Goal: Information Seeking & Learning: Learn about a topic

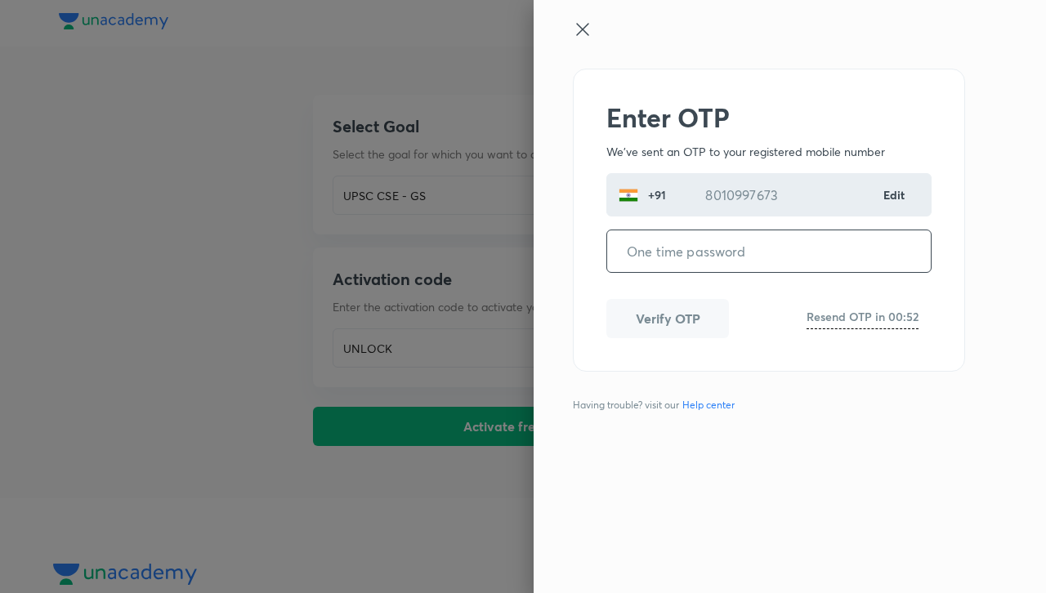
click at [704, 258] on input "tel" at bounding box center [769, 251] width 324 height 42
type input "756803"
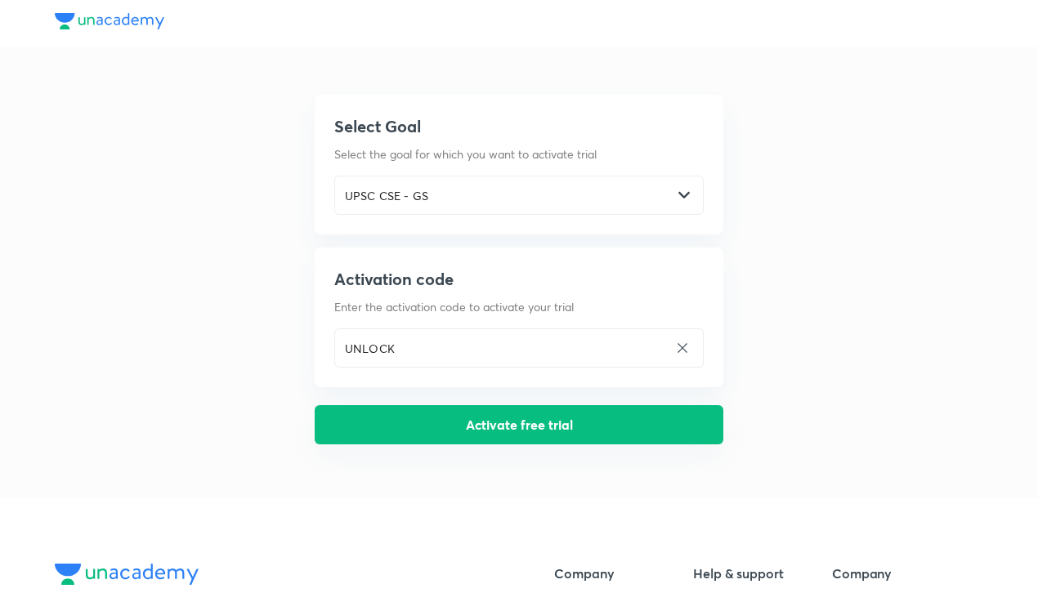
click at [567, 417] on button "Activate free trial" at bounding box center [519, 424] width 409 height 39
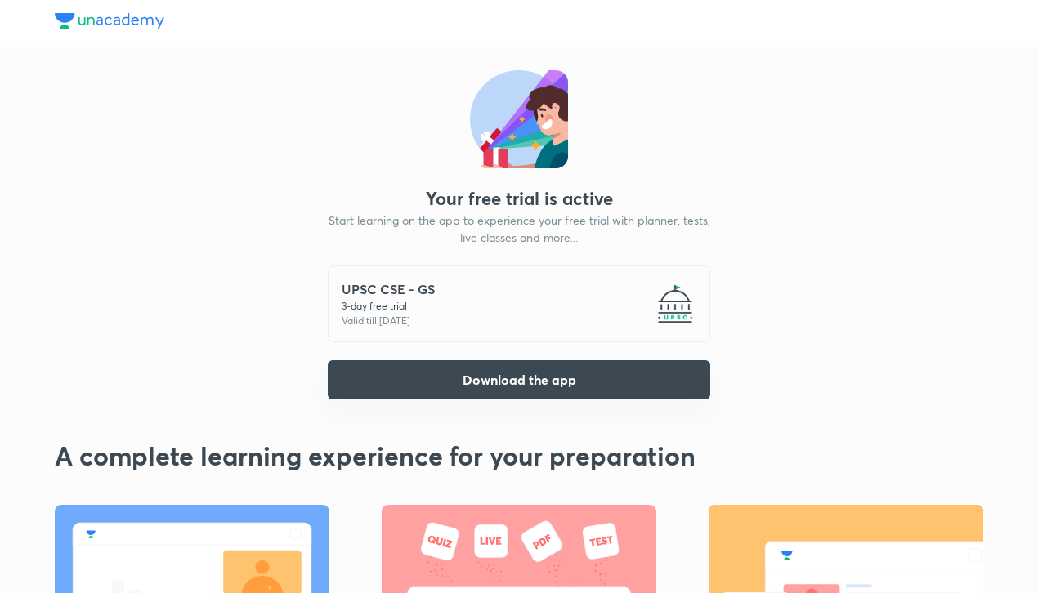
click at [570, 373] on button "Download the app" at bounding box center [519, 379] width 382 height 39
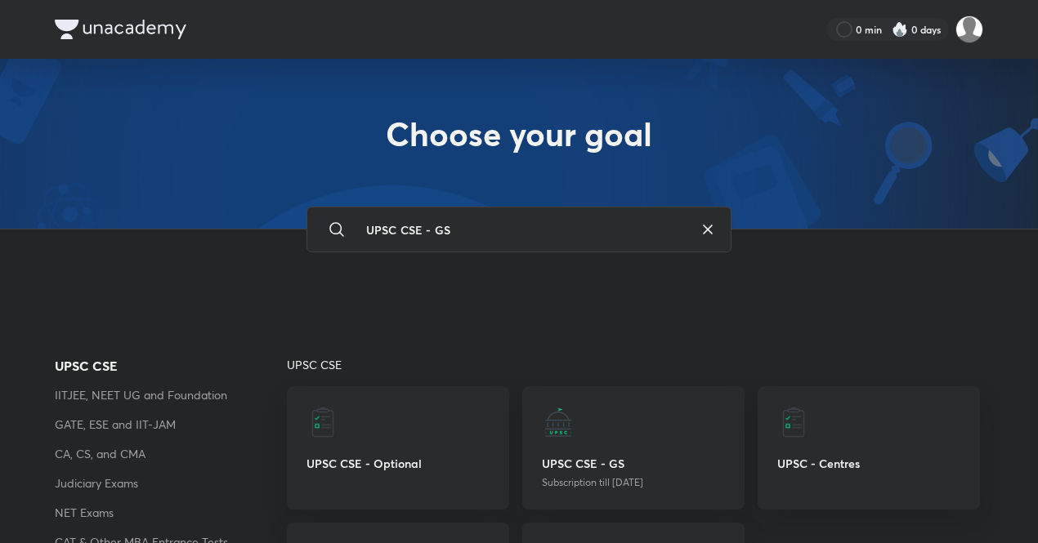
scroll to position [92, 0]
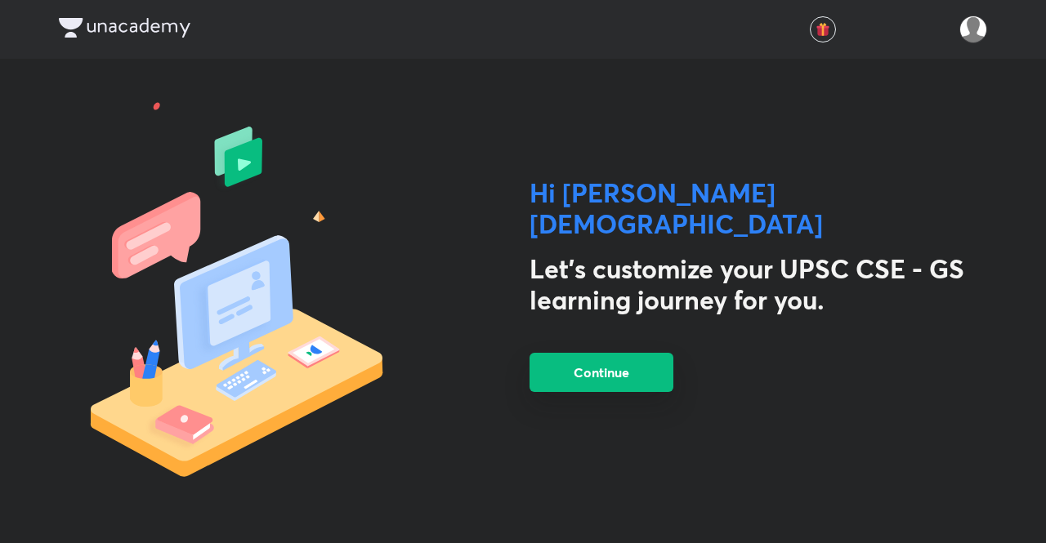
click at [620, 353] on button "Continue" at bounding box center [602, 372] width 144 height 39
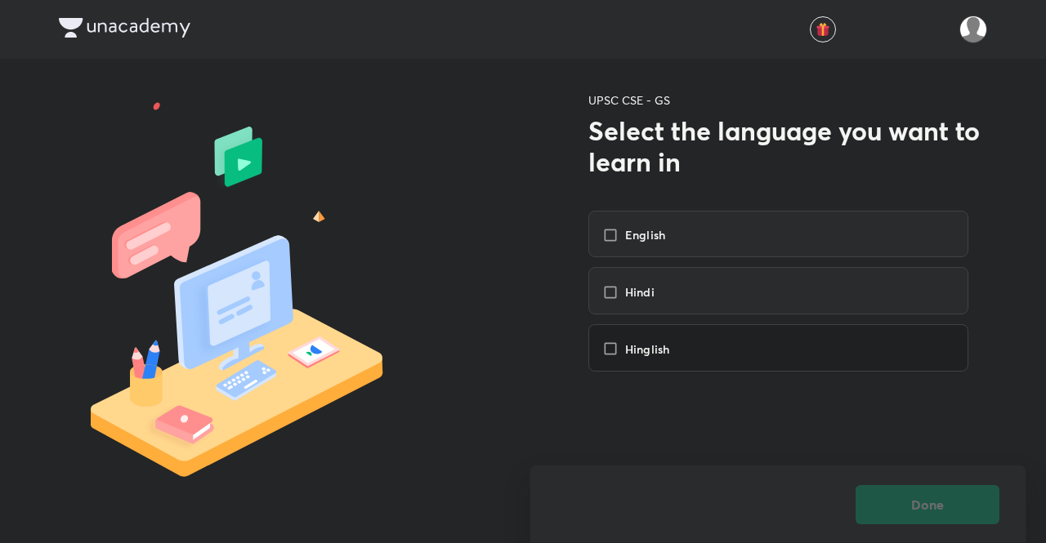
click at [610, 333] on div "Hinglish" at bounding box center [778, 347] width 380 height 47
checkbox input "true"
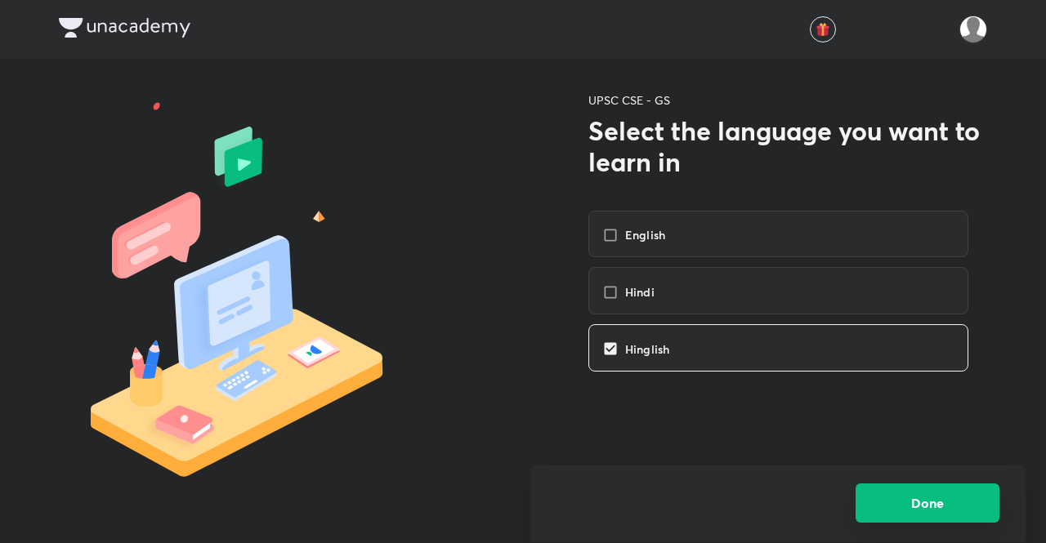
click at [923, 501] on button "Done" at bounding box center [928, 503] width 144 height 39
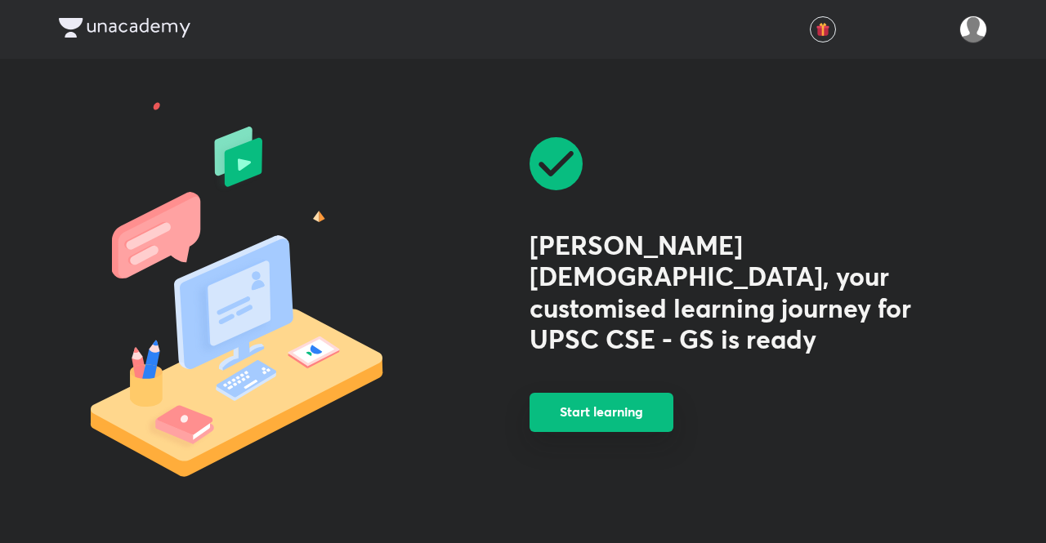
click at [629, 396] on button "Start learning" at bounding box center [602, 412] width 144 height 39
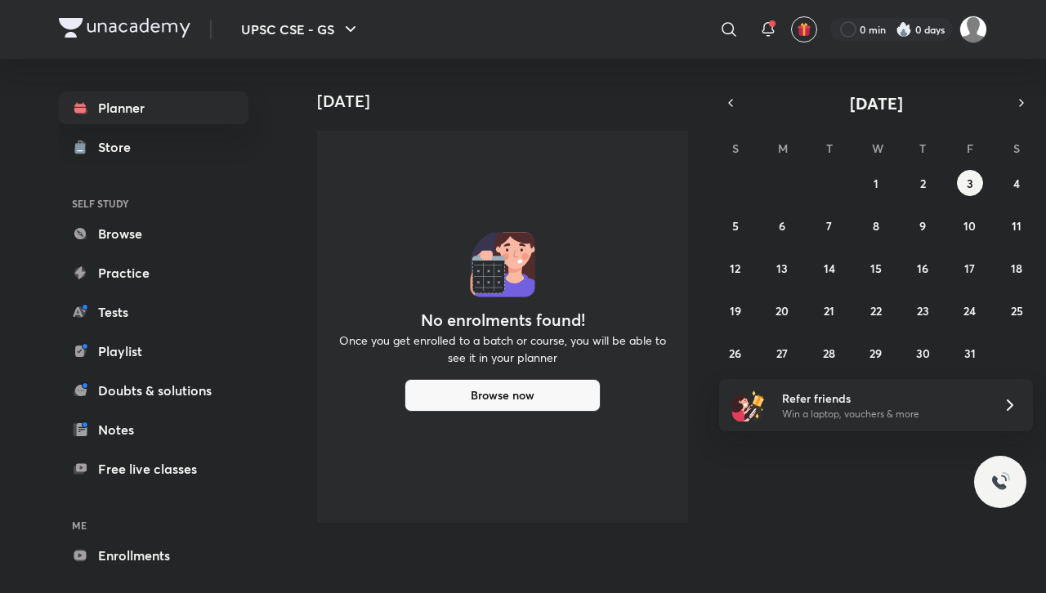
click at [733, 467] on div "Today No enrolments found! Once you get enrolled to a batch or course, you will…" at bounding box center [668, 297] width 749 height 477
click at [454, 394] on button "Browse now" at bounding box center [503, 395] width 196 height 33
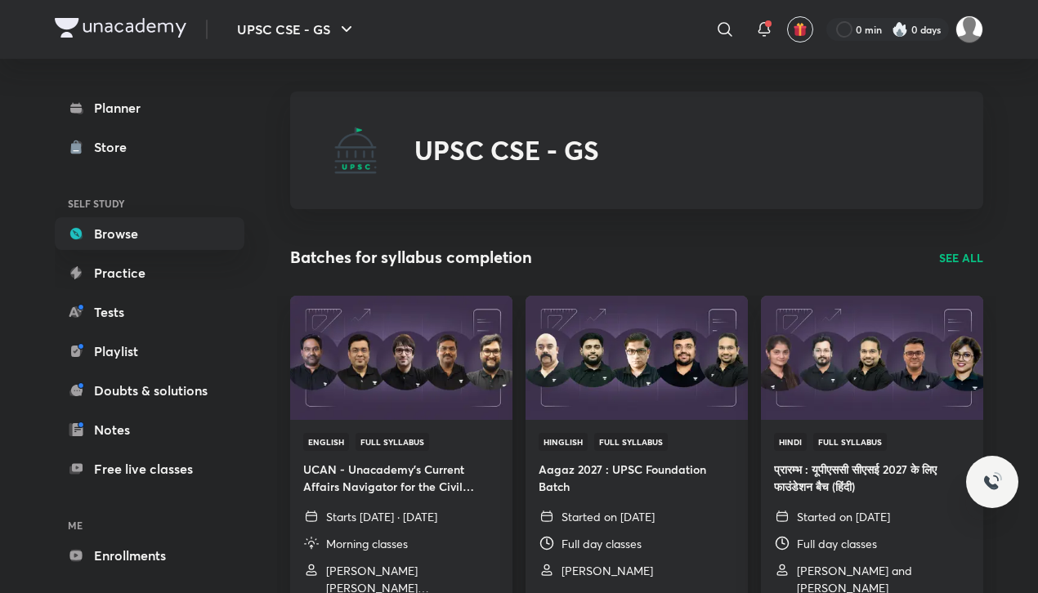
click at [454, 394] on img at bounding box center [401, 357] width 226 height 127
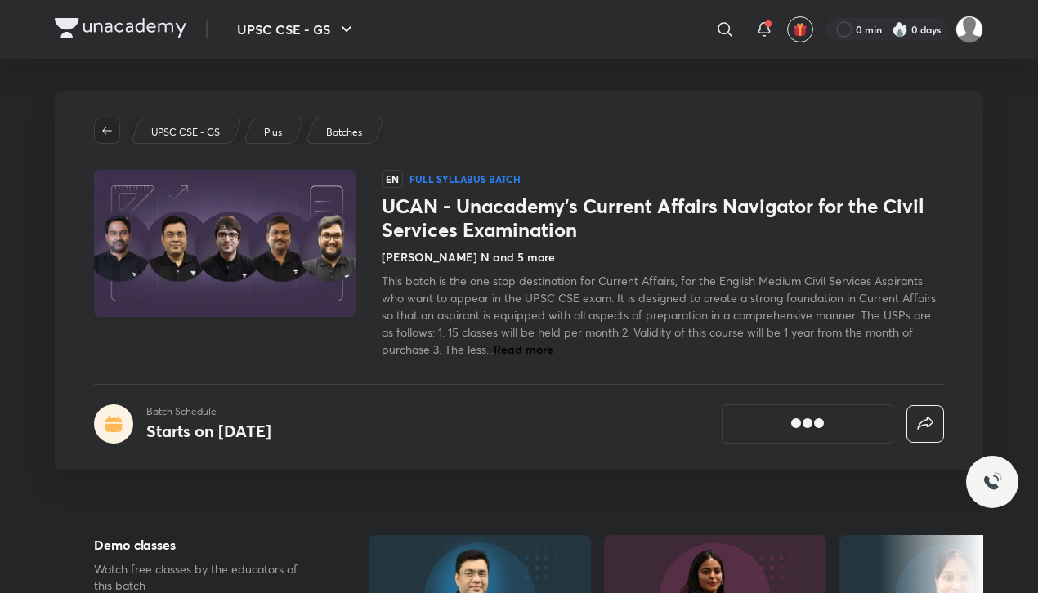
click at [105, 126] on icon "button" at bounding box center [107, 130] width 13 height 13
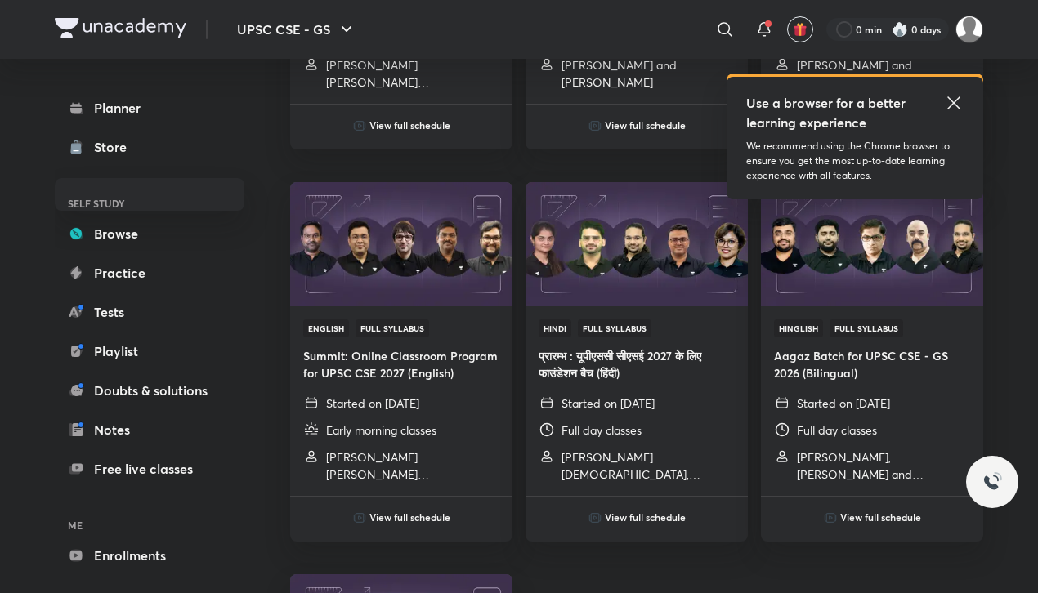
scroll to position [839, 0]
click at [862, 517] on h6 "View full schedule" at bounding box center [880, 516] width 81 height 15
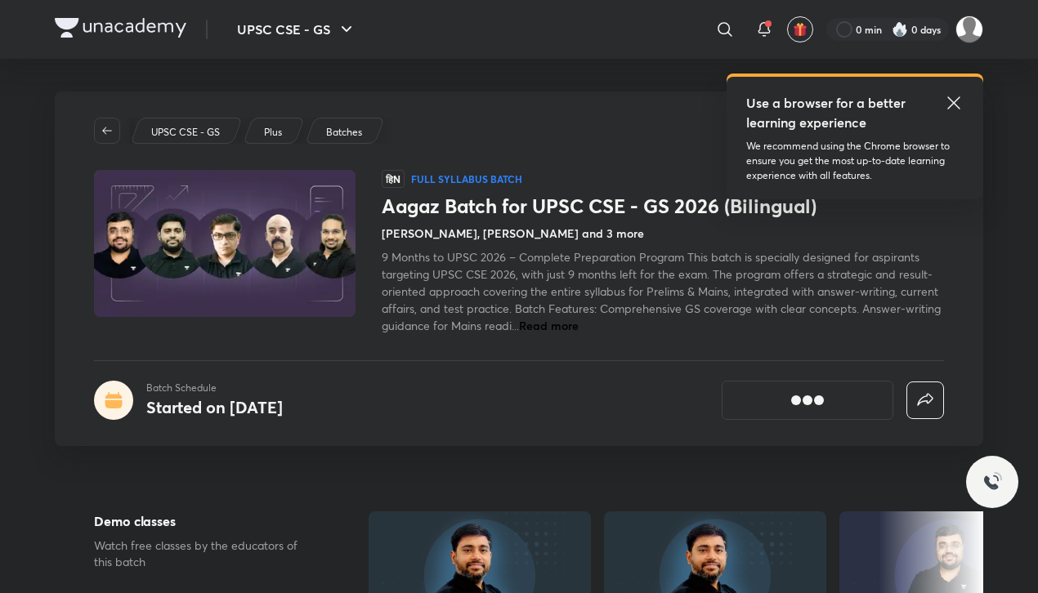
click at [951, 99] on icon at bounding box center [954, 103] width 20 height 20
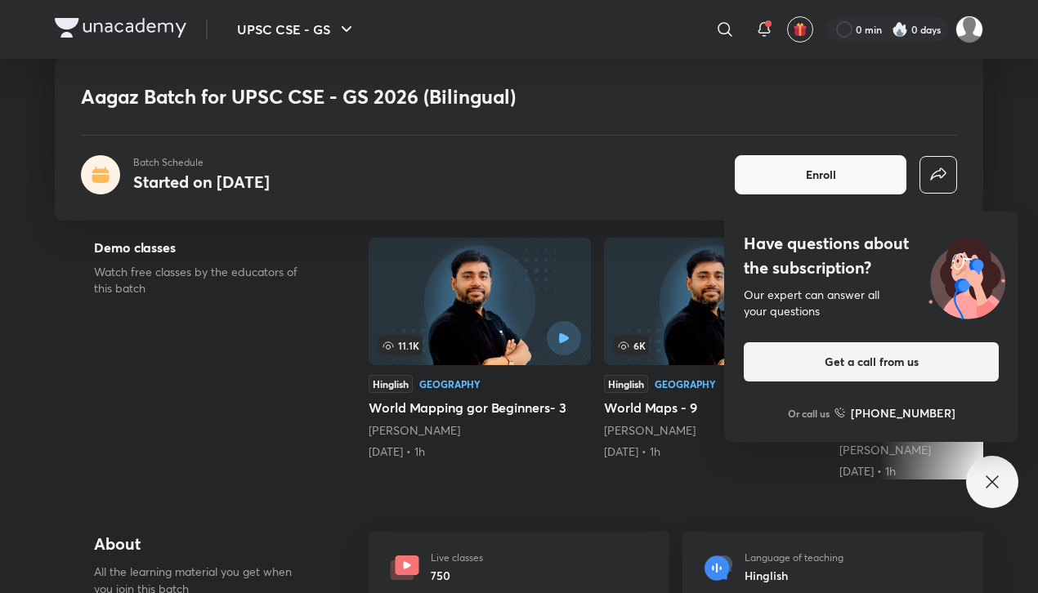
scroll to position [276, 0]
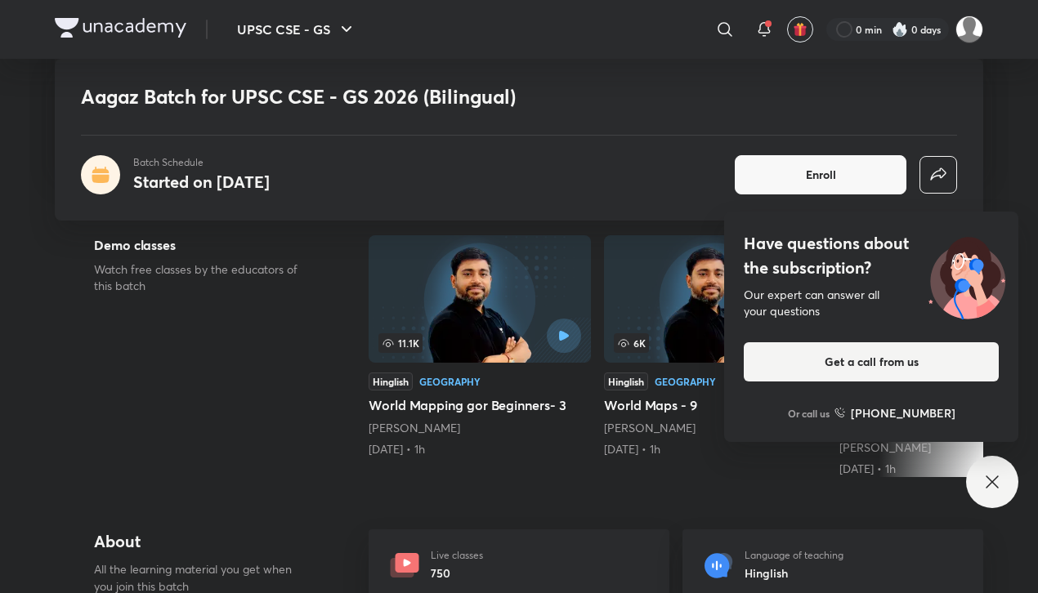
click at [986, 474] on icon at bounding box center [992, 482] width 20 height 20
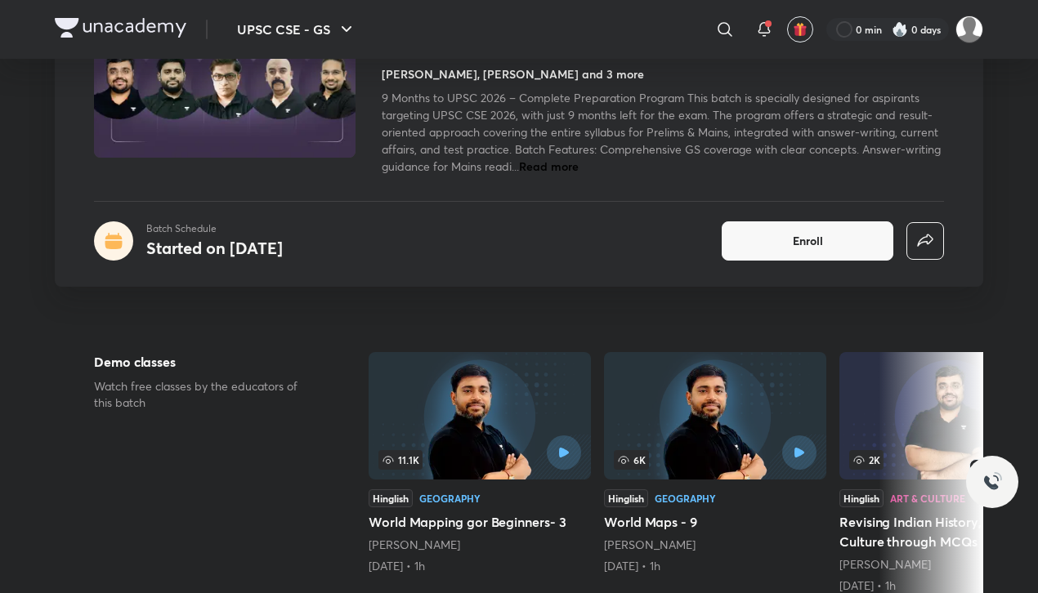
scroll to position [160, 0]
click at [500, 459] on div at bounding box center [530, 452] width 101 height 34
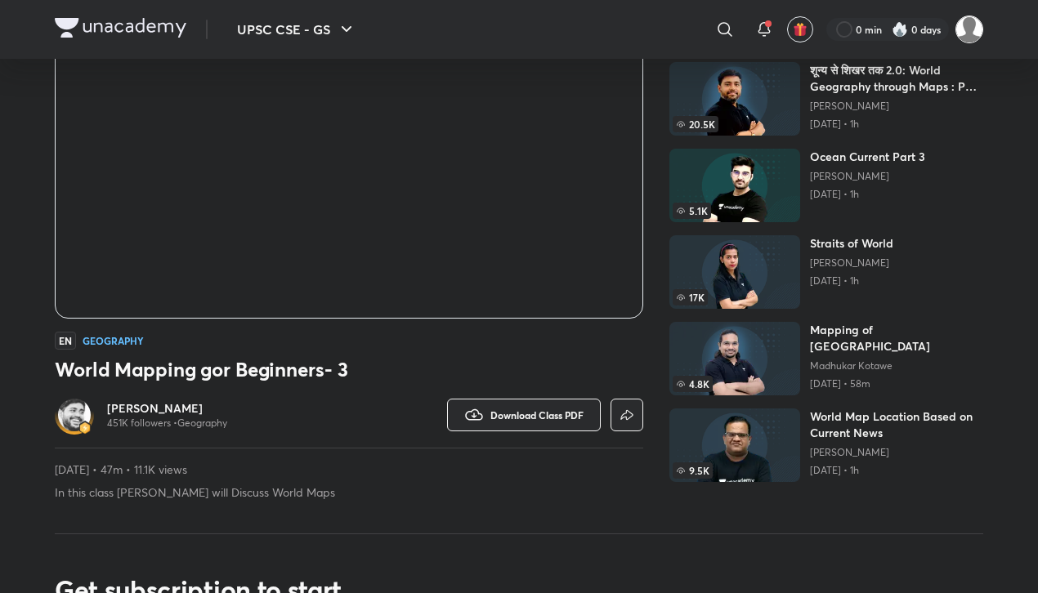
click at [967, 25] on img at bounding box center [969, 30] width 28 height 28
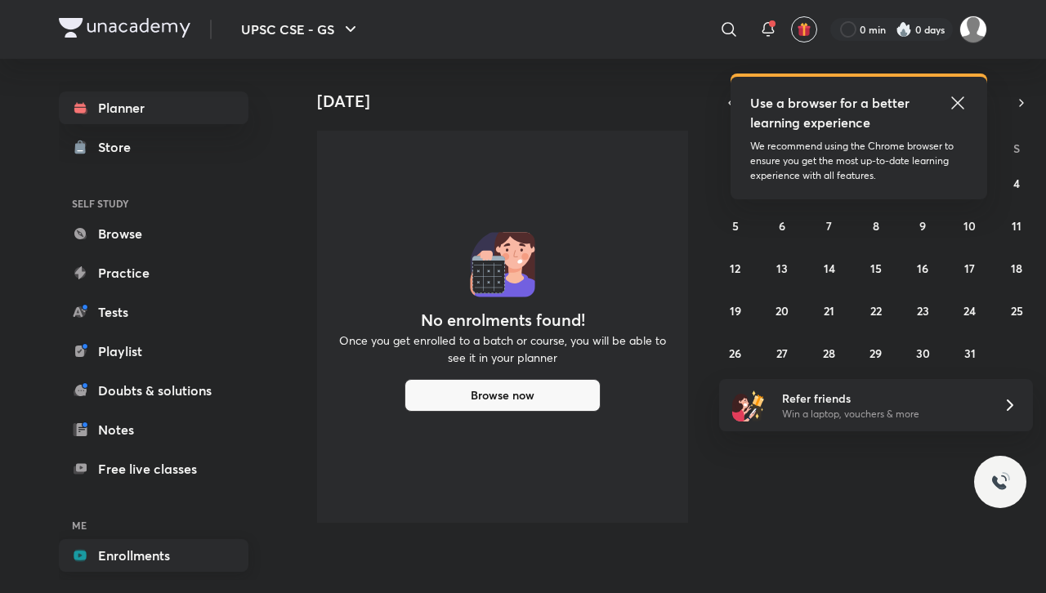
scroll to position [64, 0]
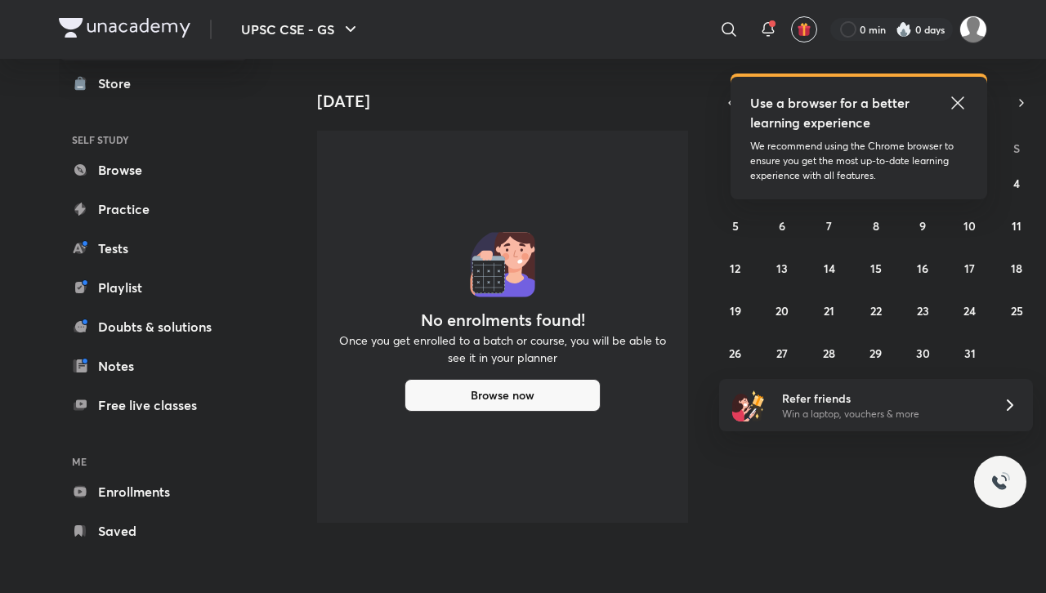
click at [897, 136] on div "Use a browser for a better learning experience We recommend using the Chrome br…" at bounding box center [859, 138] width 257 height 123
click at [953, 96] on icon at bounding box center [958, 103] width 20 height 20
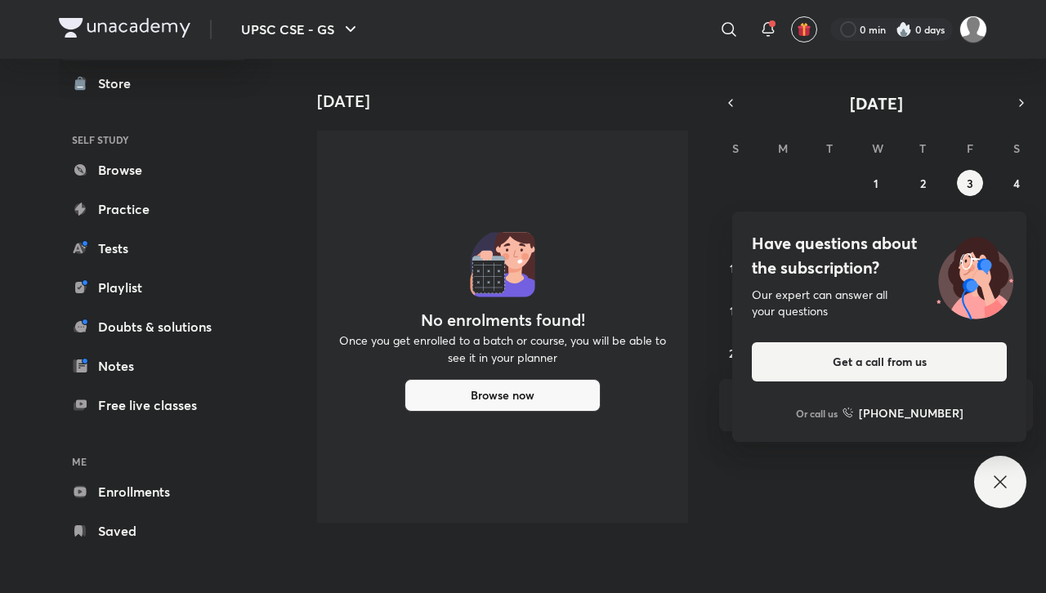
click at [1002, 468] on div "Have questions about the subscription? Our expert can answer all your questions…" at bounding box center [1000, 482] width 52 height 52
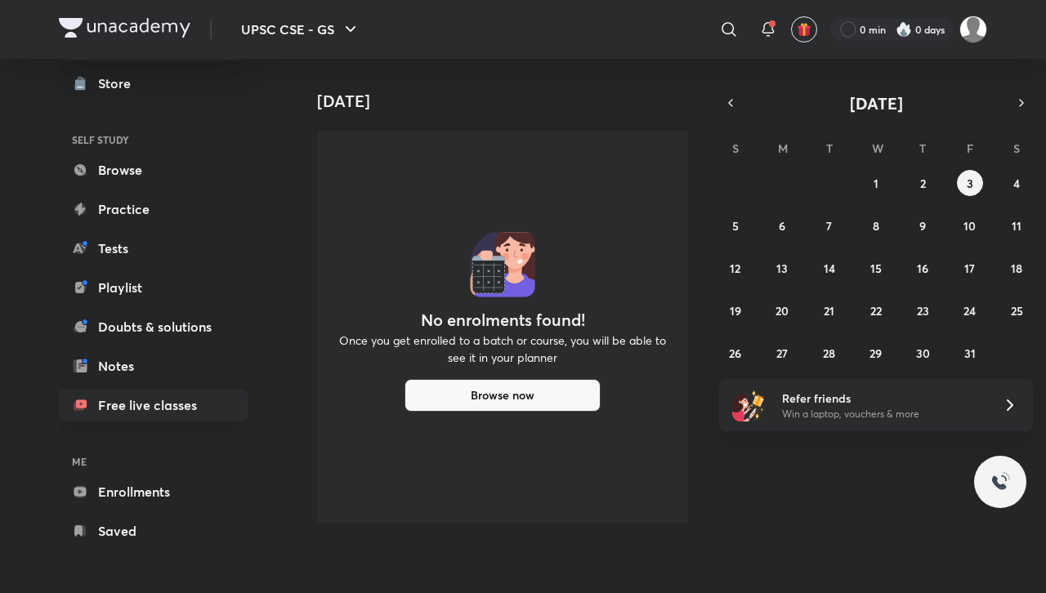
click at [148, 408] on link "Free live classes" at bounding box center [154, 405] width 190 height 33
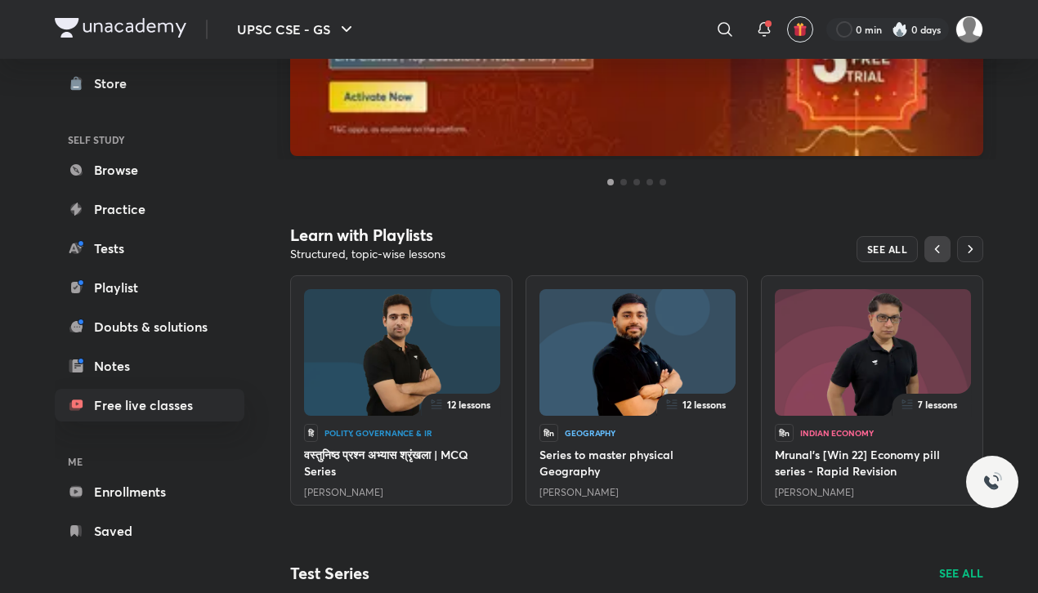
scroll to position [357, 0]
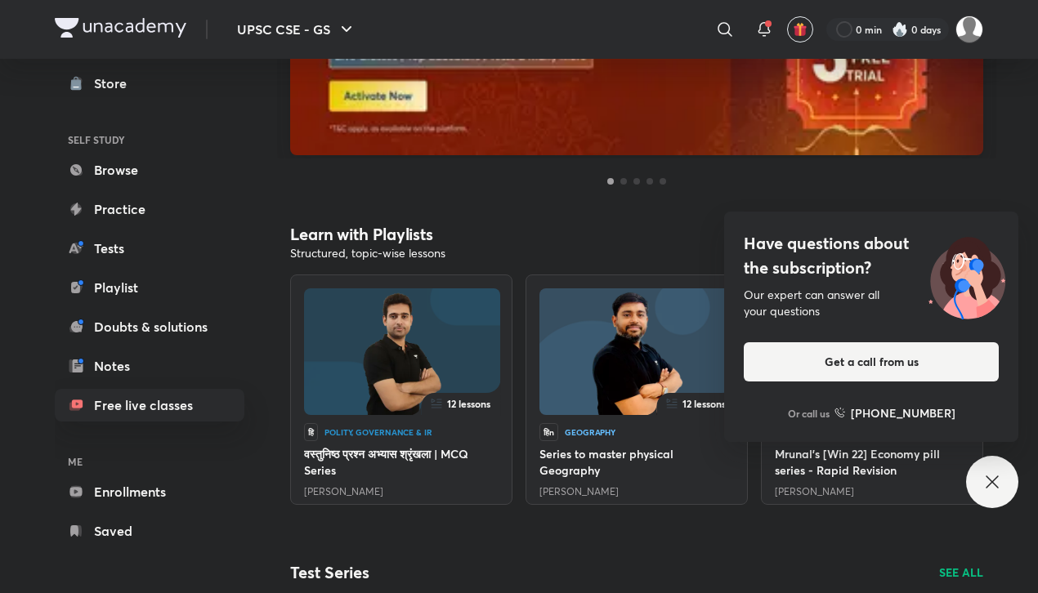
click at [391, 324] on img at bounding box center [402, 355] width 139 height 127
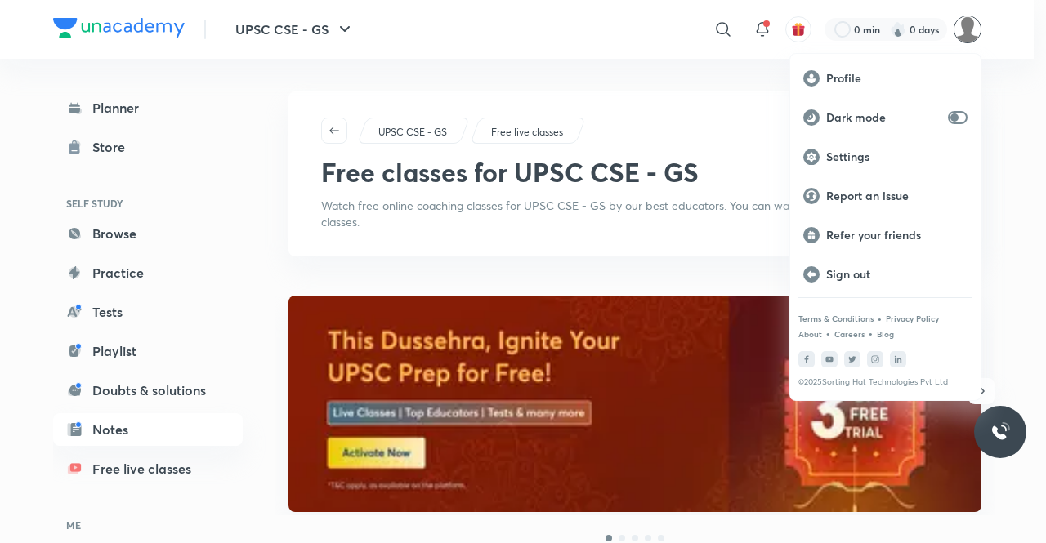
click at [405, 456] on div at bounding box center [523, 271] width 1046 height 543
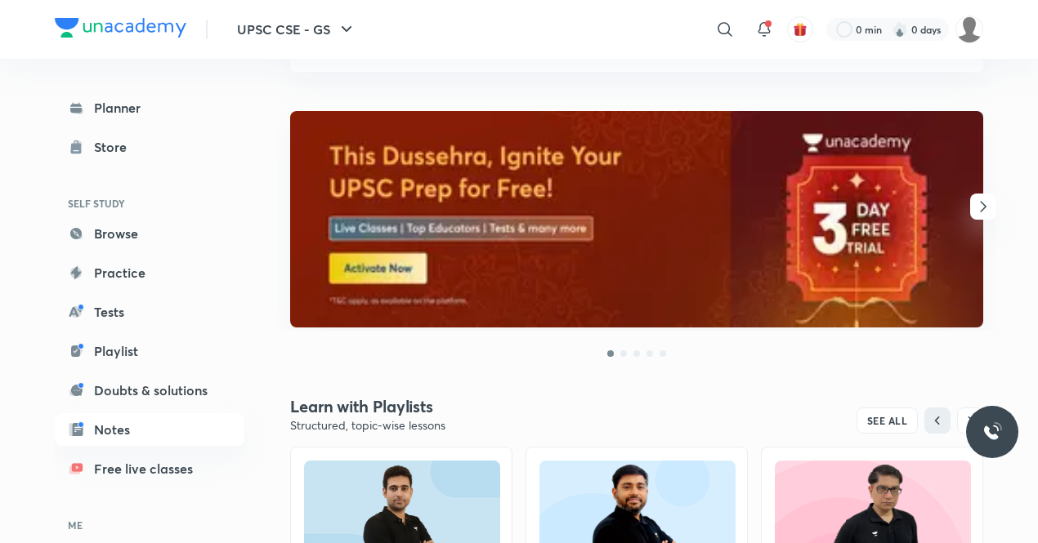
scroll to position [184, 0]
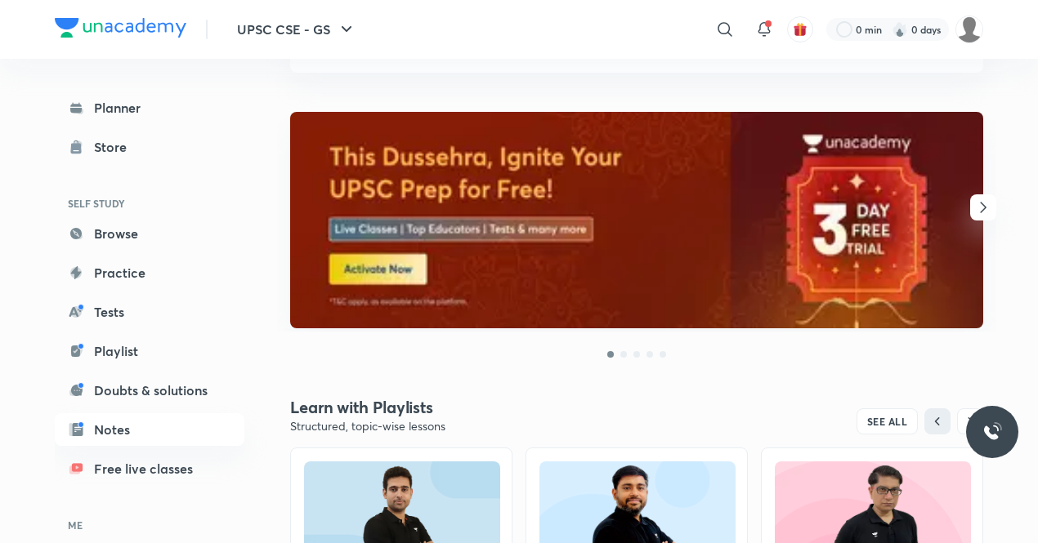
click at [985, 210] on icon "button" at bounding box center [983, 208] width 20 height 20
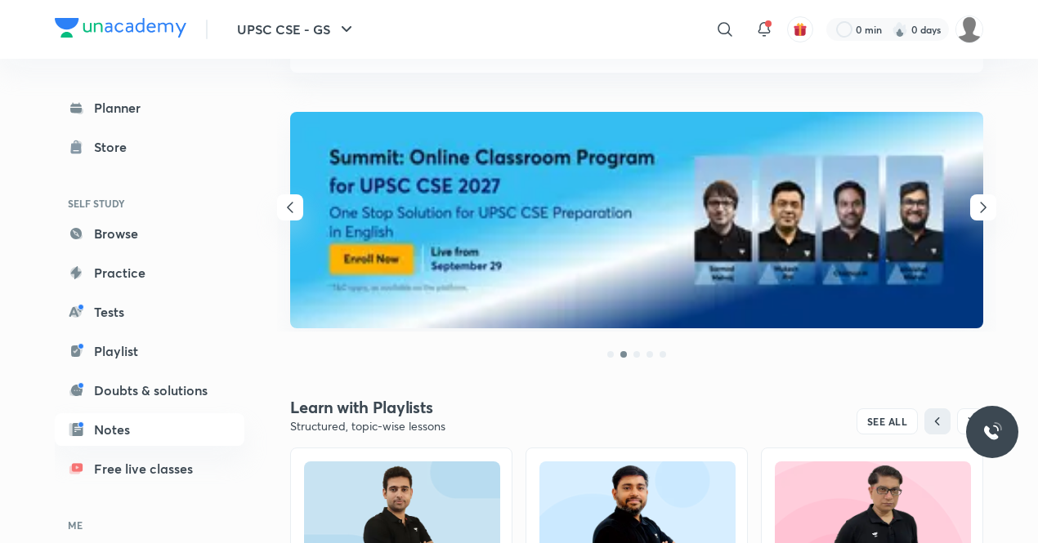
click at [984, 198] on icon "button" at bounding box center [983, 208] width 20 height 20
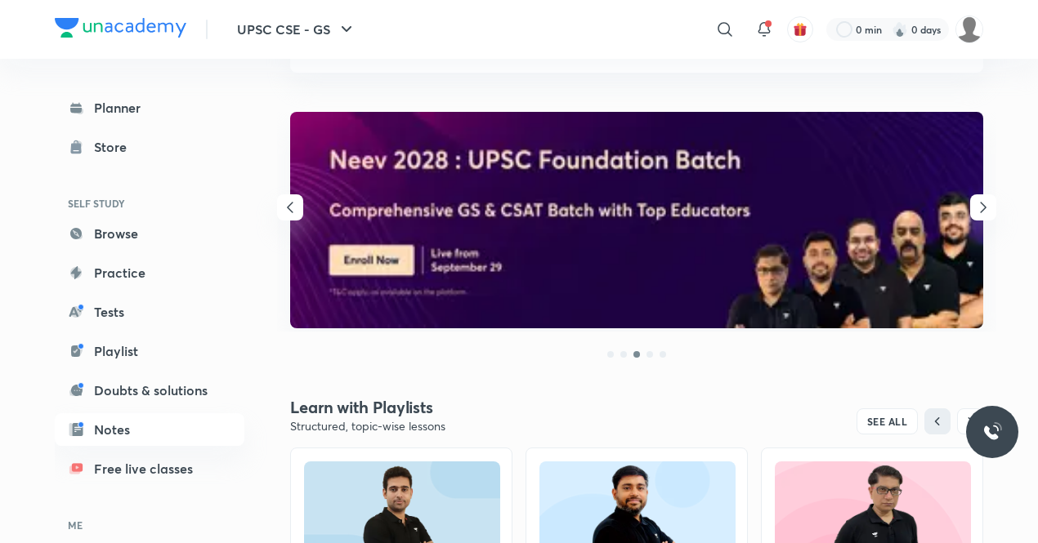
click at [984, 198] on icon "button" at bounding box center [983, 208] width 20 height 20
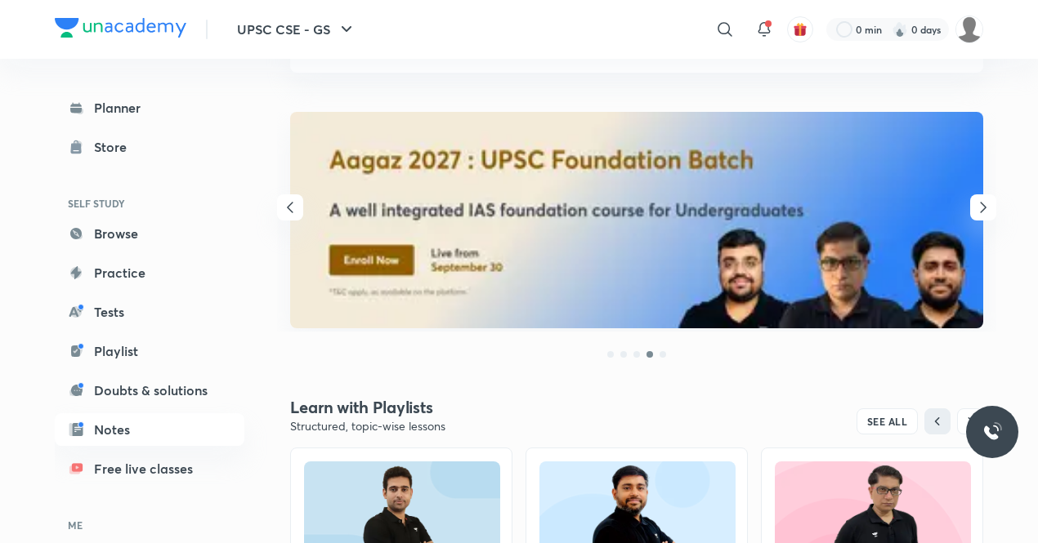
click at [291, 206] on icon "button" at bounding box center [290, 208] width 20 height 20
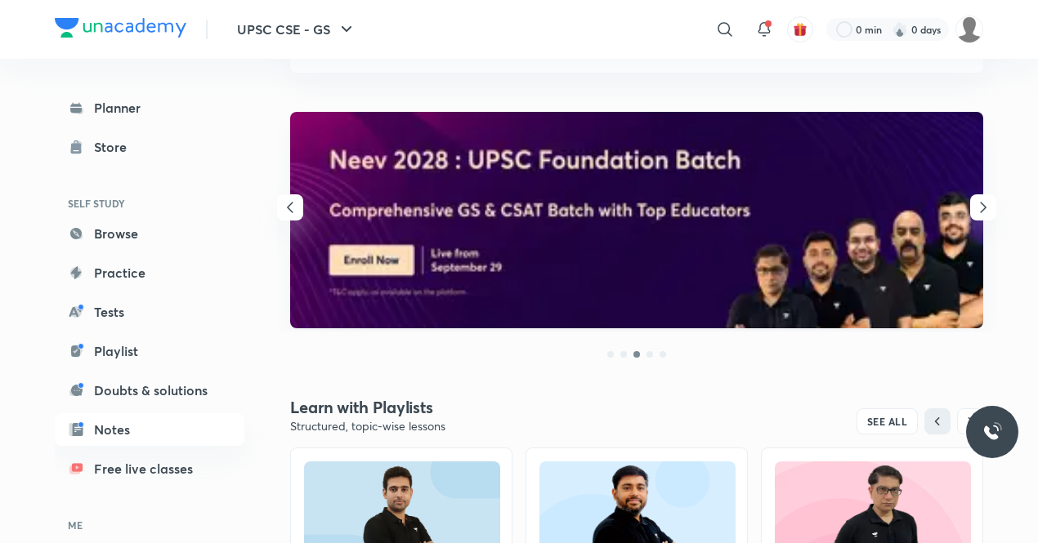
click at [979, 196] on button "button" at bounding box center [983, 208] width 26 height 26
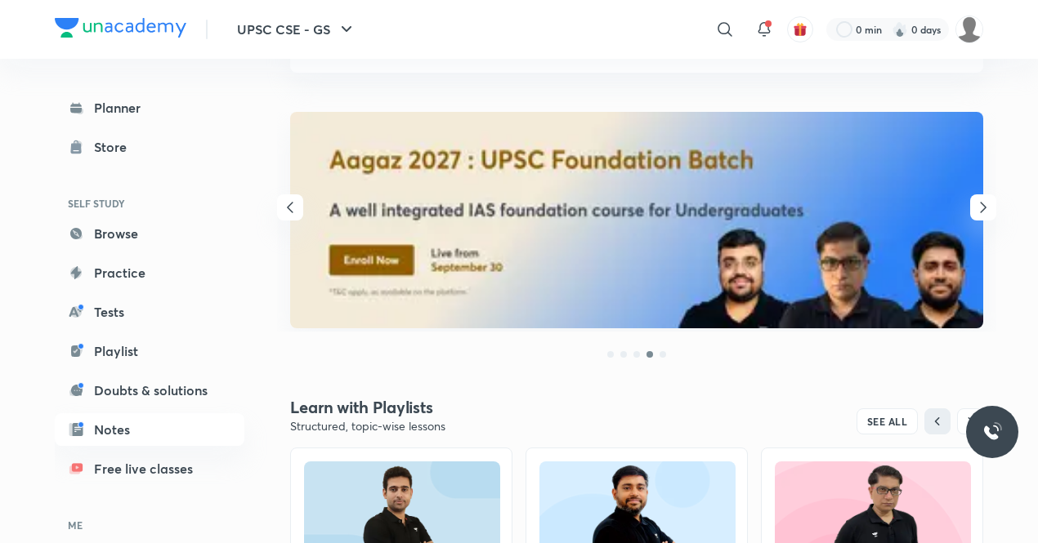
click at [979, 196] on button "button" at bounding box center [983, 208] width 26 height 26
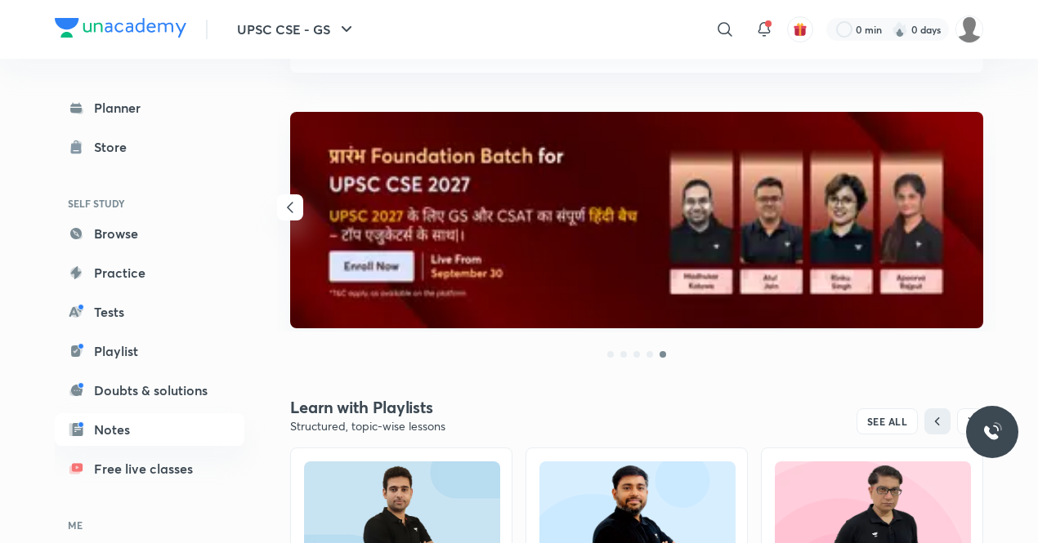
click at [294, 205] on icon "button" at bounding box center [290, 208] width 20 height 20
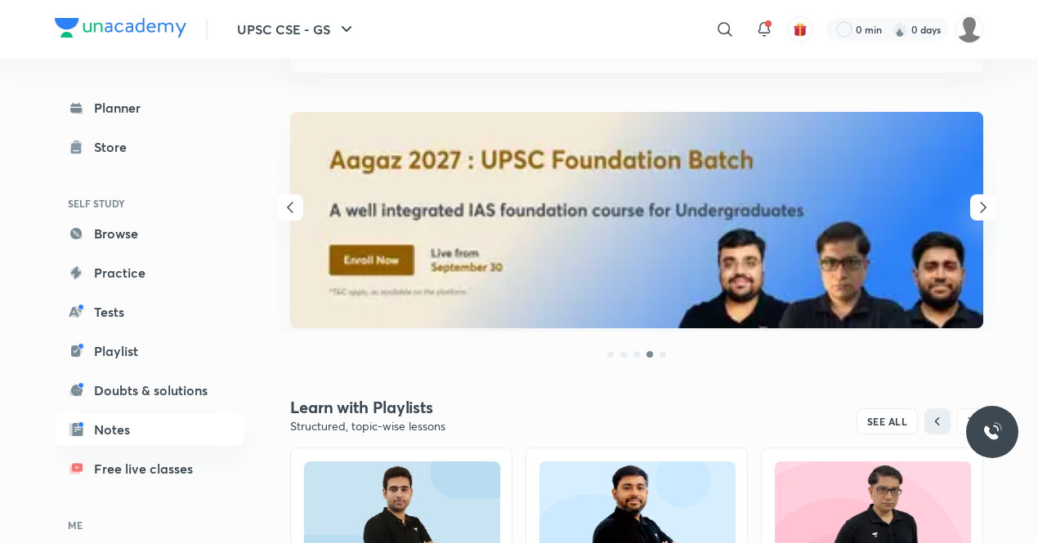
click at [294, 205] on icon "button" at bounding box center [290, 208] width 20 height 20
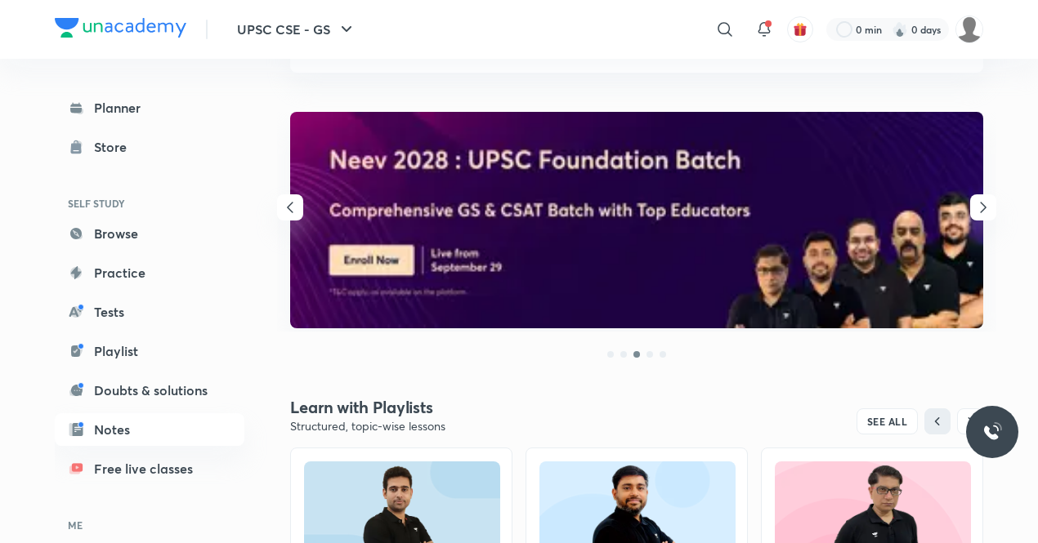
click at [294, 205] on icon "button" at bounding box center [290, 208] width 20 height 20
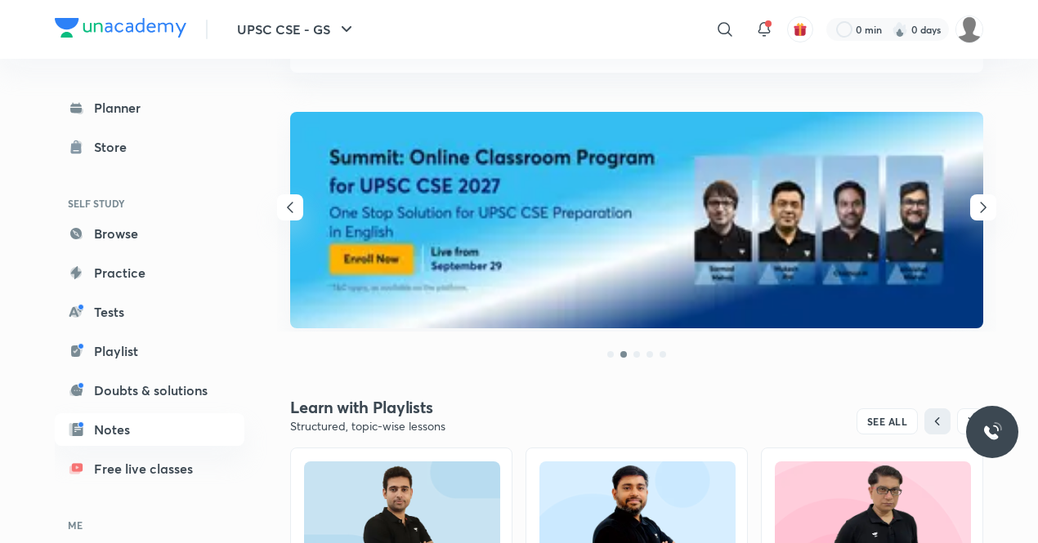
click at [294, 205] on icon "button" at bounding box center [290, 208] width 20 height 20
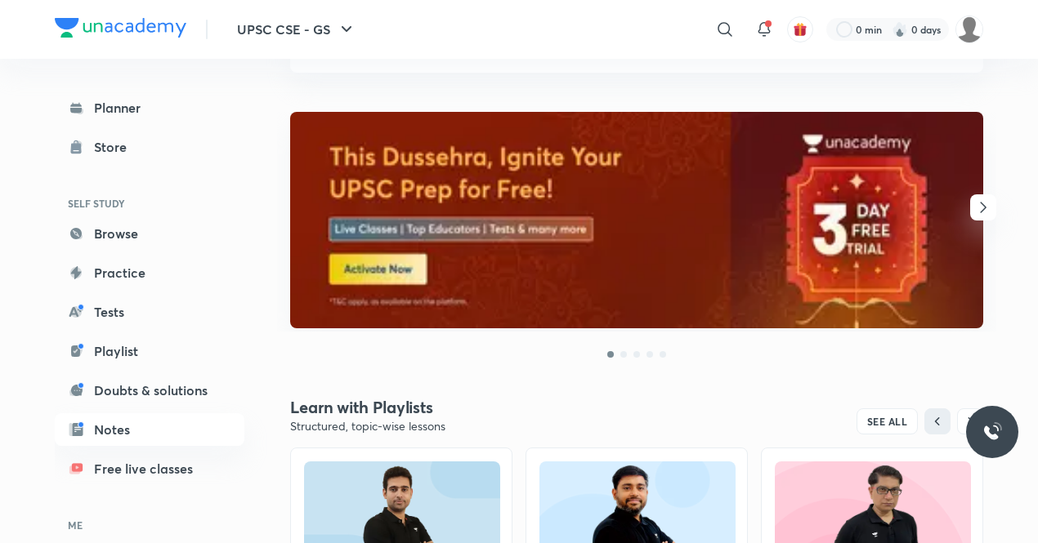
click at [368, 267] on img at bounding box center [636, 220] width 693 height 217
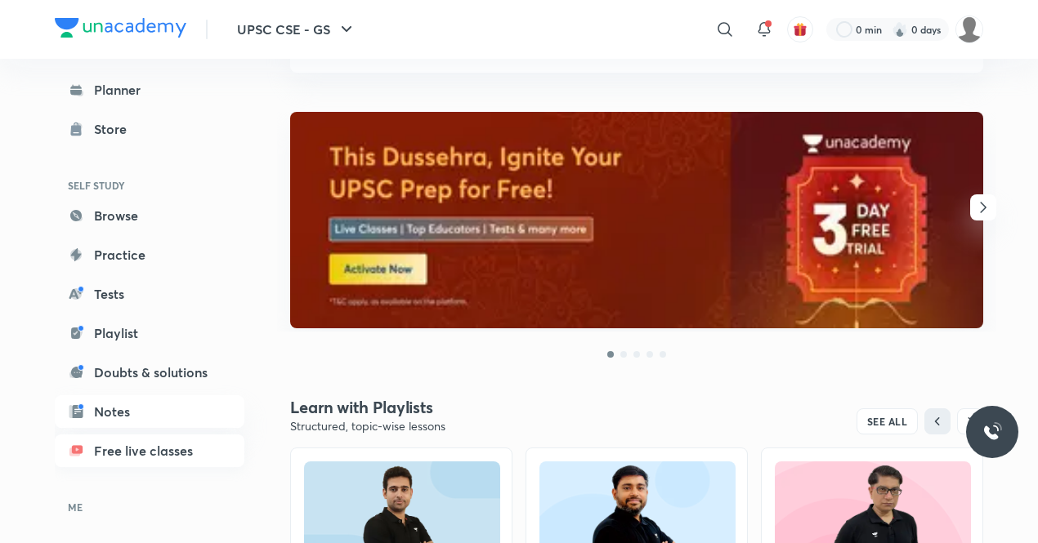
scroll to position [0, 0]
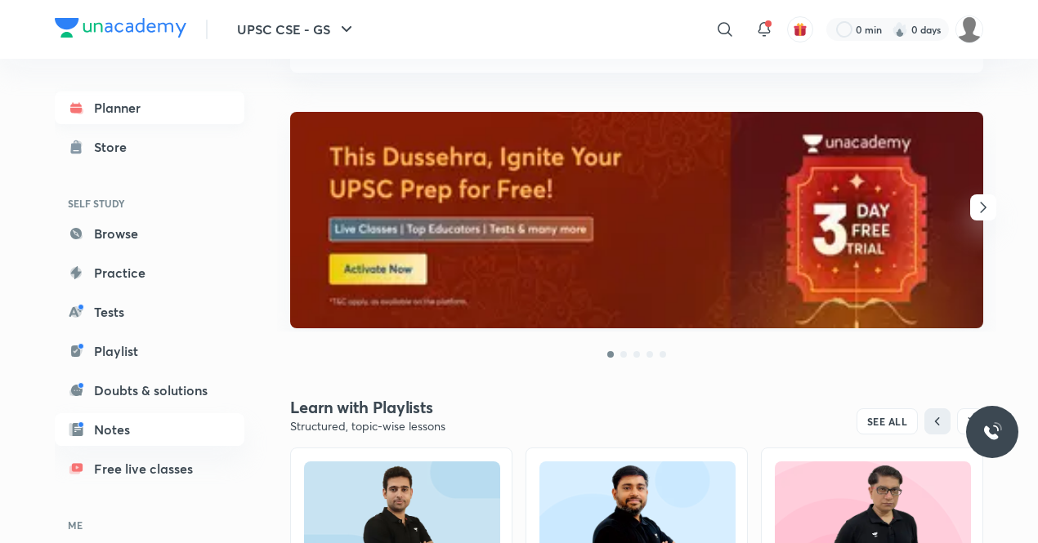
click at [119, 110] on link "Planner" at bounding box center [150, 108] width 190 height 33
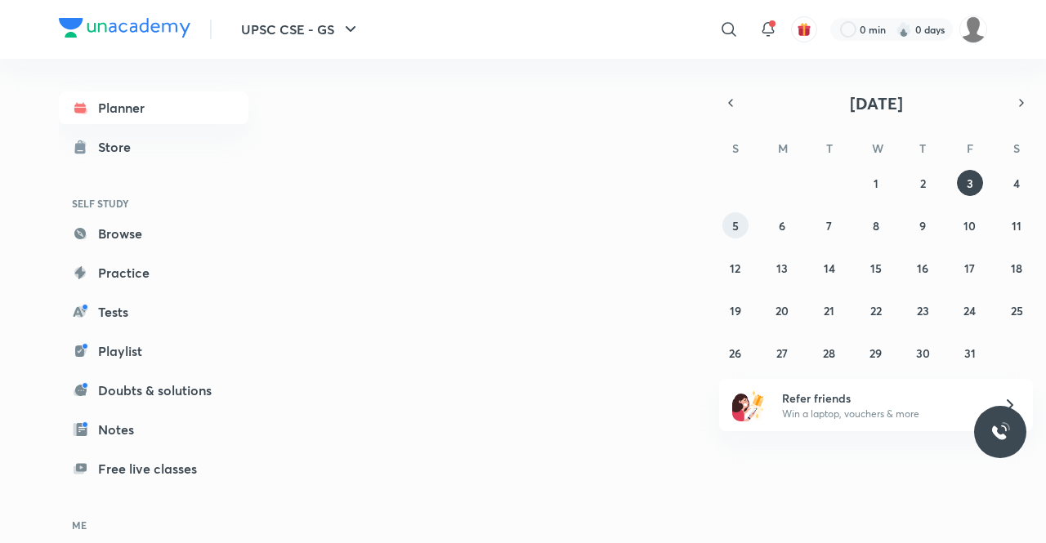
click at [739, 221] on button "5" at bounding box center [735, 225] width 26 height 26
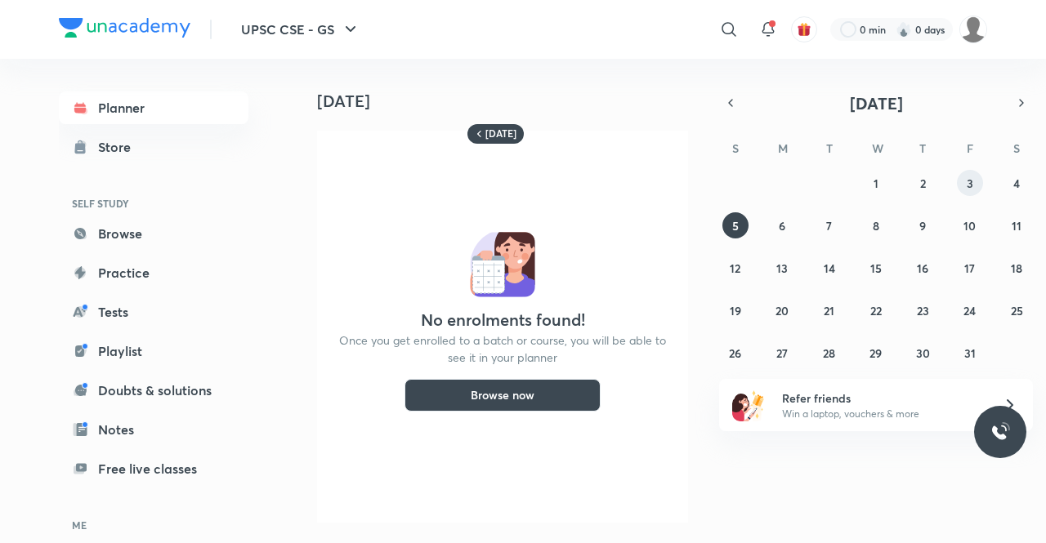
click at [976, 181] on button "3" at bounding box center [970, 183] width 26 height 26
click at [516, 395] on button "Browse now" at bounding box center [503, 395] width 196 height 33
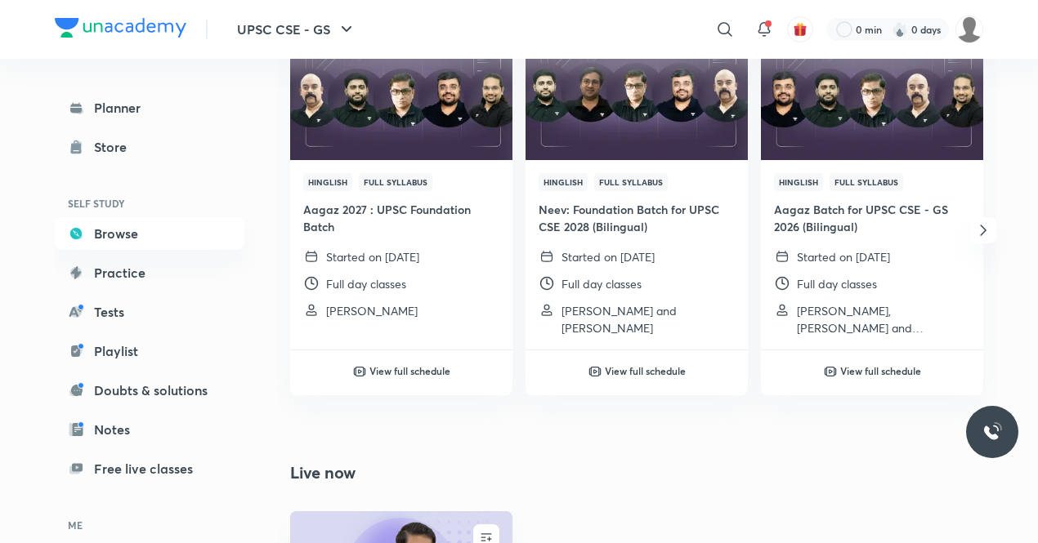
scroll to position [259, 0]
click at [858, 135] on img at bounding box center [871, 98] width 226 height 127
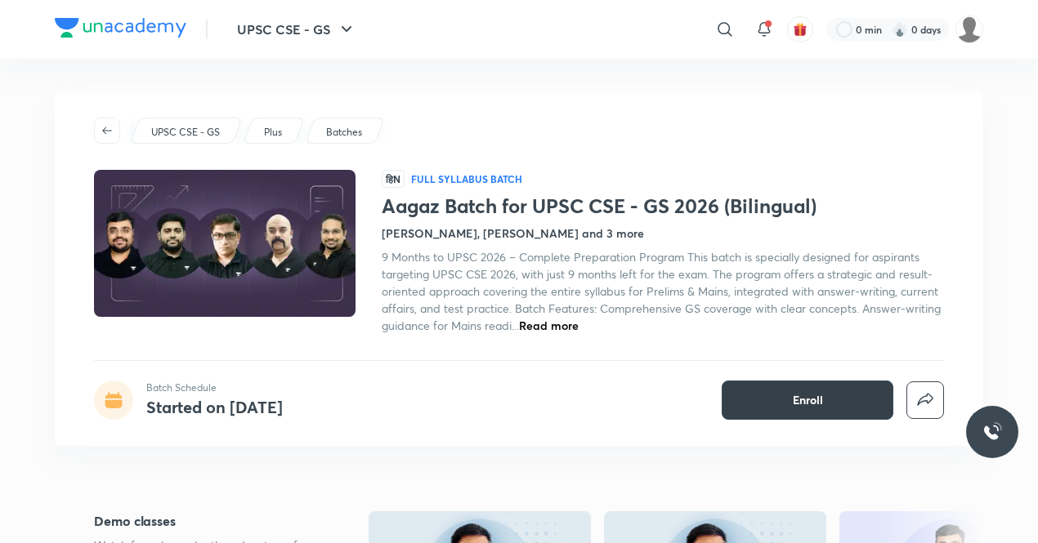
click at [749, 385] on button "Enroll" at bounding box center [808, 400] width 172 height 39
click at [834, 395] on button "Enroll" at bounding box center [808, 400] width 172 height 39
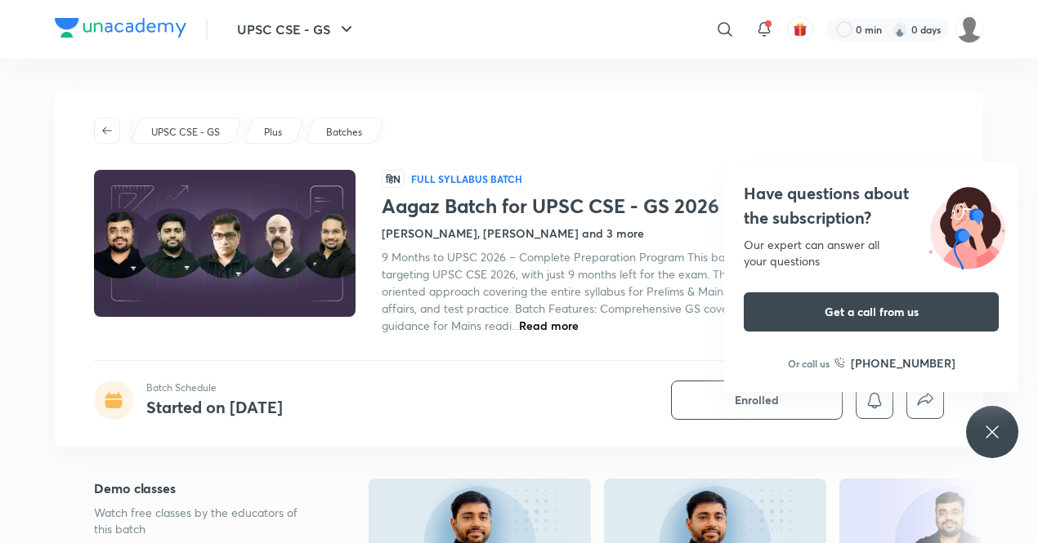
click at [503, 397] on div "Batch Schedule Started on Sept 8 Enrolled" at bounding box center [519, 400] width 850 height 39
click at [994, 428] on icon at bounding box center [992, 433] width 20 height 20
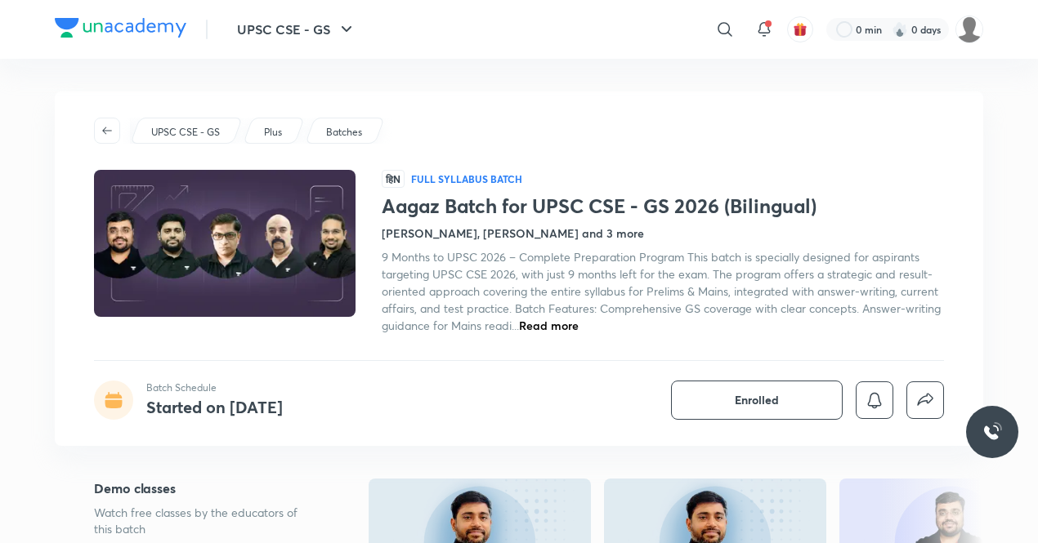
click at [566, 323] on span "Read more" at bounding box center [549, 326] width 60 height 16
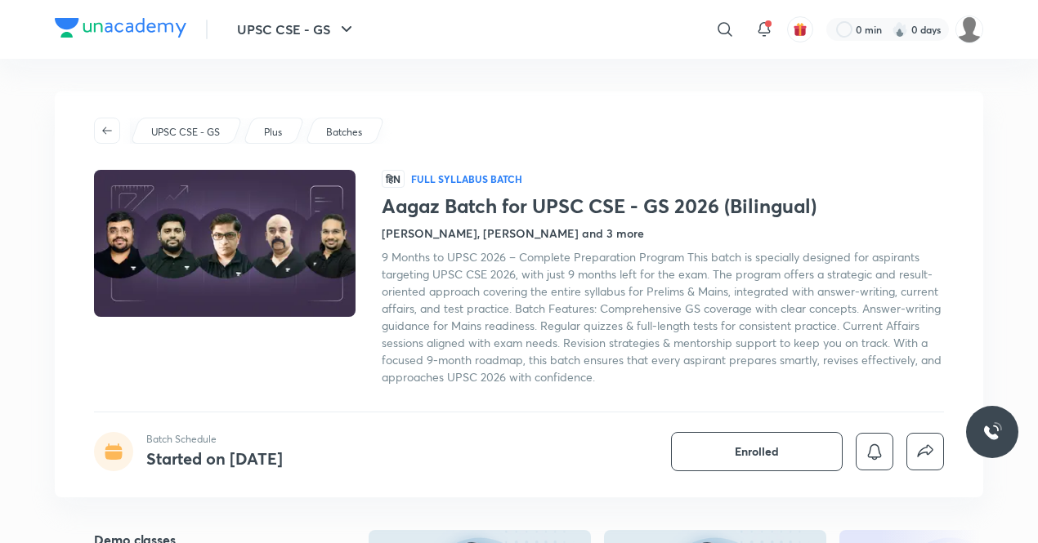
click at [208, 446] on div "Batch Schedule Started on Sept 8" at bounding box center [214, 451] width 136 height 39
click at [528, 211] on h1 "Aagaz Batch for UPSC CSE - GS 2026 (Bilingual)" at bounding box center [663, 207] width 562 height 24
click at [307, 190] on img at bounding box center [225, 243] width 266 height 150
click at [196, 136] on p "UPSC CSE - GS" at bounding box center [185, 132] width 69 height 15
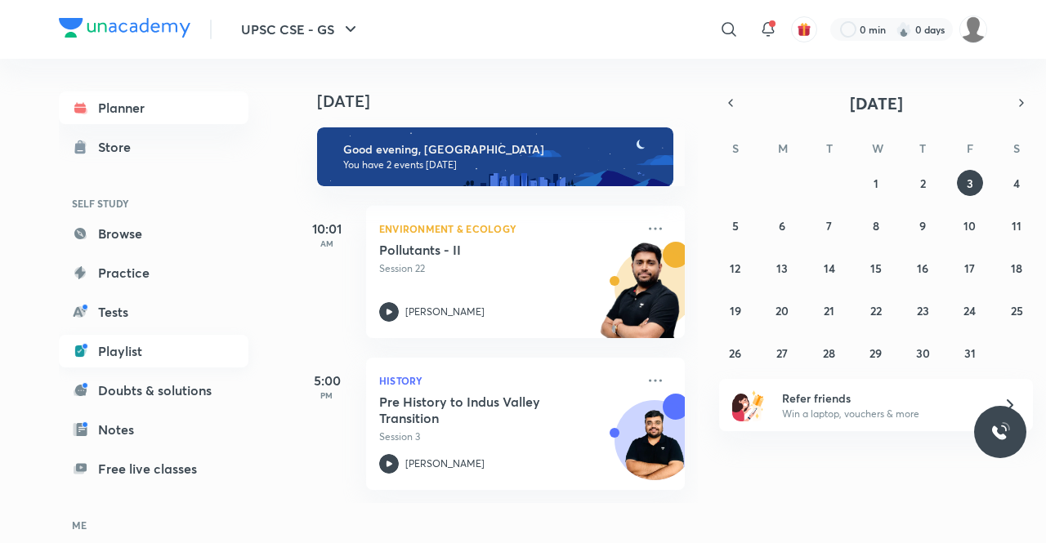
click at [141, 358] on link "Playlist" at bounding box center [154, 351] width 190 height 33
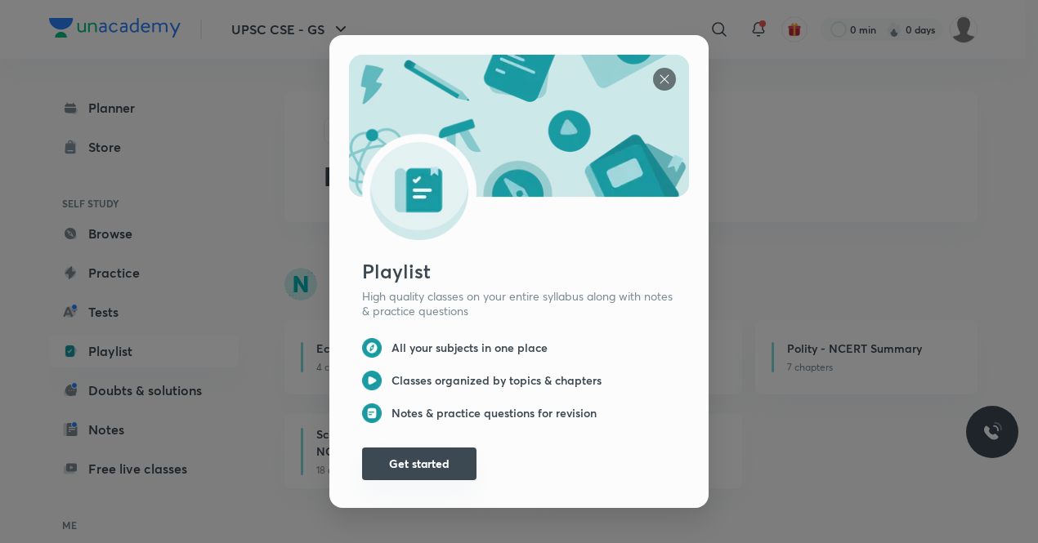
click at [407, 455] on button "Get started" at bounding box center [419, 464] width 114 height 33
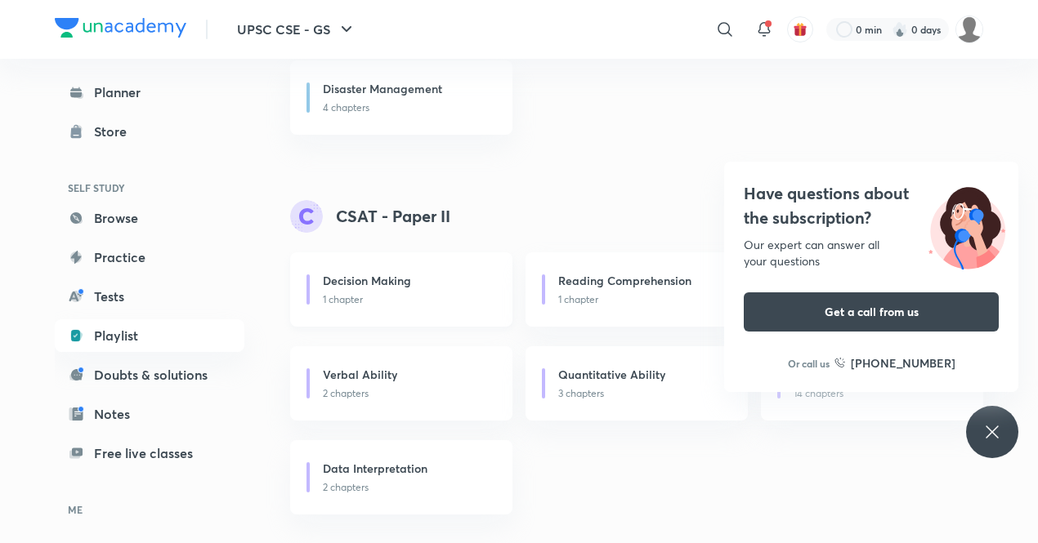
scroll to position [2655, 0]
click at [997, 436] on icon at bounding box center [992, 433] width 20 height 20
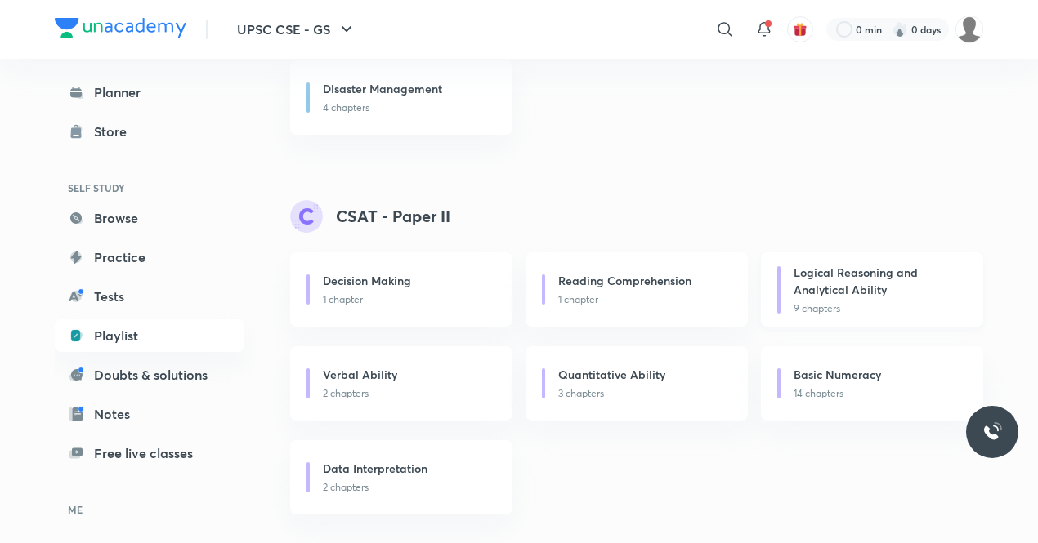
click at [803, 287] on h6 "Logical Reasoning and Analytical Ability" at bounding box center [875, 281] width 163 height 34
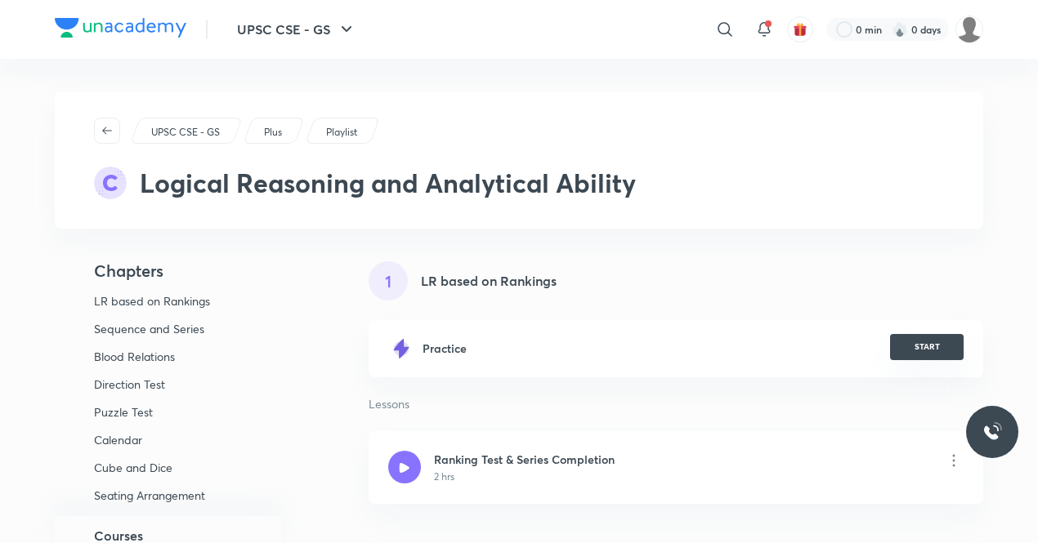
click at [929, 337] on button "START" at bounding box center [927, 347] width 74 height 26
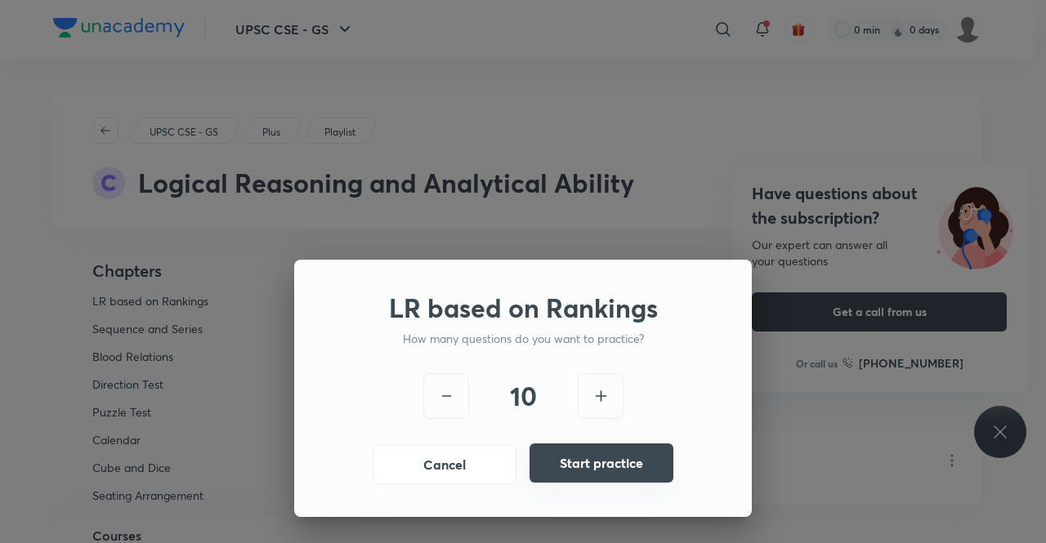
click at [592, 462] on button "Start practice" at bounding box center [602, 463] width 144 height 39
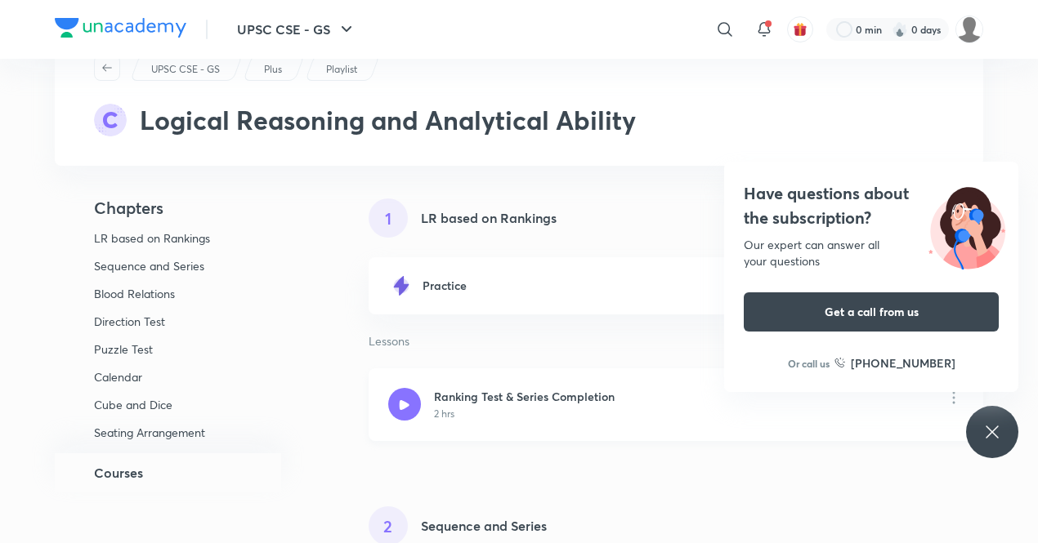
scroll to position [69, 0]
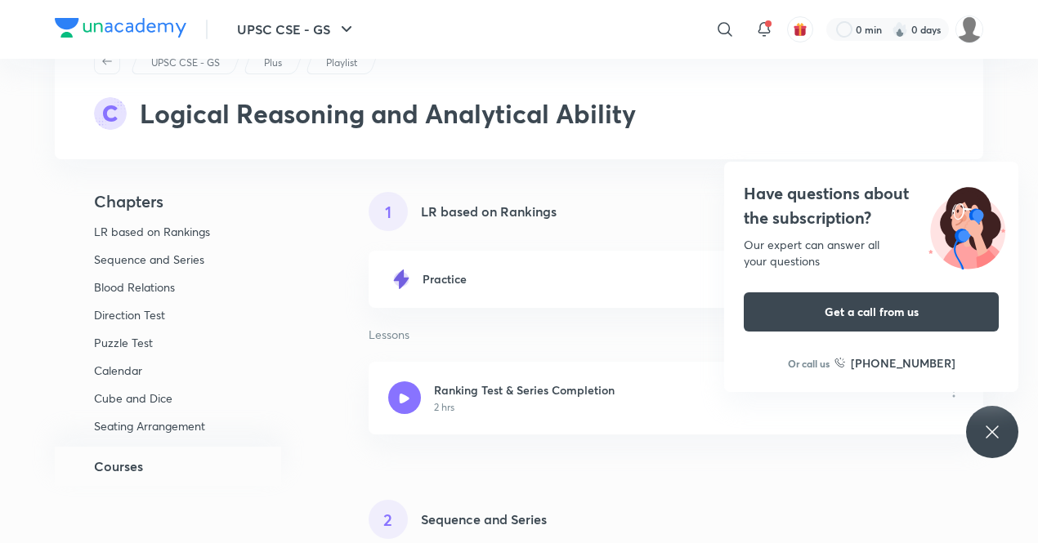
click at [990, 432] on icon at bounding box center [992, 433] width 20 height 20
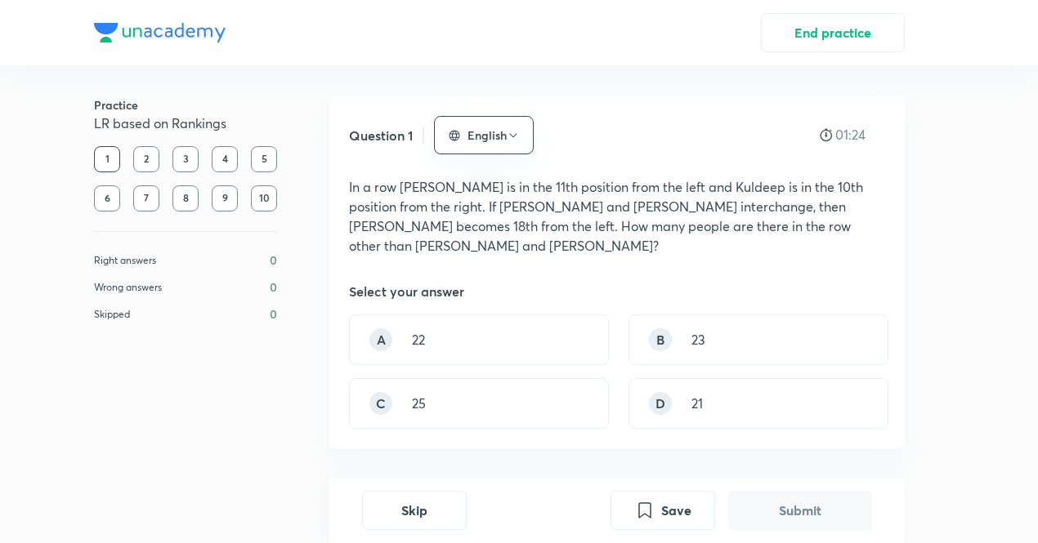
scroll to position [49, 0]
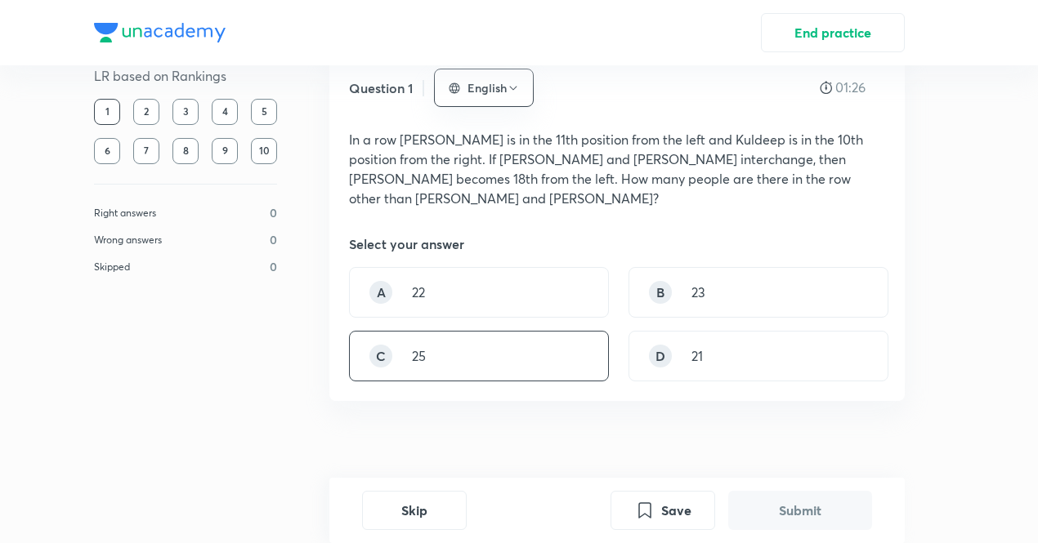
click at [402, 338] on div "C 25" at bounding box center [479, 356] width 260 height 51
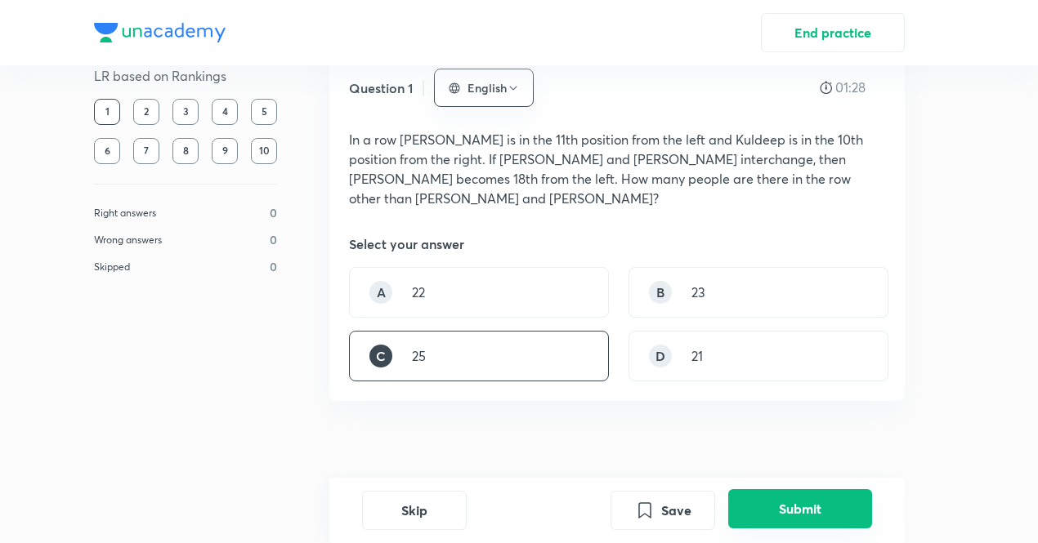
click at [747, 518] on button "Submit" at bounding box center [800, 509] width 144 height 39
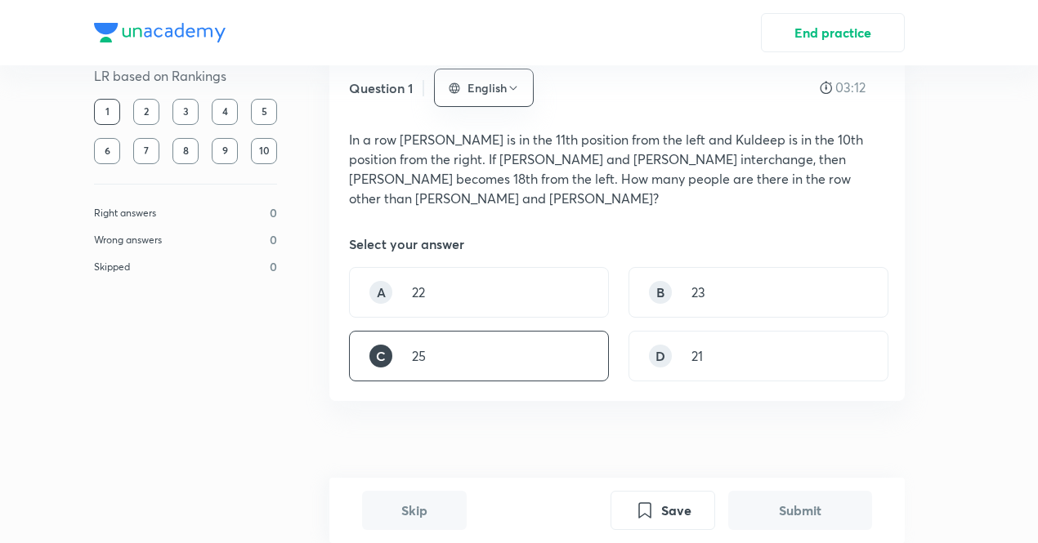
click at [795, 526] on button "Submit" at bounding box center [800, 510] width 144 height 39
click at [147, 110] on div "2" at bounding box center [146, 112] width 26 height 26
click at [627, 418] on div "Question 1 English 04:15 In a row Salman is in the 11th position from the left …" at bounding box center [616, 274] width 575 height 450
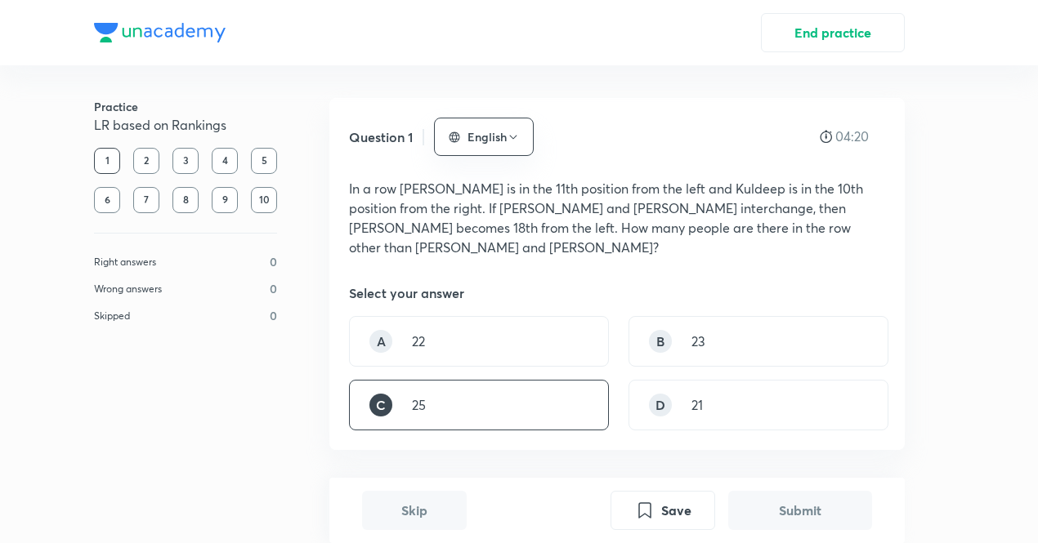
click at [144, 153] on div "2" at bounding box center [146, 161] width 26 height 26
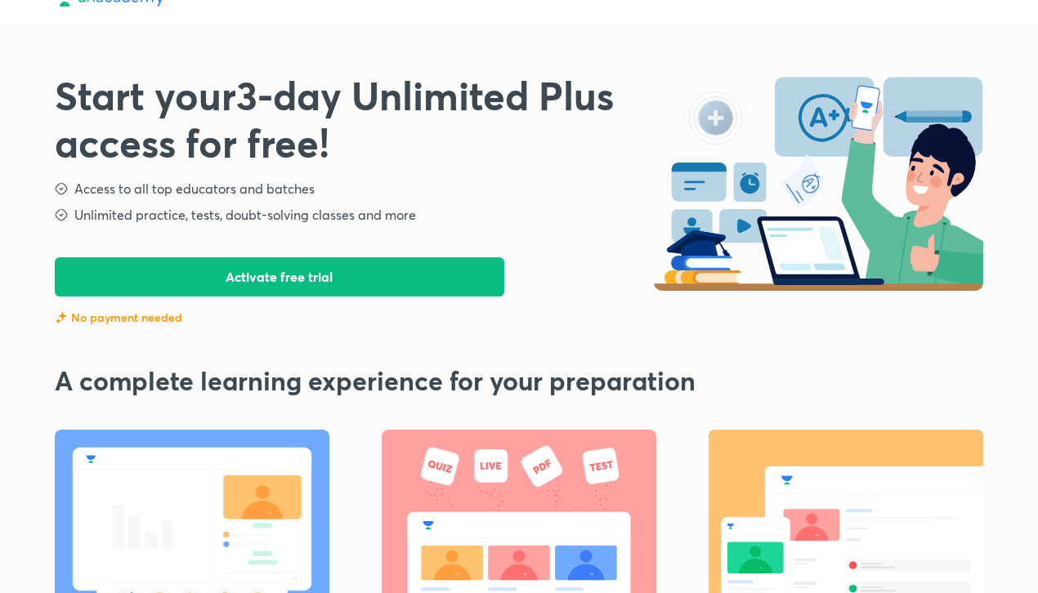
scroll to position [25, 0]
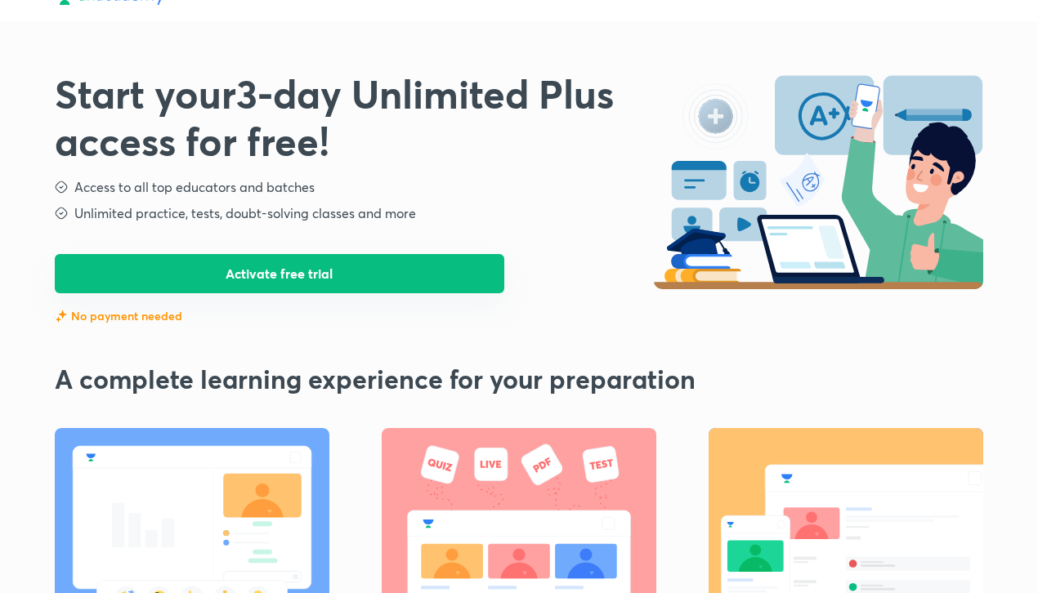
click at [284, 279] on button "Activate free trial" at bounding box center [280, 273] width 450 height 39
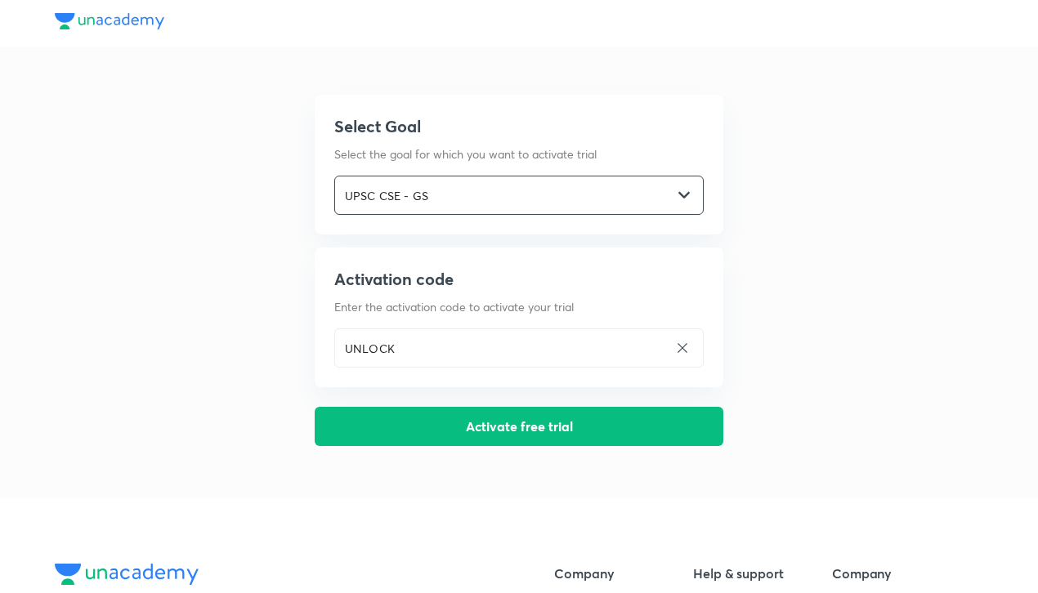
click at [682, 195] on img at bounding box center [683, 195] width 11 height 11
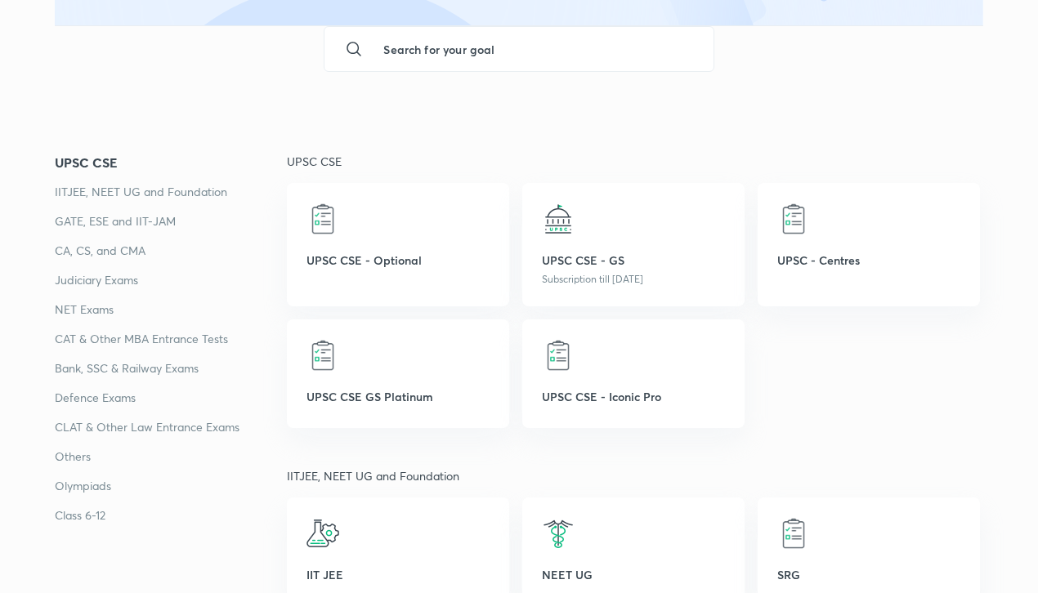
scroll to position [188, 0]
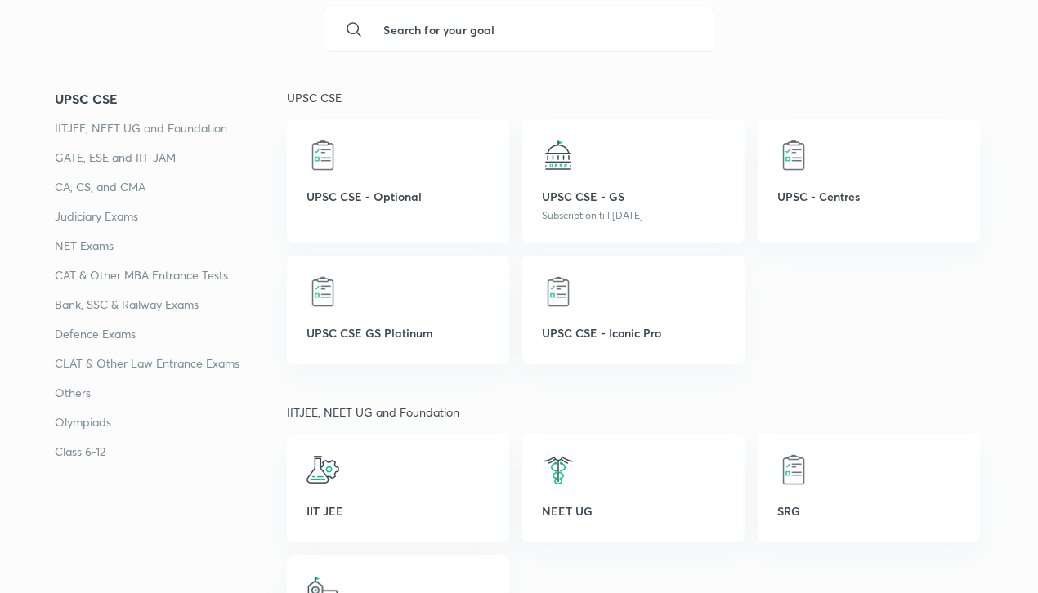
click at [617, 308] on div "UPSC CSE - Iconic Pro" at bounding box center [633, 310] width 222 height 109
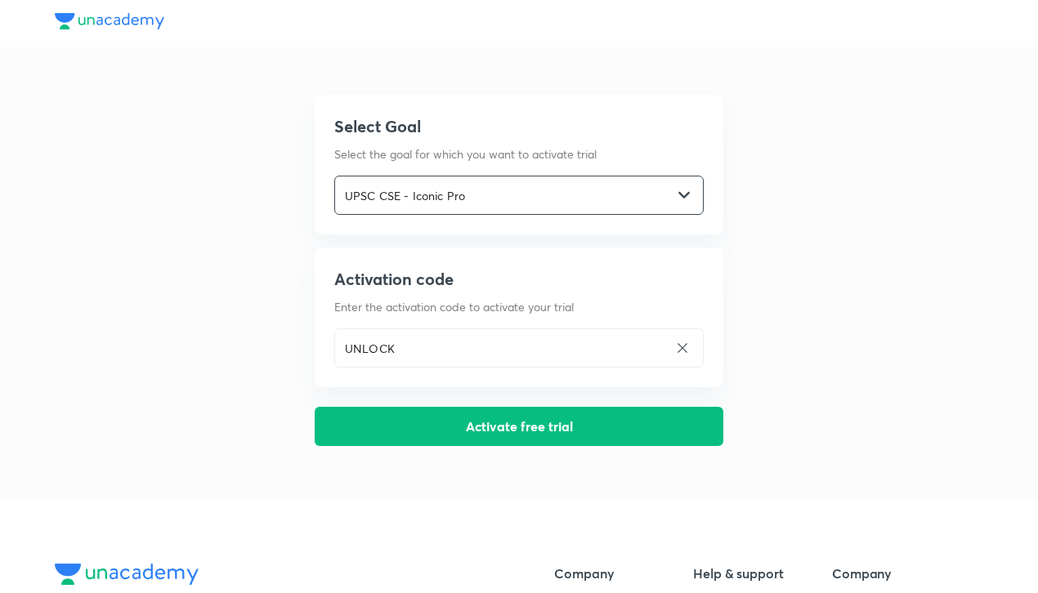
click at [682, 196] on img at bounding box center [683, 195] width 11 height 11
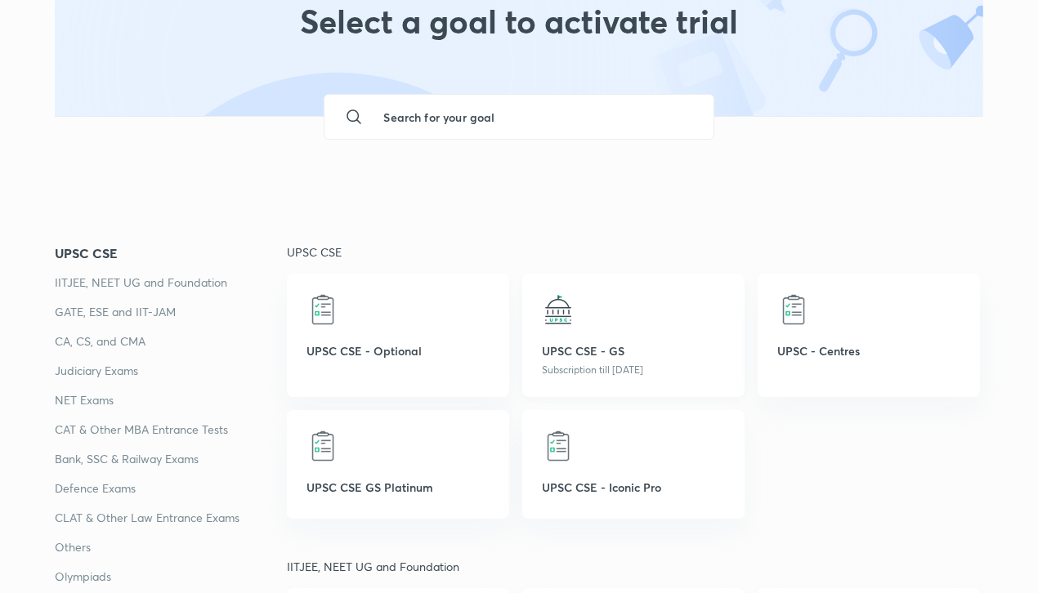
scroll to position [97, 0]
click at [444, 479] on p "UPSC CSE GS Platinum" at bounding box center [397, 486] width 183 height 17
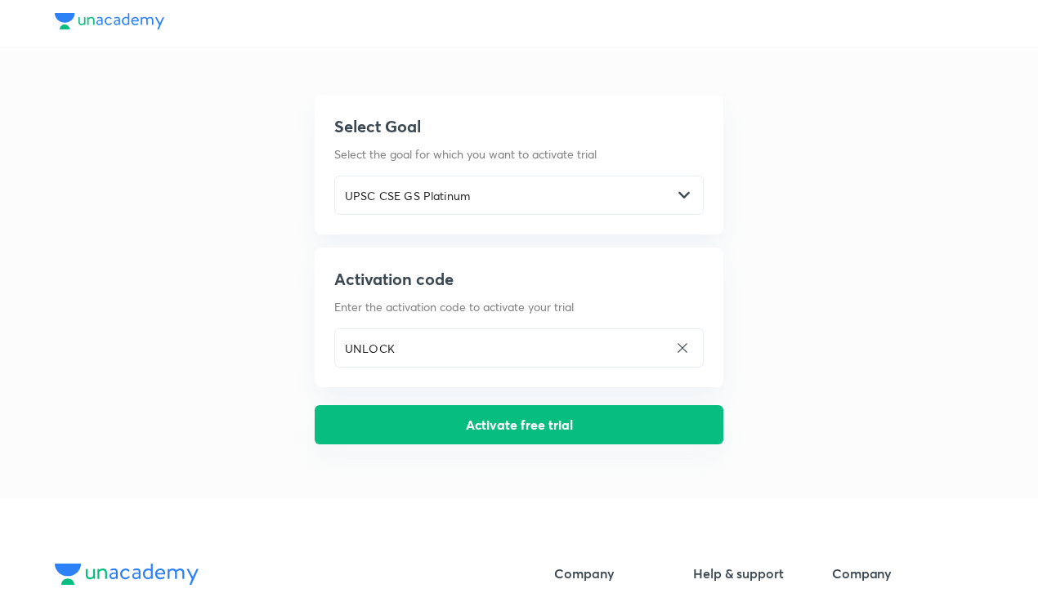
click at [659, 425] on button "Activate free trial" at bounding box center [519, 424] width 409 height 39
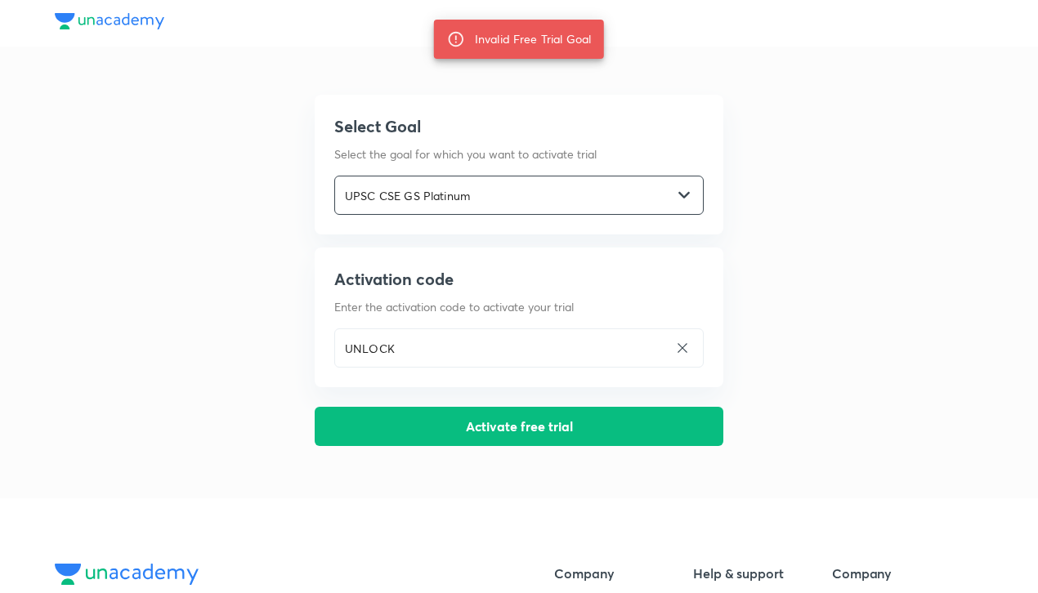
click at [567, 206] on input "UPSC CSE GS Platinum" at bounding box center [503, 196] width 337 height 34
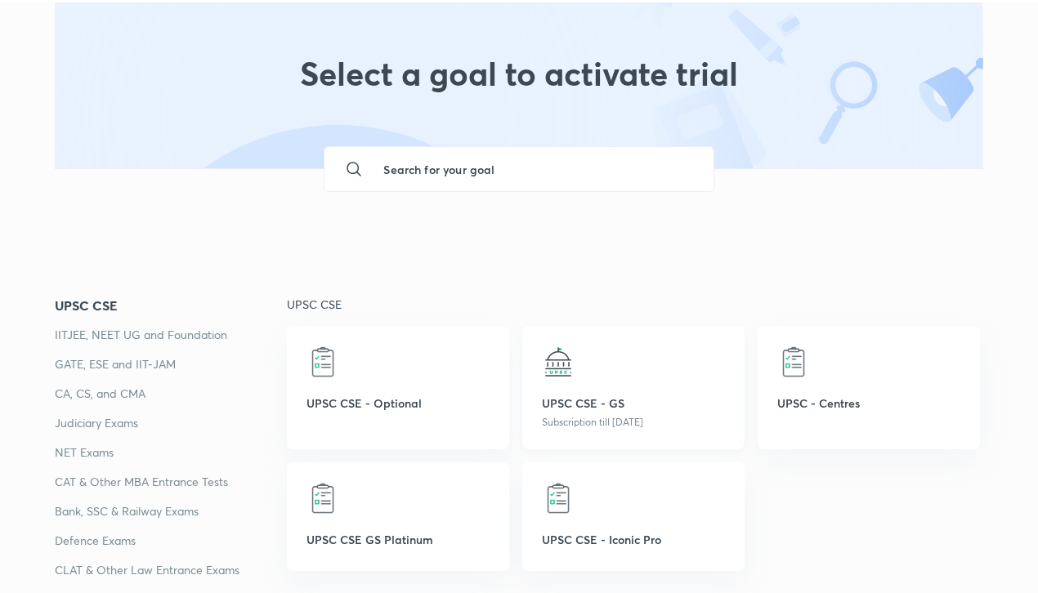
scroll to position [45, 0]
click at [616, 402] on p "UPSC CSE - GS" at bounding box center [633, 402] width 183 height 17
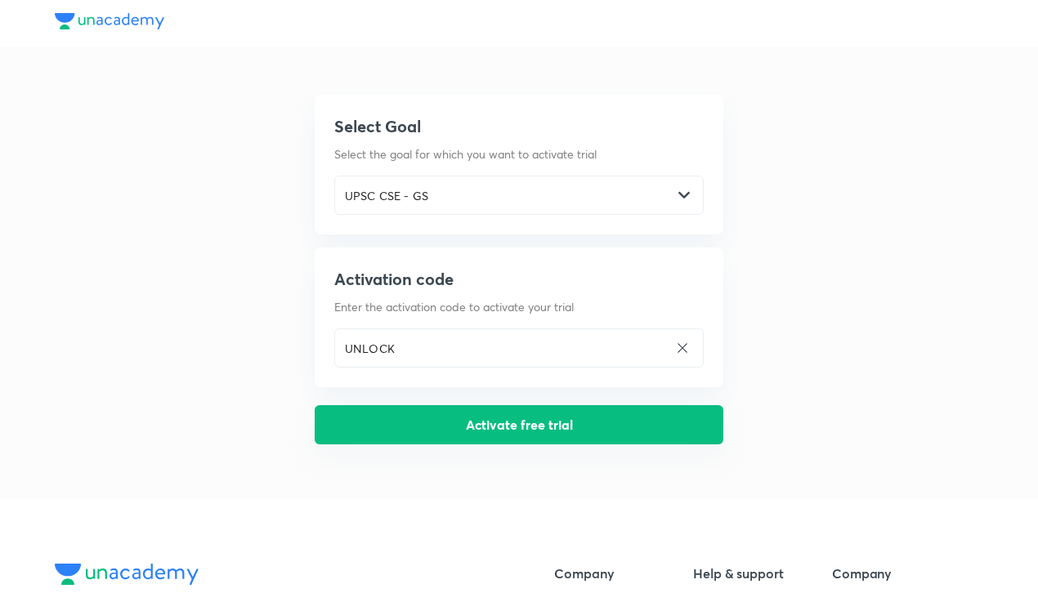
click at [590, 423] on button "Activate free trial" at bounding box center [519, 424] width 409 height 39
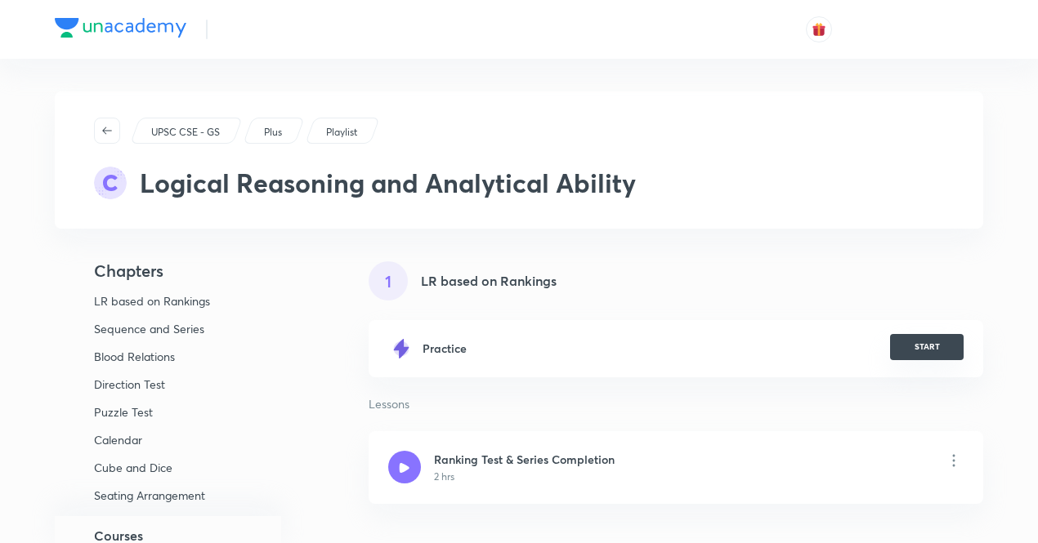
click at [914, 342] on button "START" at bounding box center [927, 347] width 74 height 26
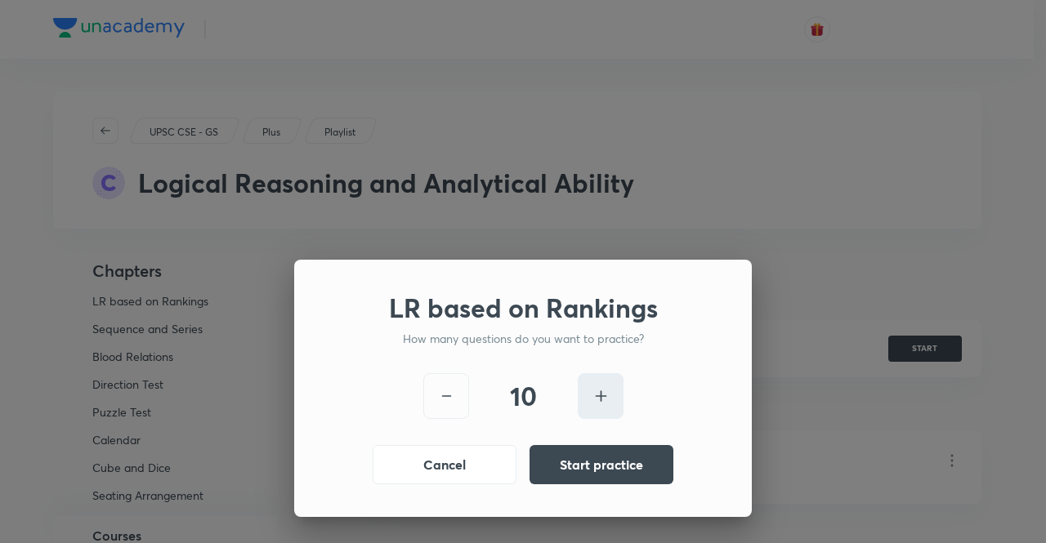
click at [614, 395] on div at bounding box center [601, 396] width 46 height 46
click at [438, 395] on icon at bounding box center [446, 397] width 20 height 20
click at [635, 463] on button "Start practice" at bounding box center [602, 463] width 144 height 39
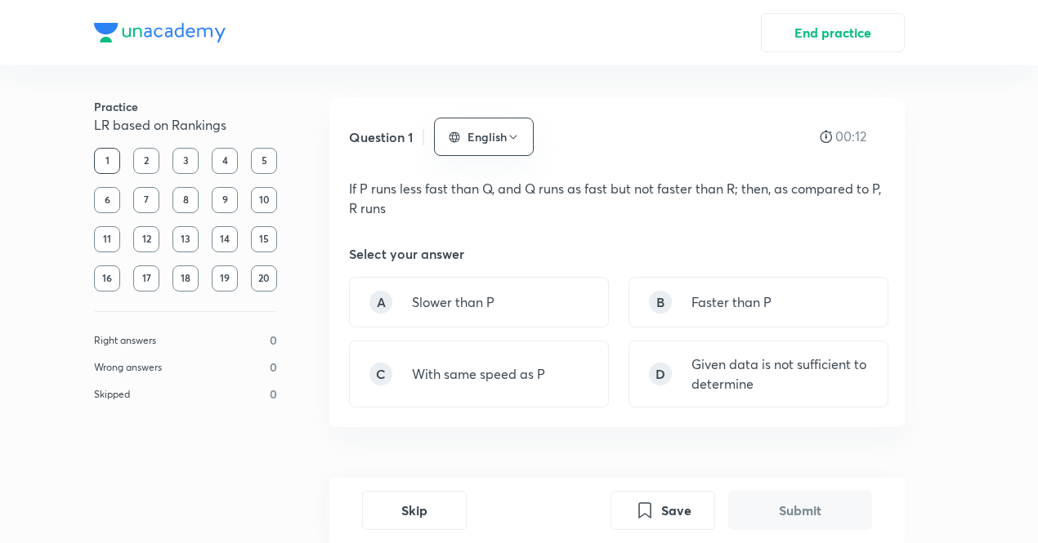
scroll to position [46, 0]
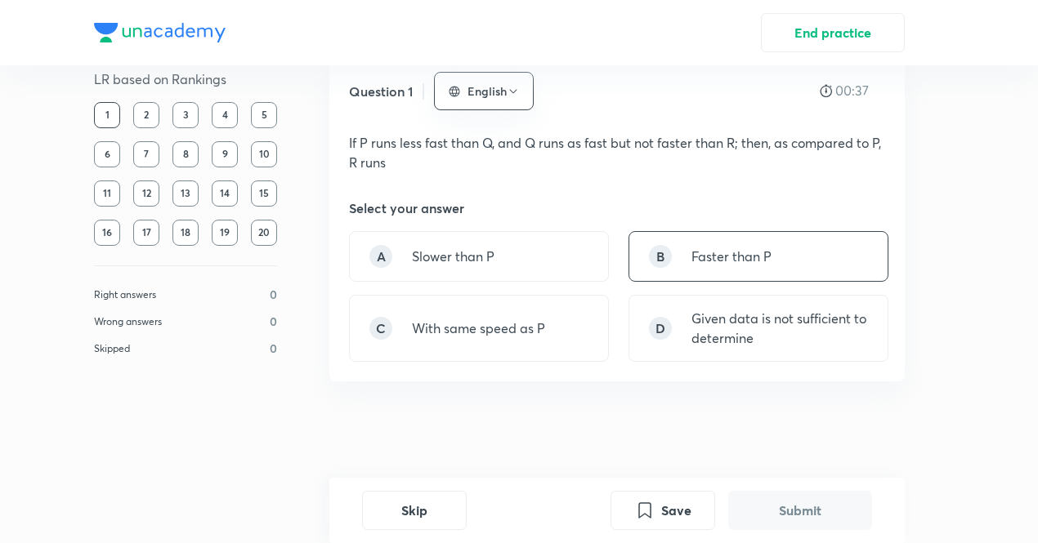
click at [680, 241] on div "B Faster than P" at bounding box center [758, 256] width 260 height 51
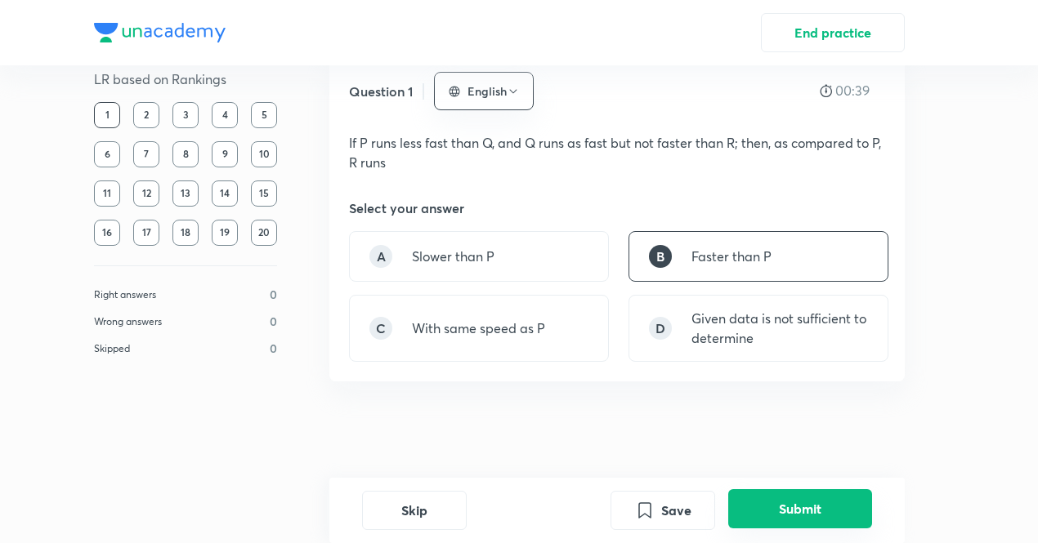
click at [765, 504] on button "Submit" at bounding box center [800, 509] width 144 height 39
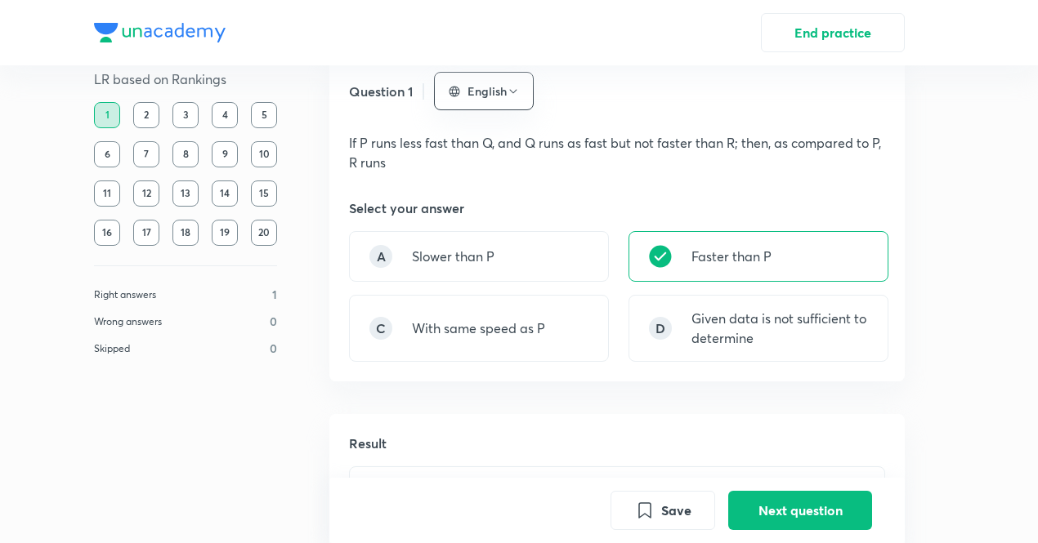
scroll to position [436, 0]
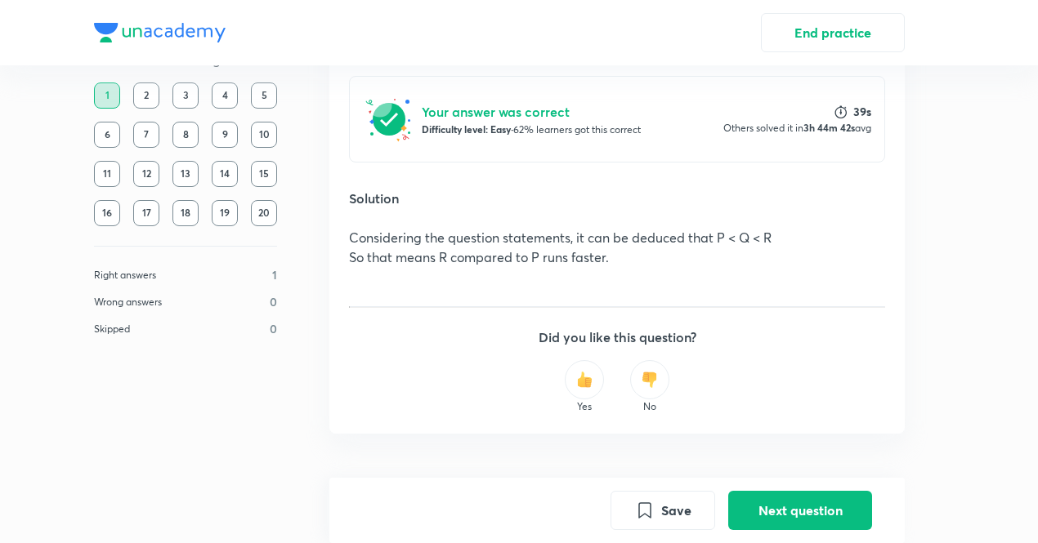
click at [579, 375] on img at bounding box center [584, 380] width 16 height 16
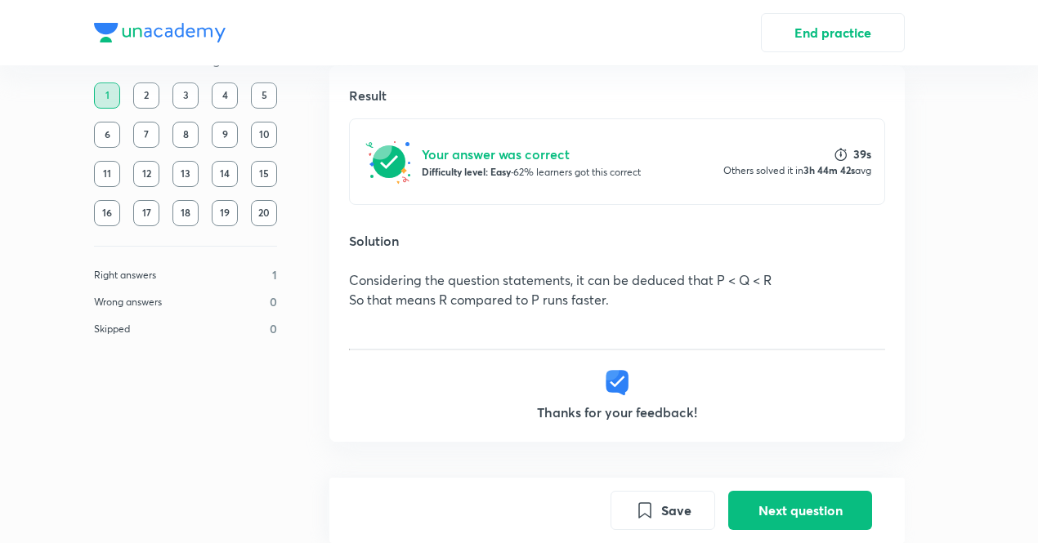
scroll to position [420, 0]
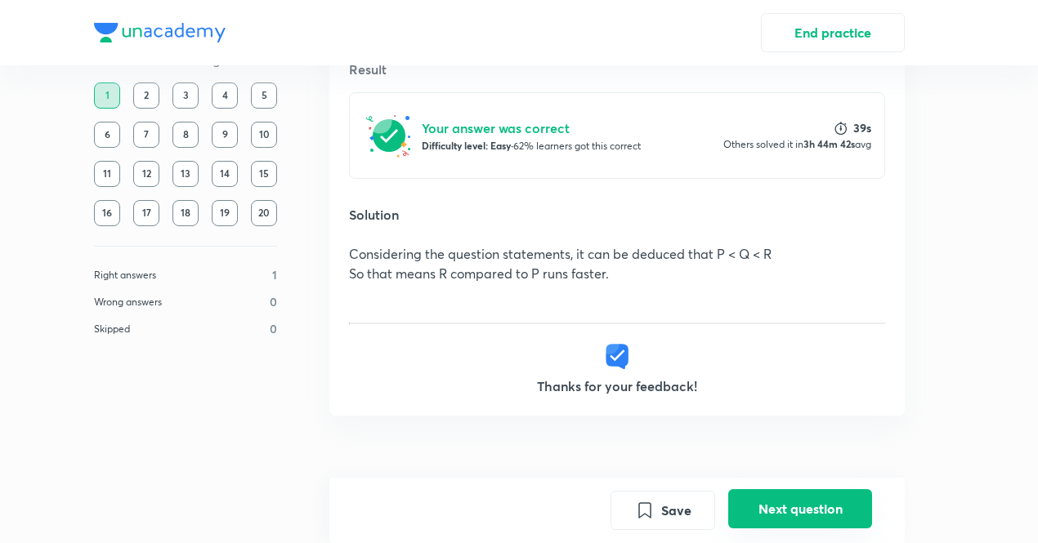
click at [807, 503] on button "Next question" at bounding box center [800, 509] width 144 height 39
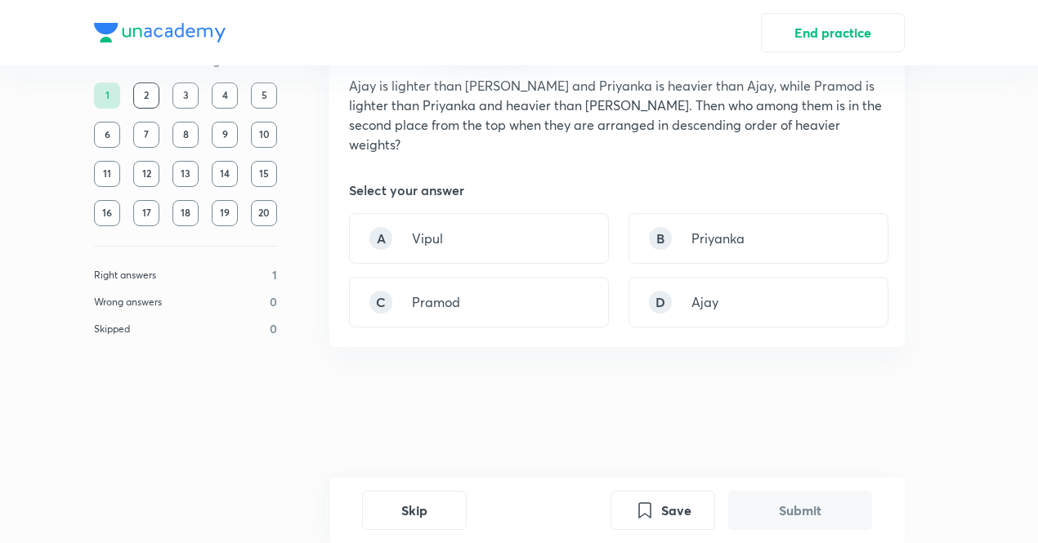
scroll to position [0, 0]
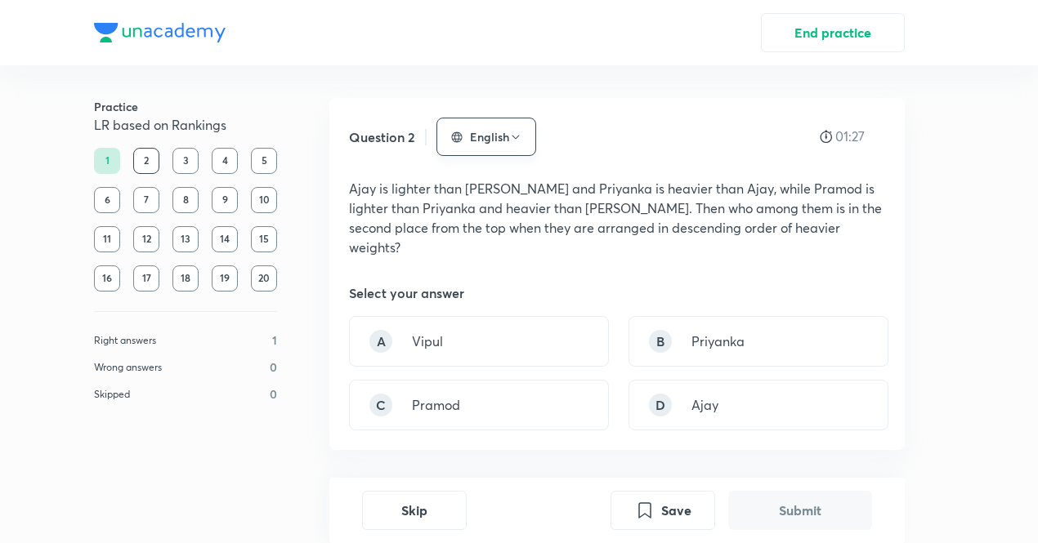
click at [509, 138] on icon "button" at bounding box center [515, 137] width 13 height 13
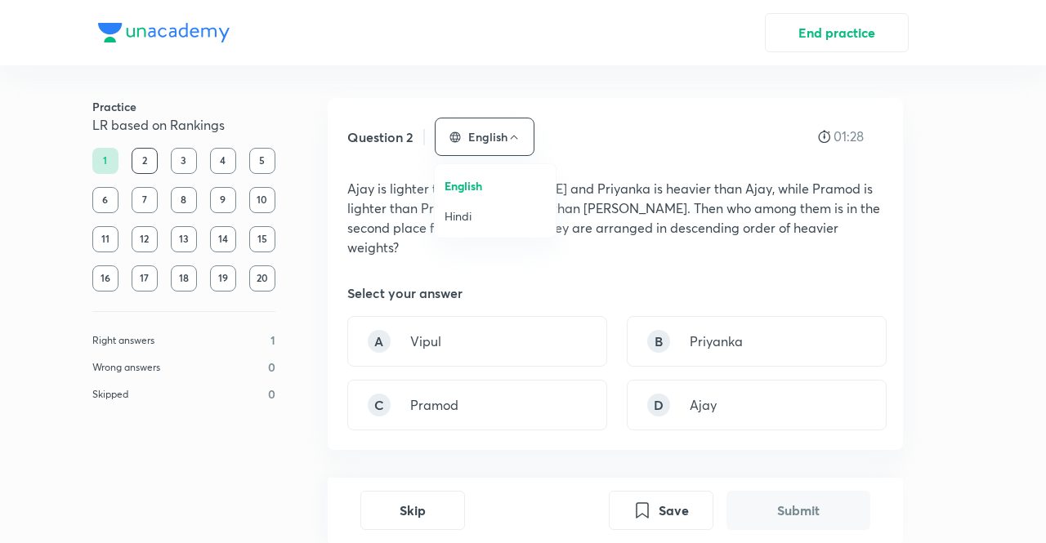
click at [463, 216] on span "Hindi" at bounding box center [495, 216] width 101 height 17
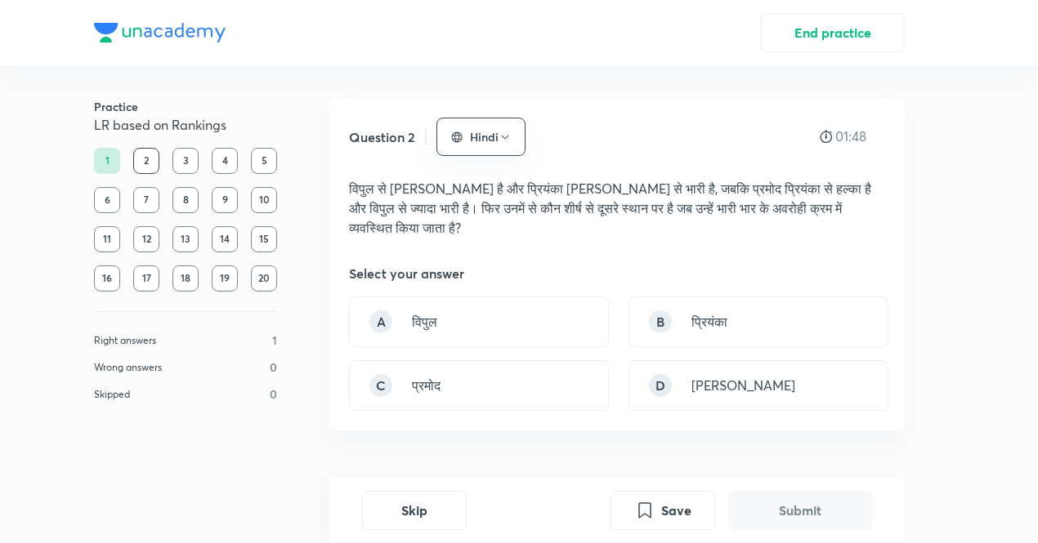
drag, startPoint x: 523, startPoint y: 228, endPoint x: 1045, endPoint y: 337, distance: 533.4
click at [1037, 337] on html "End practice Practice LR based on Rankings 1 2 3 4 5 6 7 8 9 10 11 12 13 14 15 …" at bounding box center [519, 271] width 1038 height 543
click at [510, 379] on div "C प्रमोद" at bounding box center [479, 385] width 260 height 51
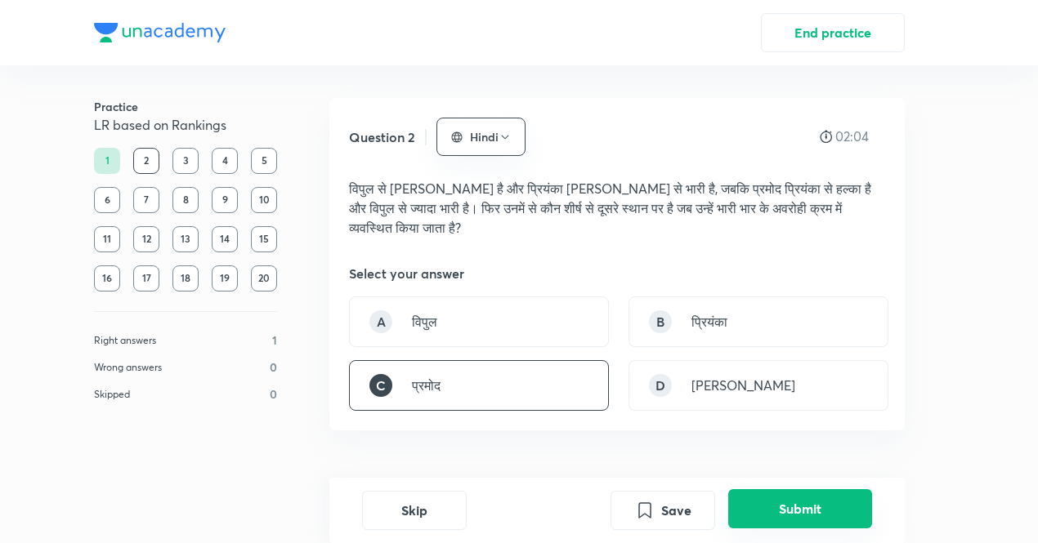
click at [798, 508] on button "Submit" at bounding box center [800, 509] width 144 height 39
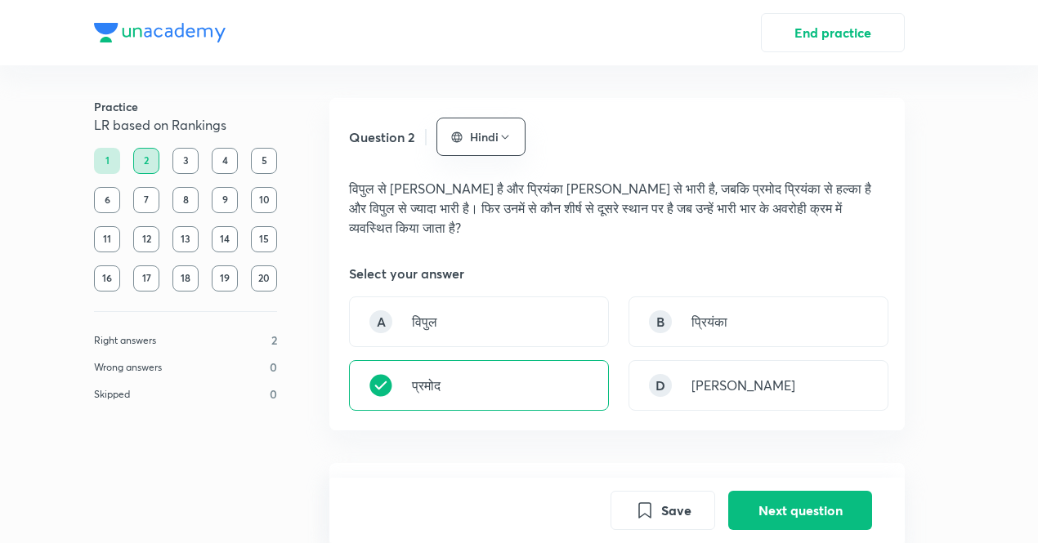
scroll to position [462, 0]
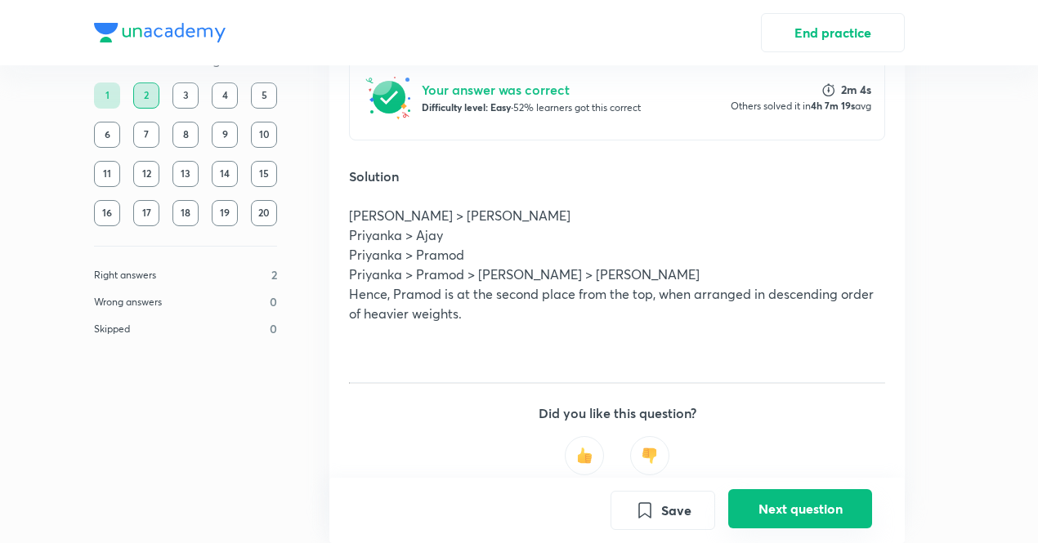
click at [805, 496] on button "Next question" at bounding box center [800, 509] width 144 height 39
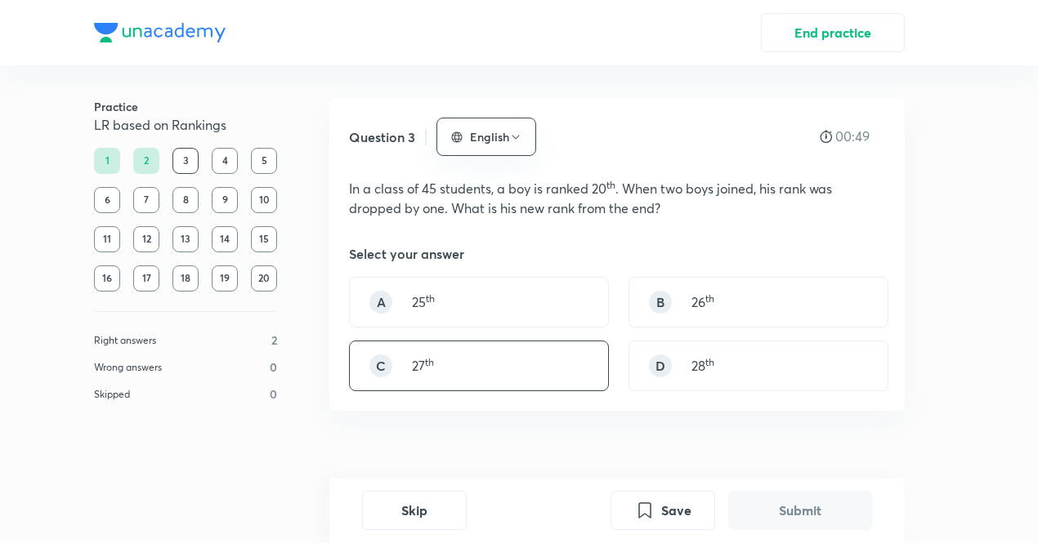
click at [512, 354] on div "C 27 th" at bounding box center [479, 366] width 260 height 51
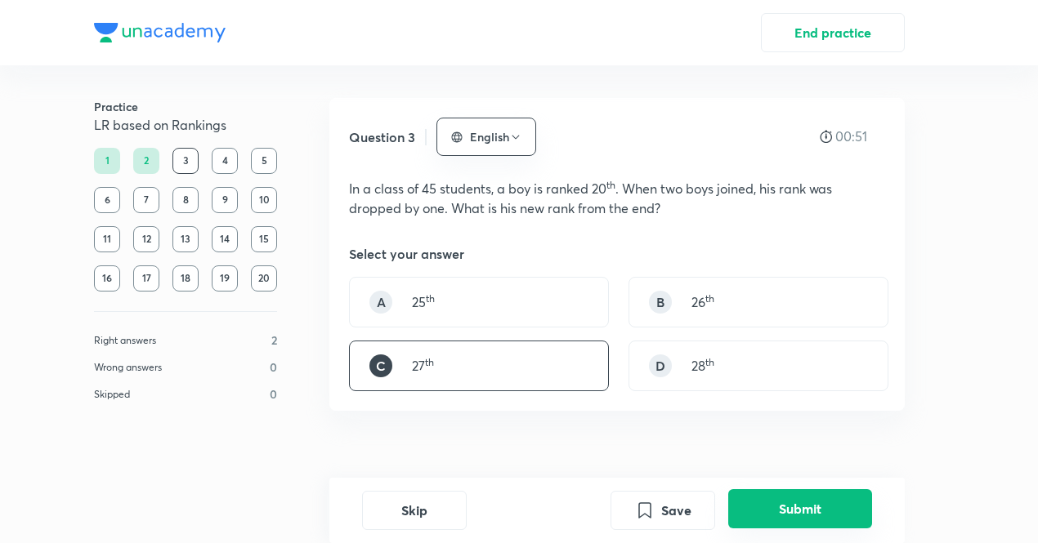
click at [776, 514] on button "Submit" at bounding box center [800, 509] width 144 height 39
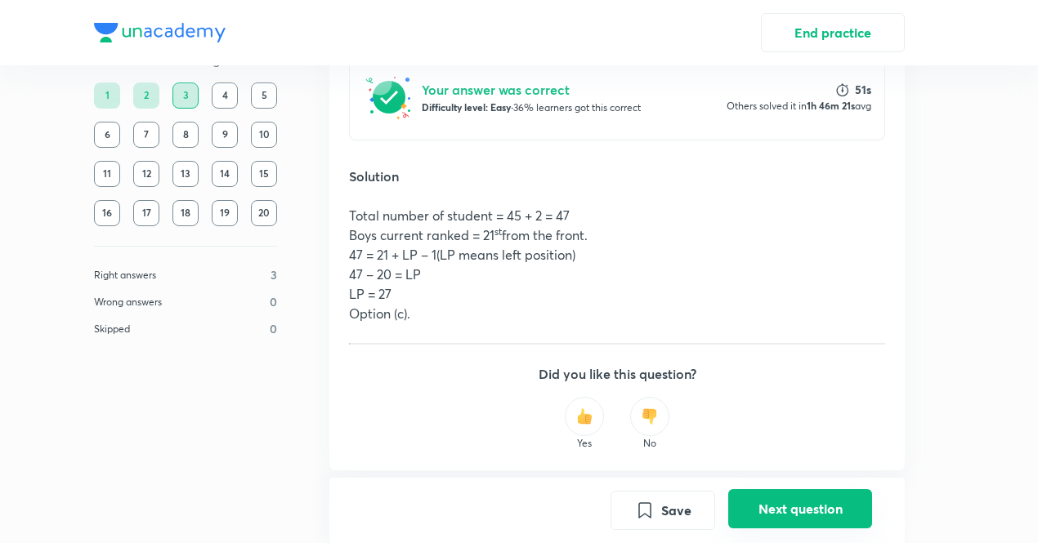
click at [776, 514] on button "Next question" at bounding box center [800, 509] width 144 height 39
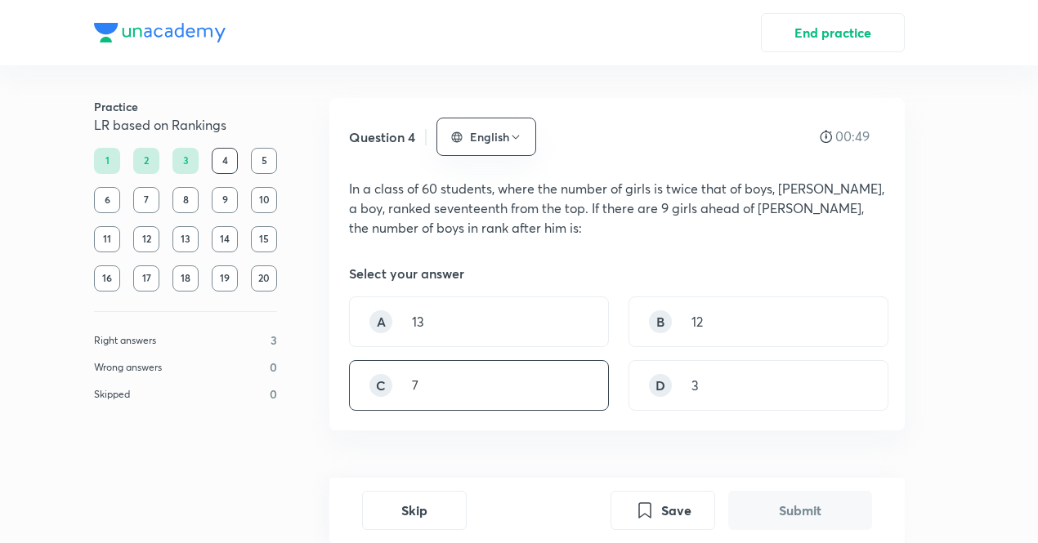
click at [487, 375] on div "C 7" at bounding box center [479, 385] width 260 height 51
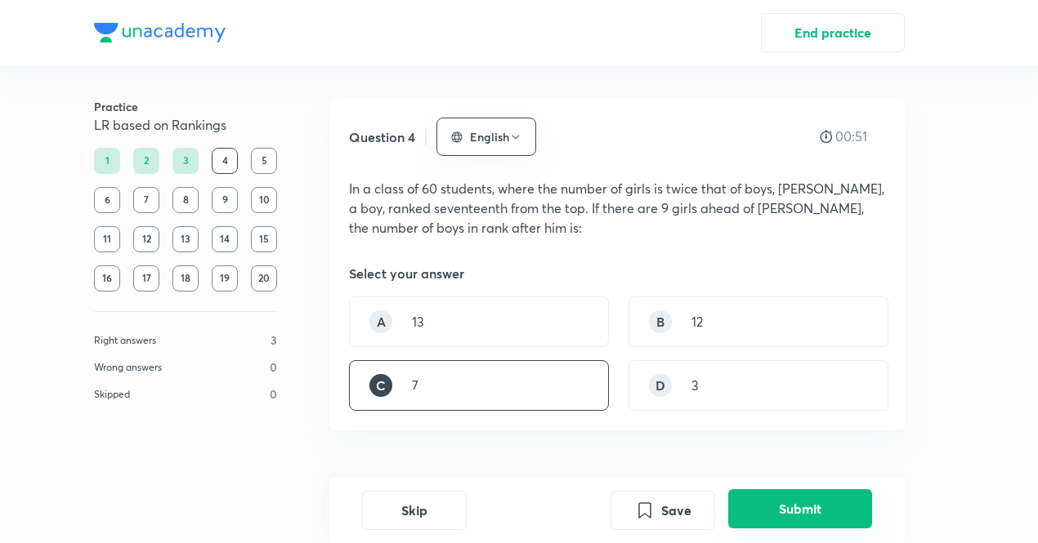
click at [754, 506] on button "Submit" at bounding box center [800, 509] width 144 height 39
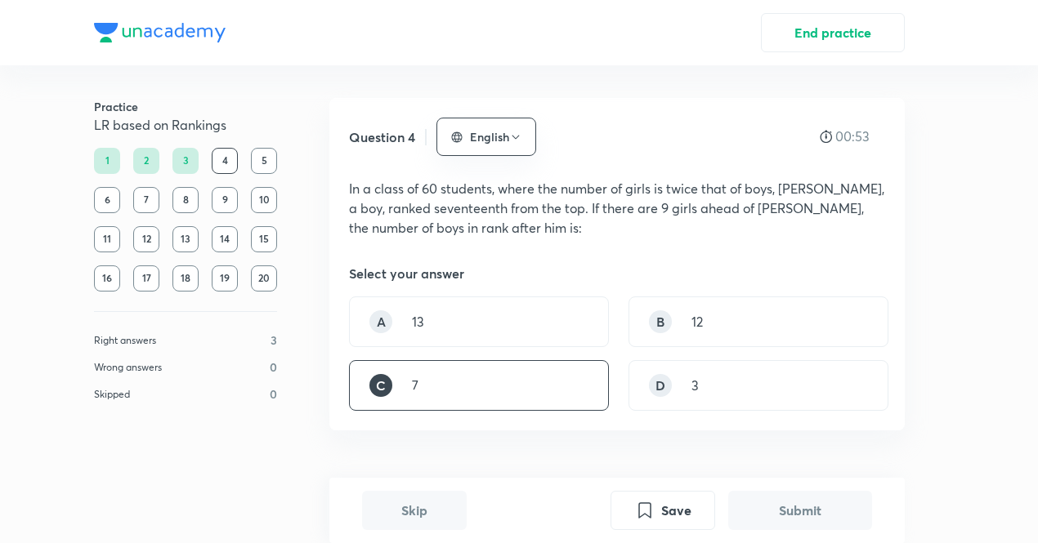
scroll to position [462, 0]
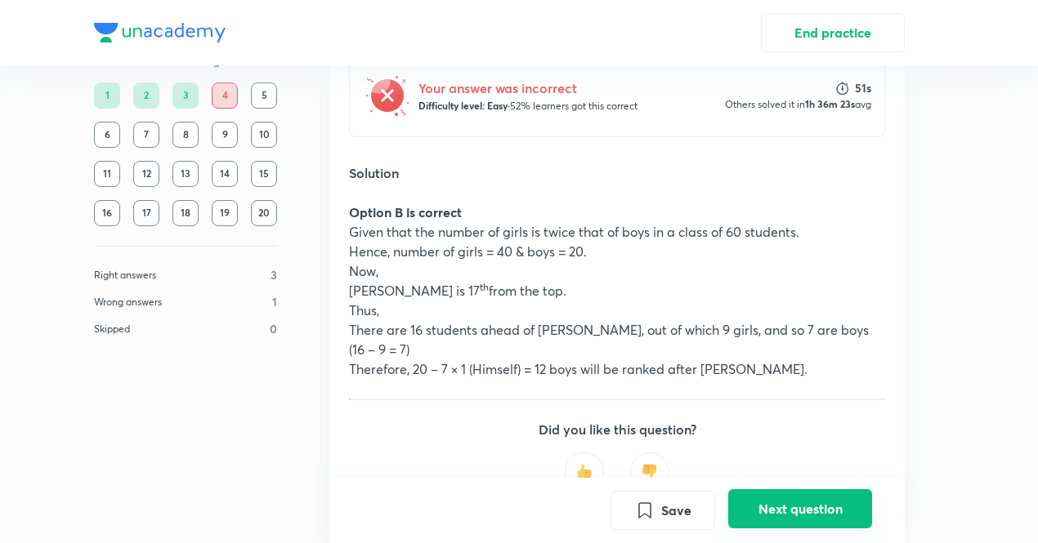
click at [768, 503] on button "Next question" at bounding box center [800, 509] width 144 height 39
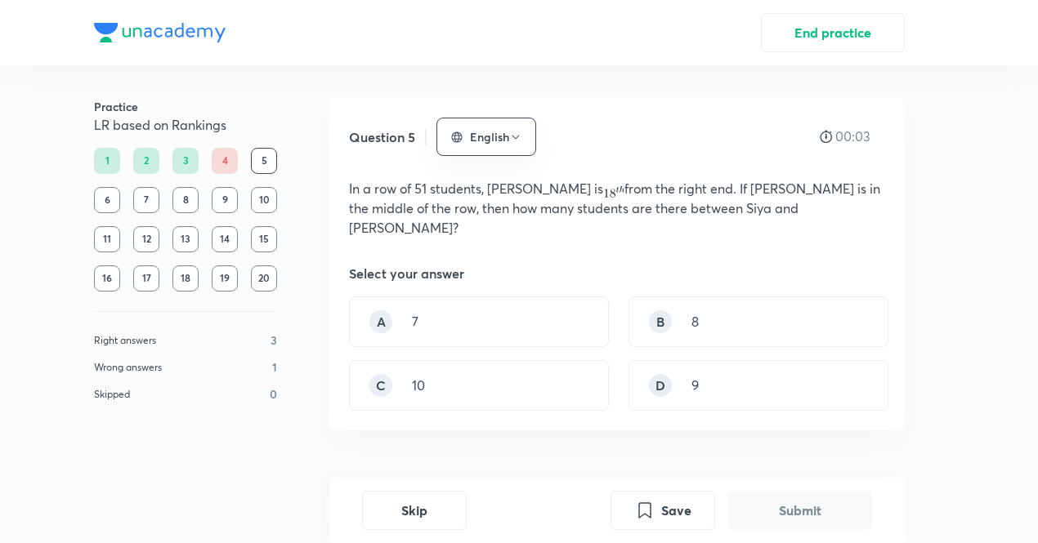
click at [230, 168] on div "4" at bounding box center [225, 161] width 26 height 26
click at [221, 156] on div "4" at bounding box center [225, 161] width 26 height 26
click at [221, 167] on div "4" at bounding box center [225, 161] width 26 height 26
click at [384, 311] on div "A" at bounding box center [380, 322] width 23 height 23
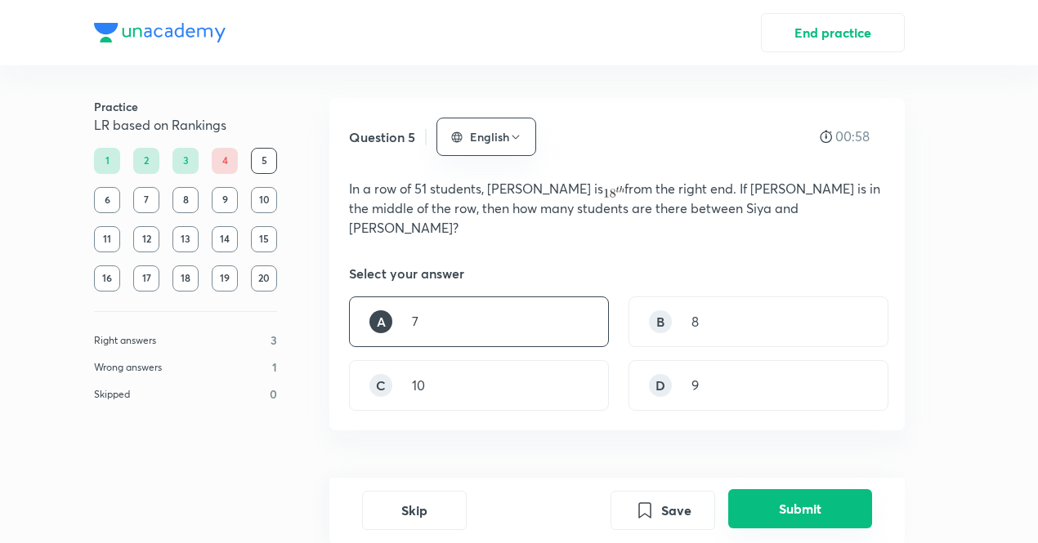
click at [796, 508] on button "Submit" at bounding box center [800, 509] width 144 height 39
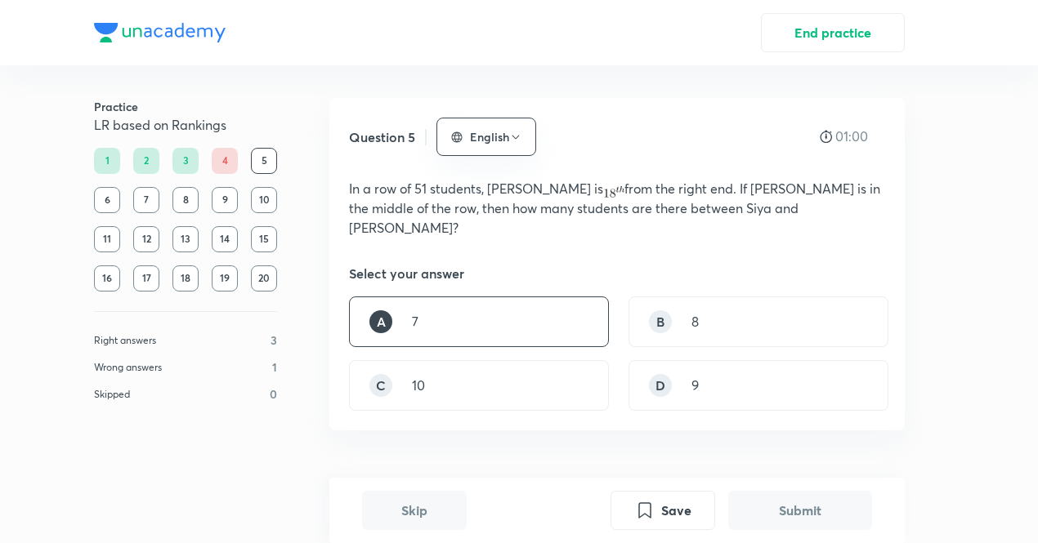
scroll to position [420, 0]
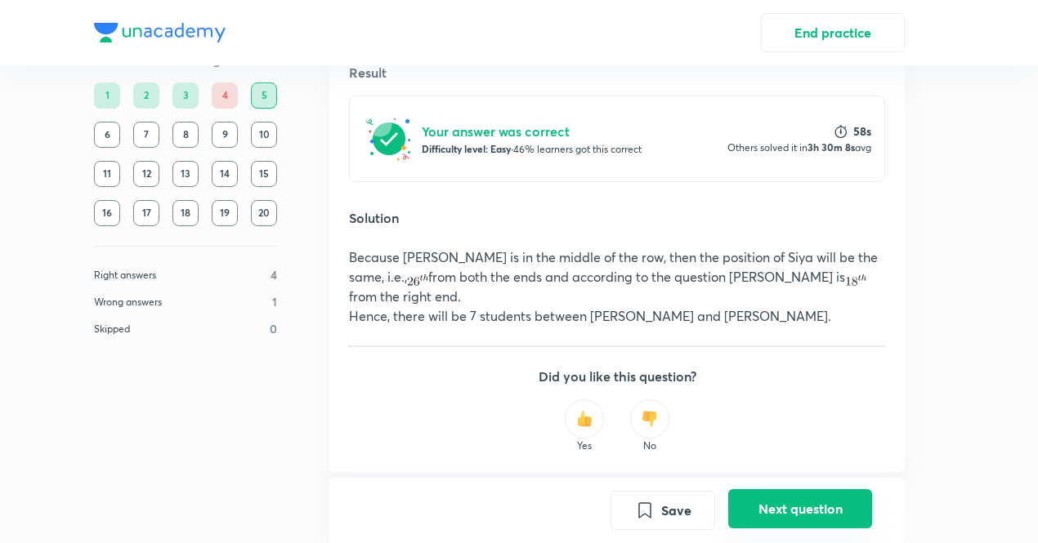
click at [798, 504] on button "Next question" at bounding box center [800, 509] width 144 height 39
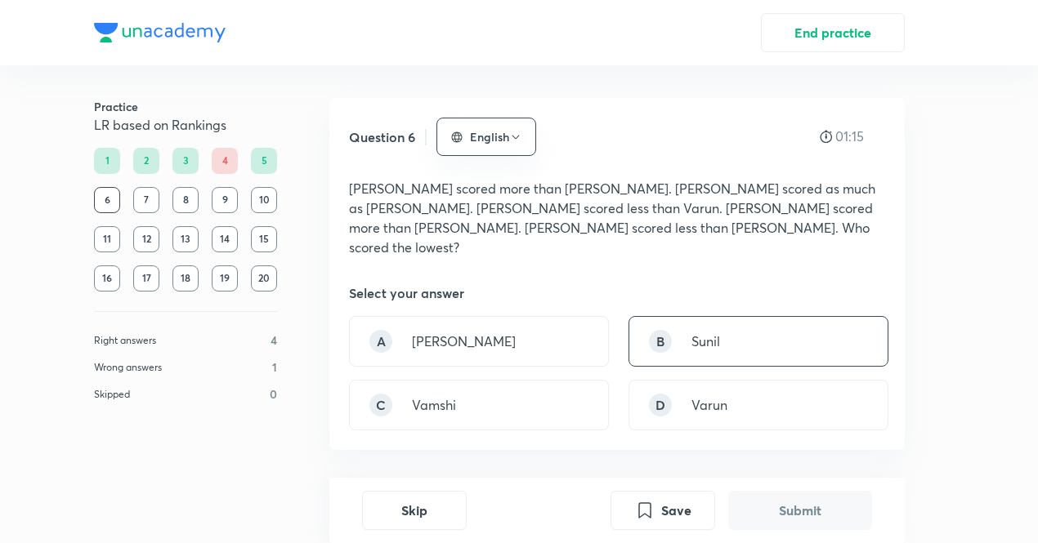
click at [700, 332] on p "Sunil" at bounding box center [705, 342] width 29 height 20
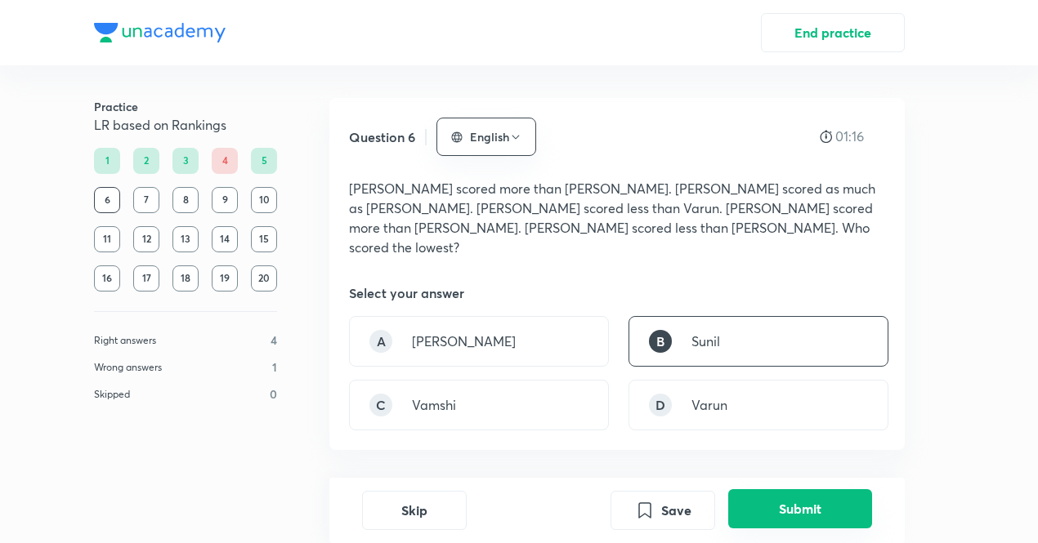
click at [785, 511] on button "Submit" at bounding box center [800, 509] width 144 height 39
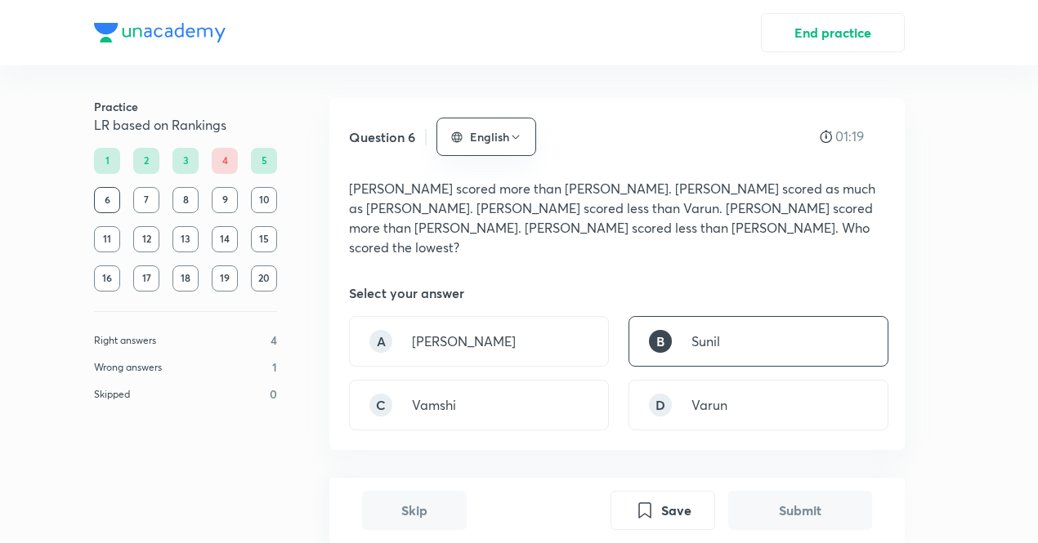
scroll to position [462, 0]
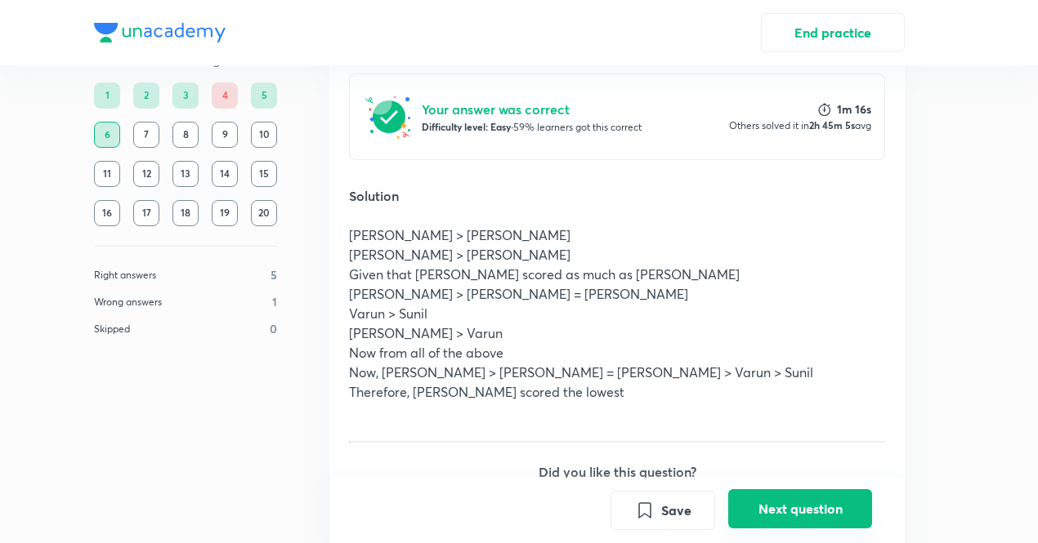
click at [785, 511] on button "Next question" at bounding box center [800, 509] width 144 height 39
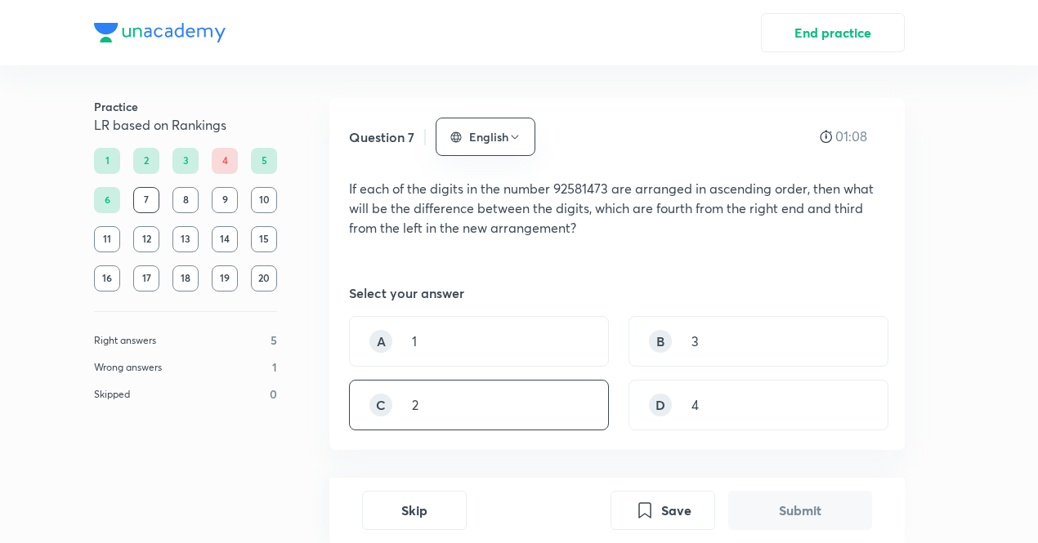
click at [473, 396] on div "C 2" at bounding box center [479, 405] width 260 height 51
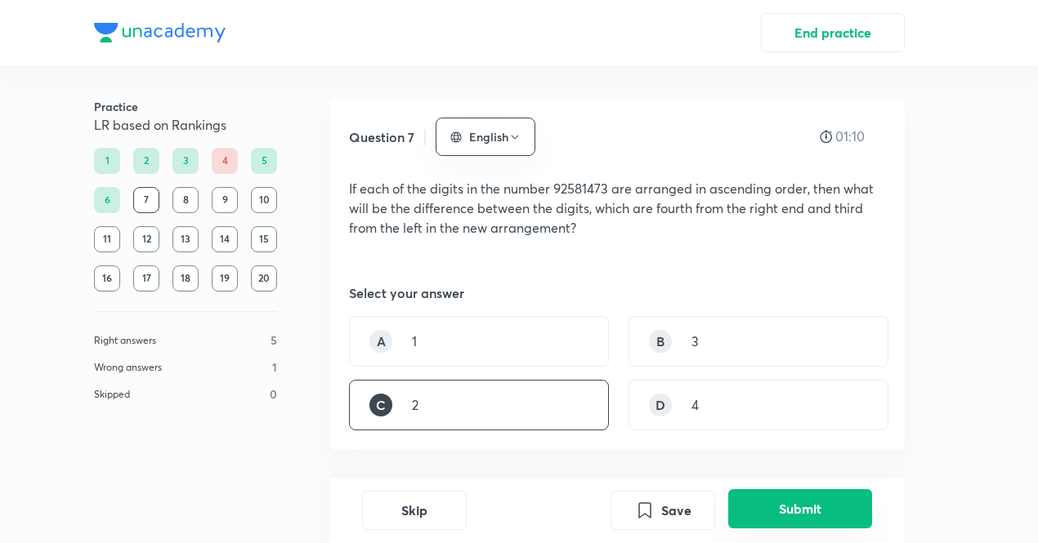
click at [799, 500] on button "Submit" at bounding box center [800, 509] width 144 height 39
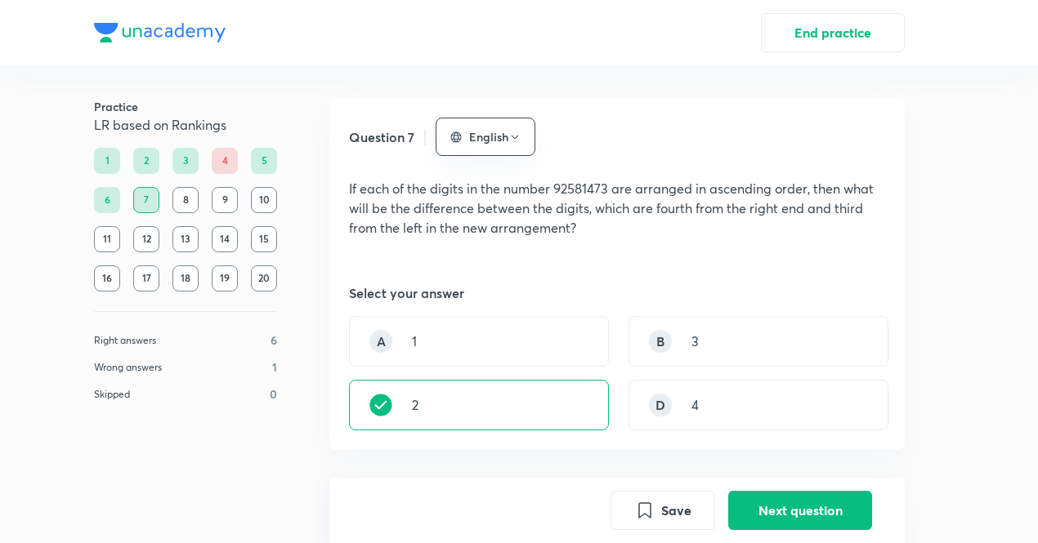
scroll to position [440, 0]
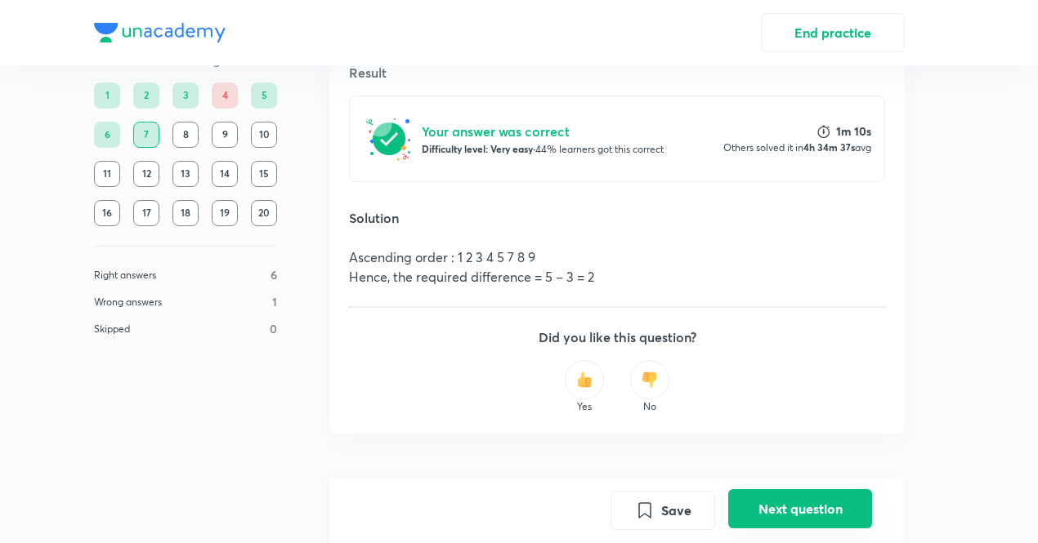
click at [786, 499] on button "Next question" at bounding box center [800, 509] width 144 height 39
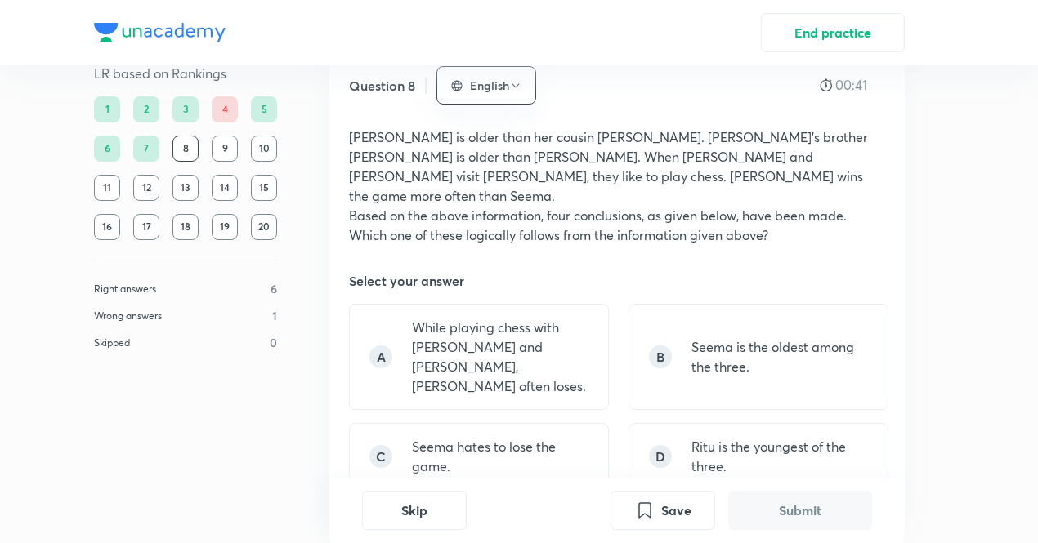
scroll to position [52, 0]
click at [731, 436] on p "Ritu is the youngest of the three." at bounding box center [779, 455] width 177 height 39
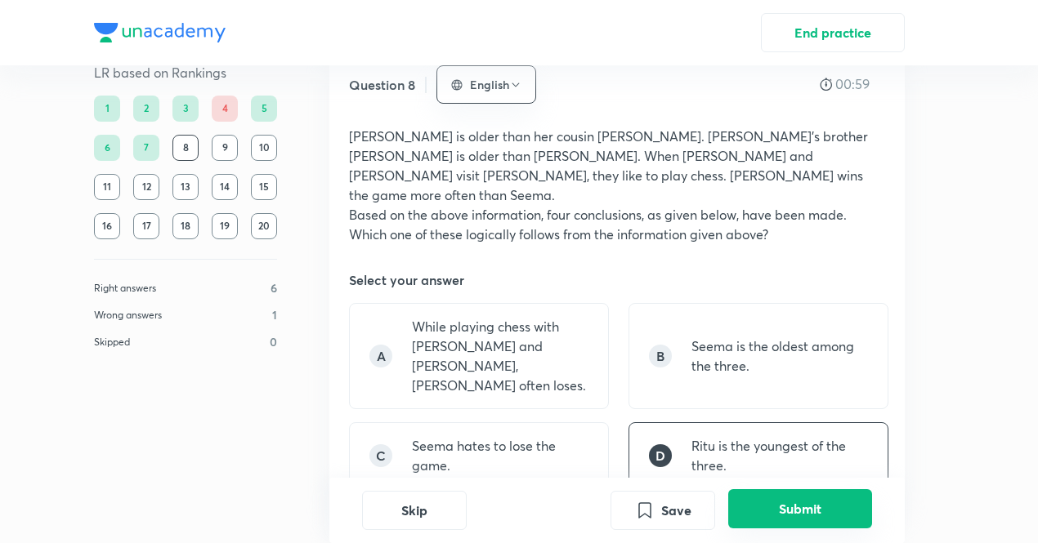
click at [794, 506] on button "Submit" at bounding box center [800, 509] width 144 height 39
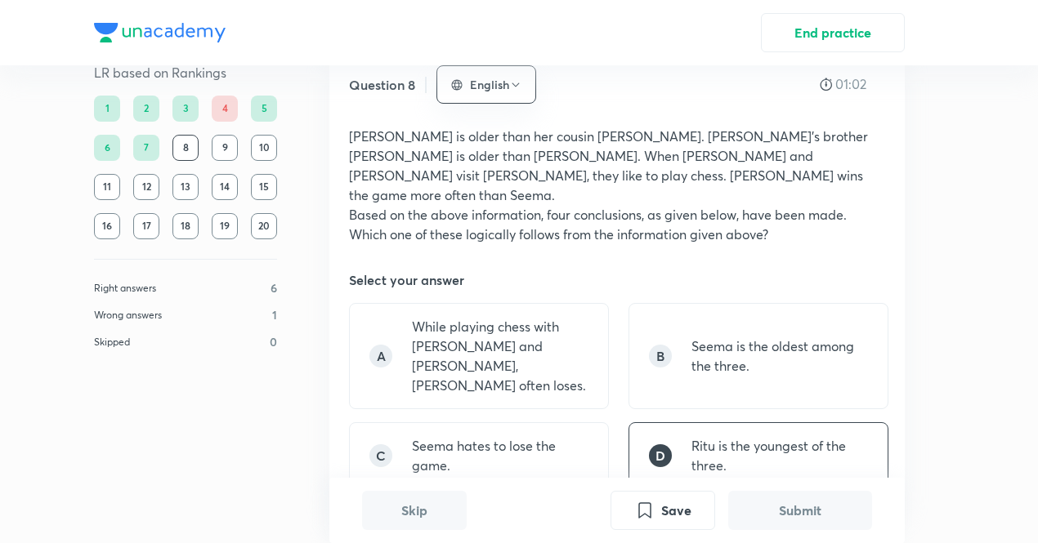
scroll to position [551, 0]
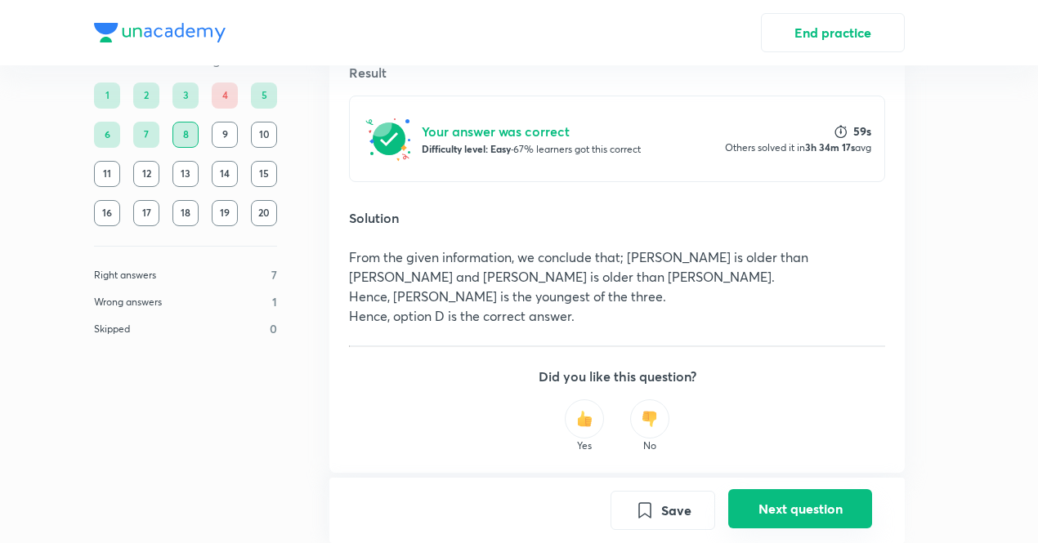
click at [794, 500] on button "Next question" at bounding box center [800, 509] width 144 height 39
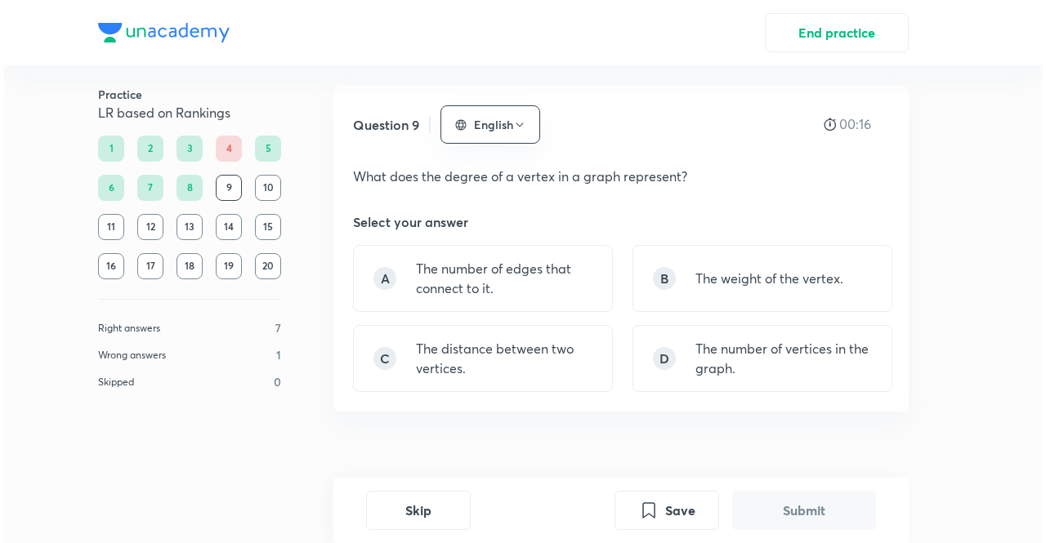
scroll to position [11, 0]
click at [415, 513] on button "Skip" at bounding box center [414, 509] width 105 height 39
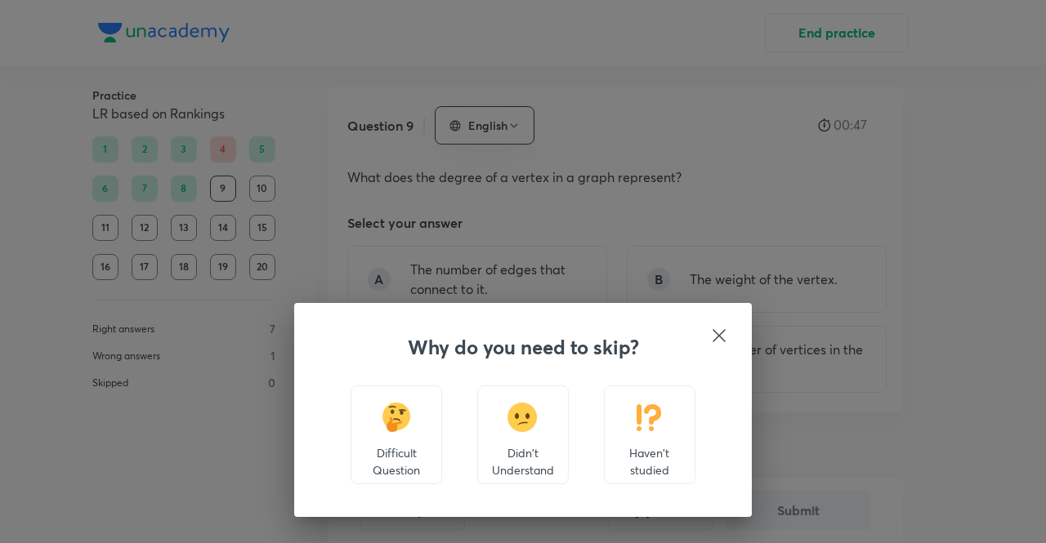
click at [637, 431] on img at bounding box center [649, 417] width 30 height 29
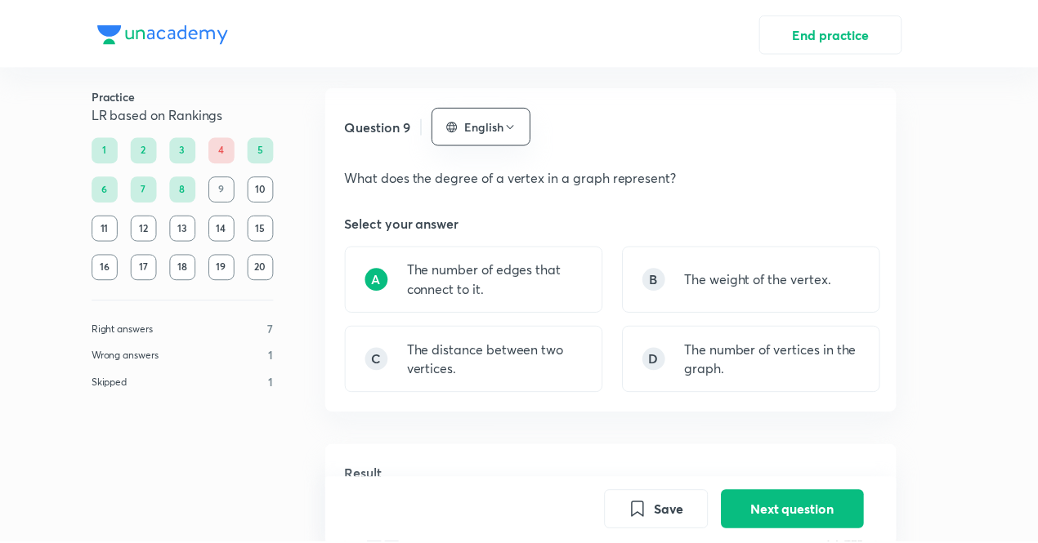
scroll to position [394, 0]
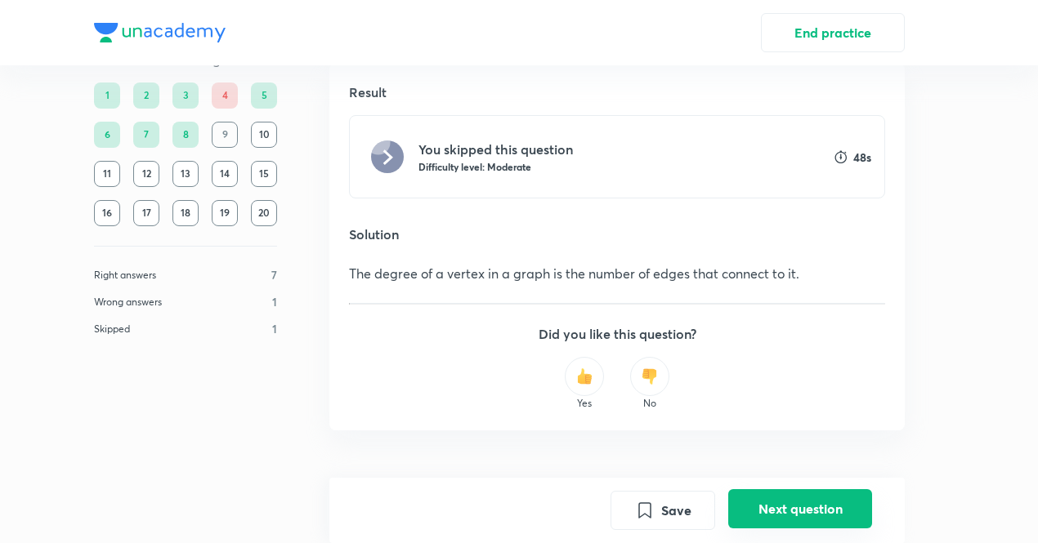
click at [803, 503] on button "Next question" at bounding box center [800, 509] width 144 height 39
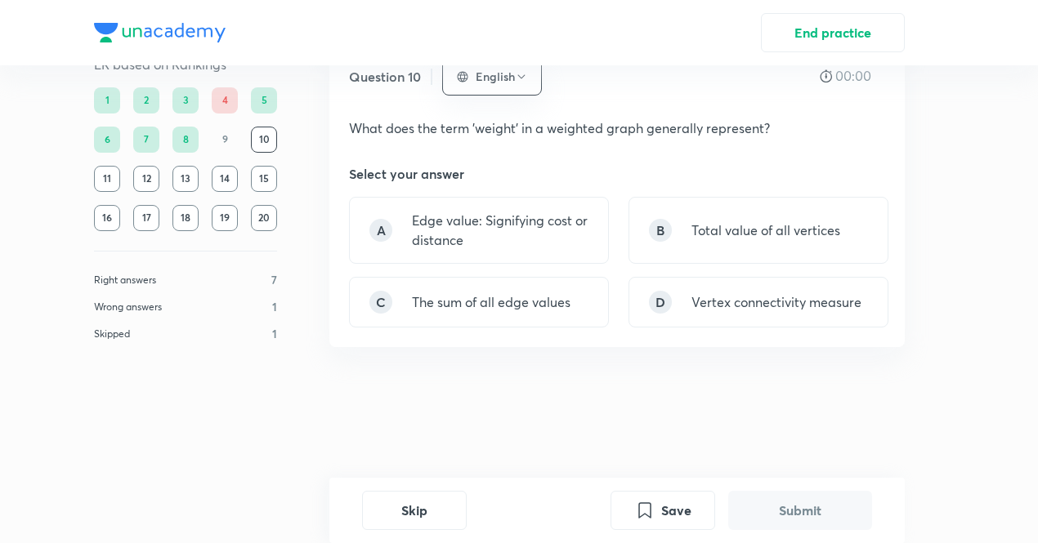
scroll to position [0, 0]
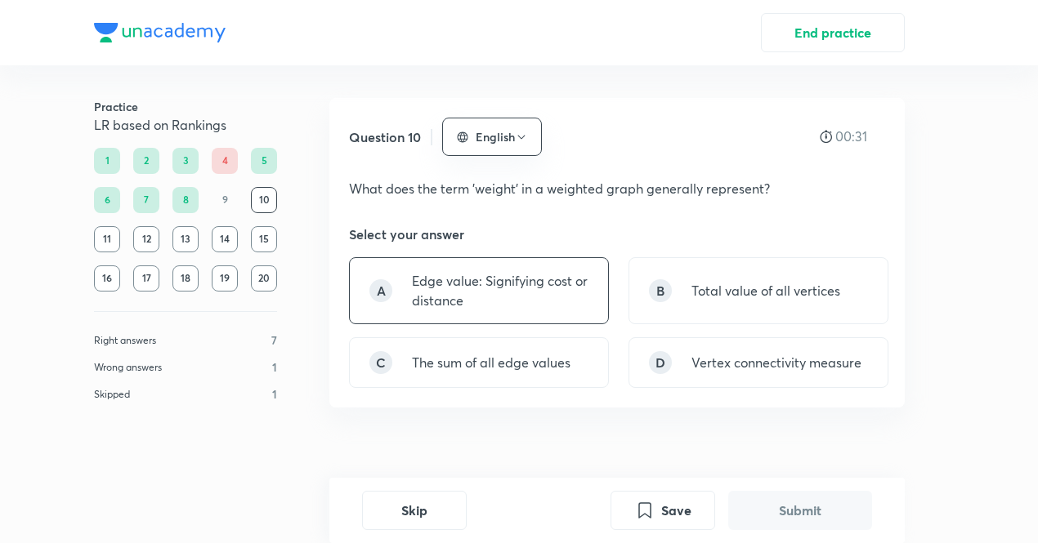
click at [541, 309] on p "Edge value: Signifying cost or distance" at bounding box center [500, 290] width 177 height 39
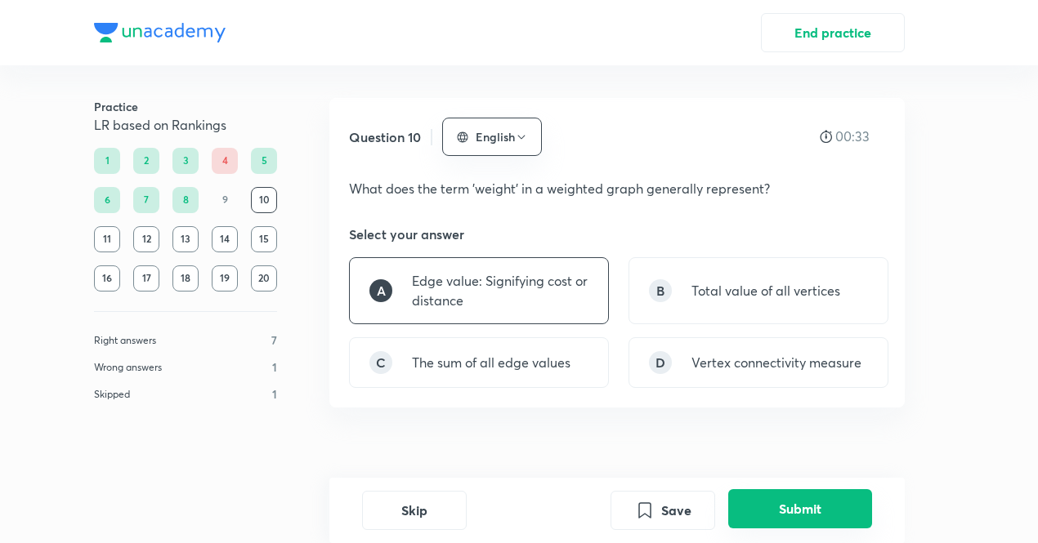
click at [787, 512] on button "Submit" at bounding box center [800, 509] width 144 height 39
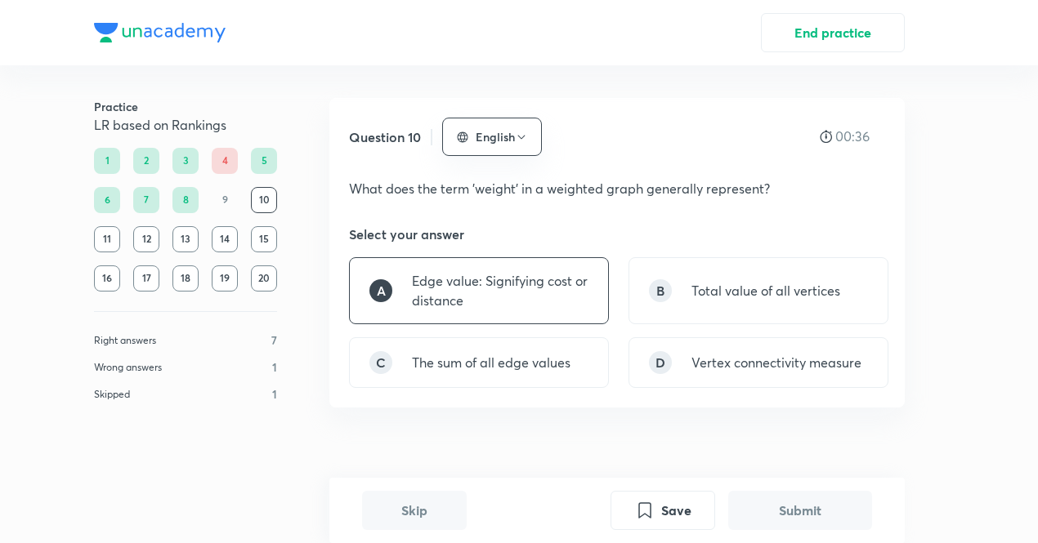
scroll to position [439, 0]
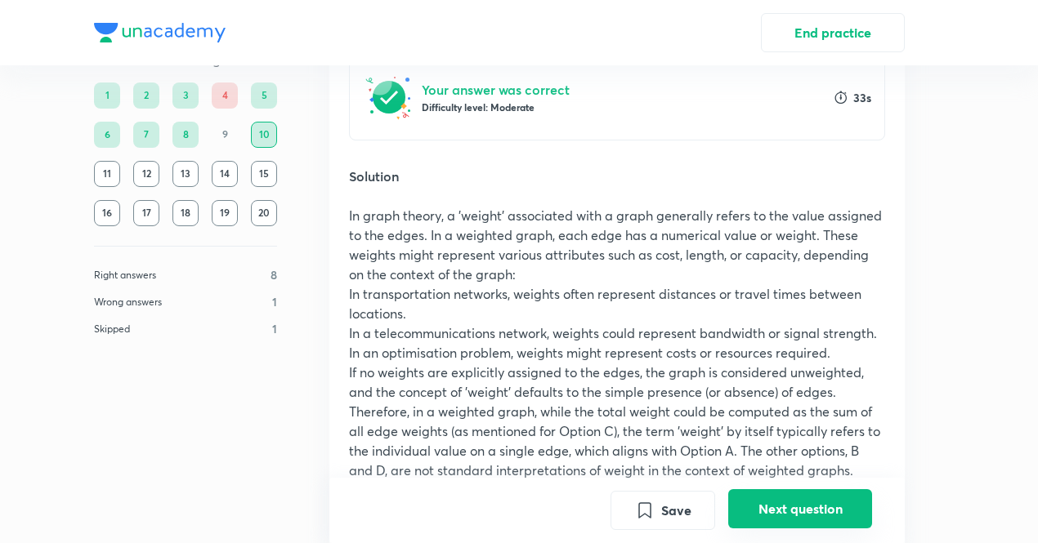
click at [787, 512] on button "Next question" at bounding box center [800, 509] width 144 height 39
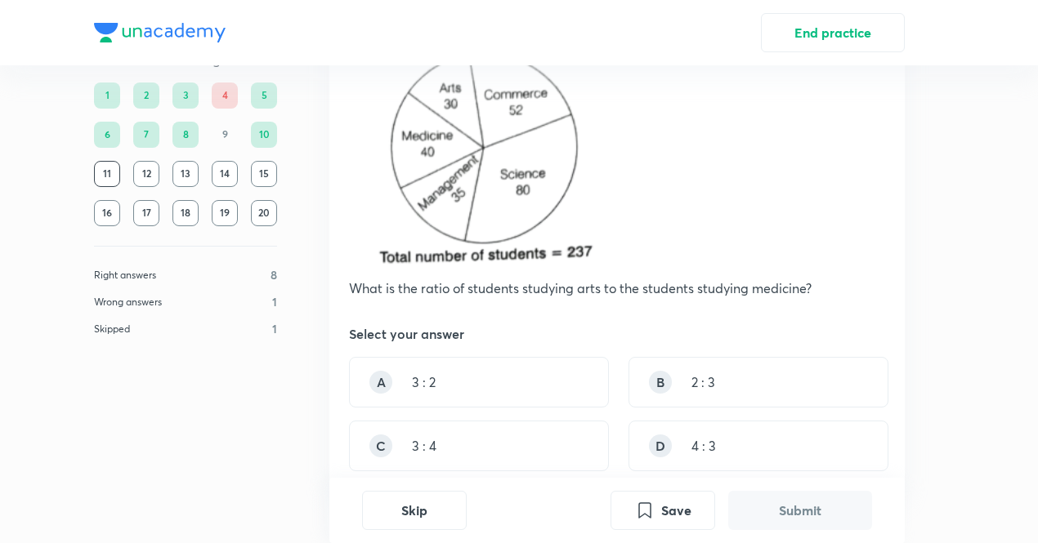
scroll to position [170, 0]
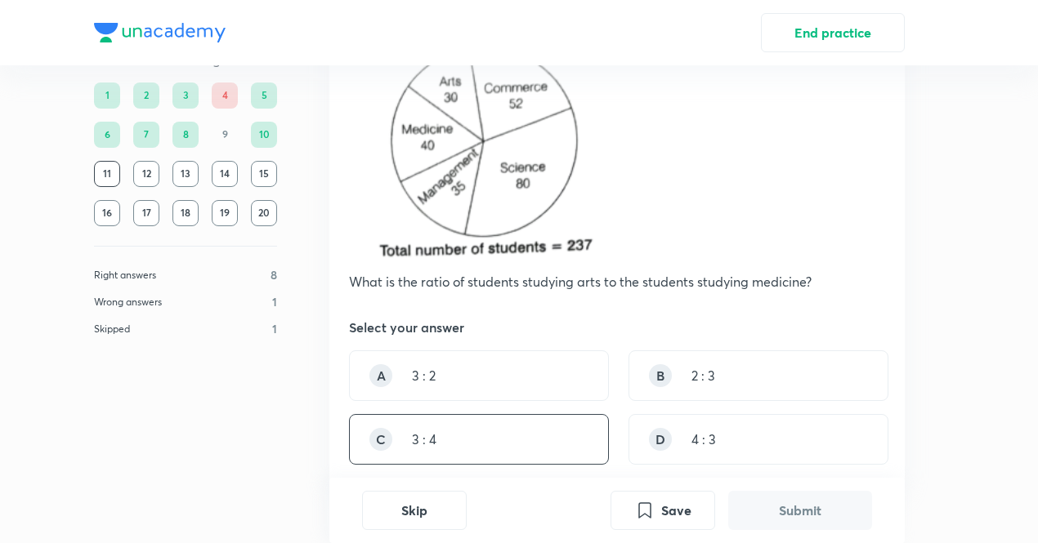
click at [440, 435] on div "C 3 : 4" at bounding box center [479, 439] width 260 height 51
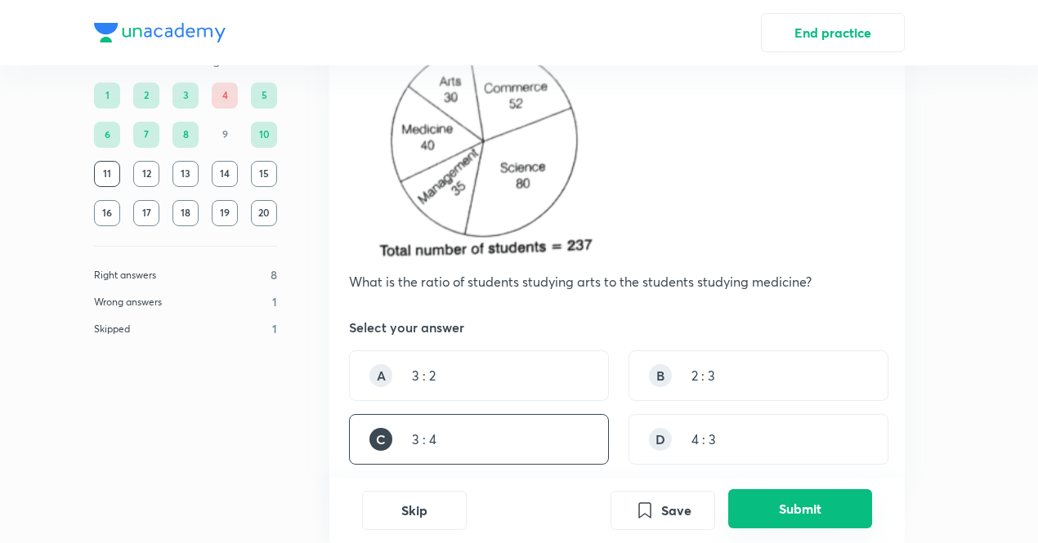
click at [794, 506] on button "Submit" at bounding box center [800, 509] width 144 height 39
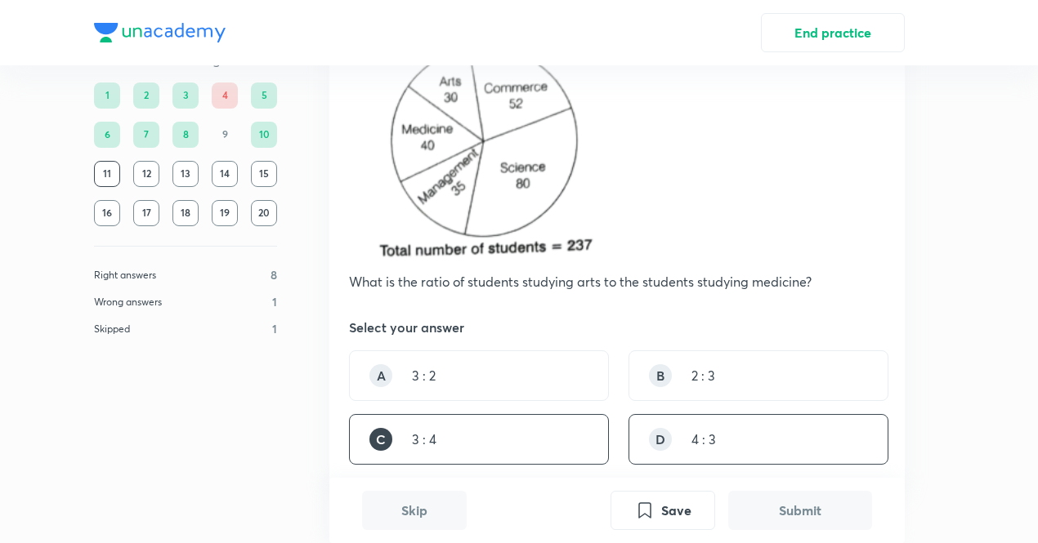
click at [727, 445] on div "D 4 : 3" at bounding box center [758, 439] width 260 height 51
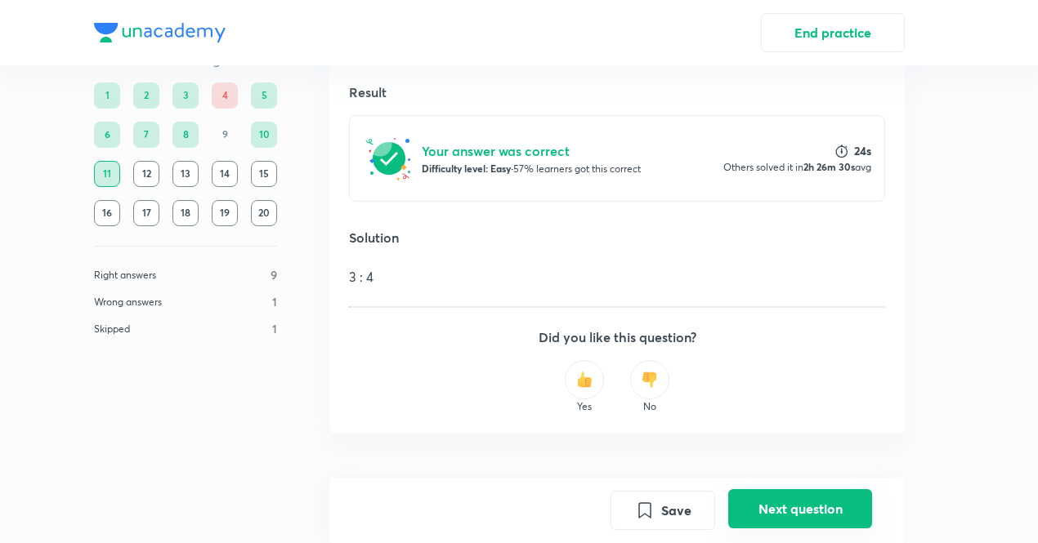
click at [760, 503] on button "Next question" at bounding box center [800, 509] width 144 height 39
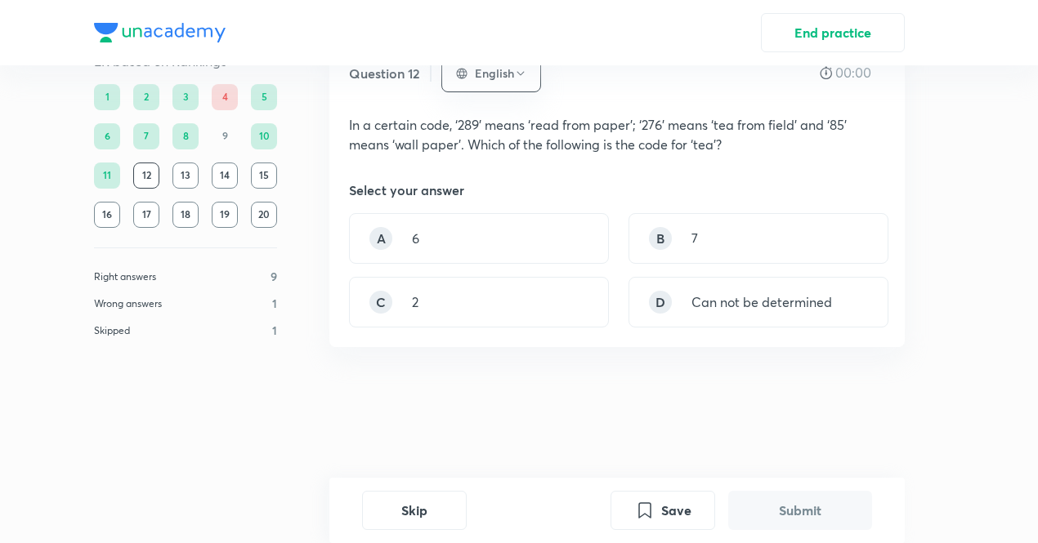
scroll to position [0, 0]
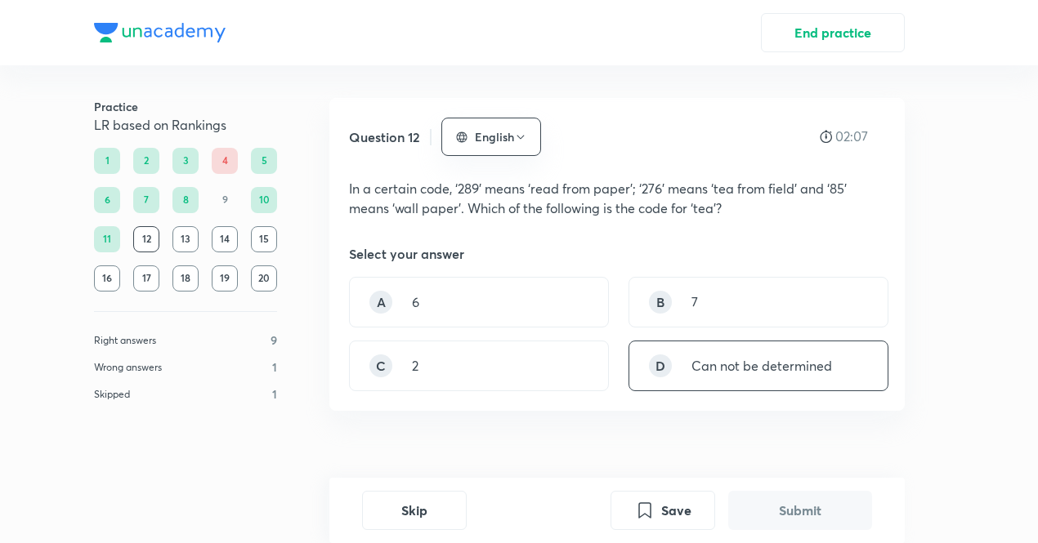
click at [751, 356] on p "Can not be determined" at bounding box center [761, 366] width 141 height 20
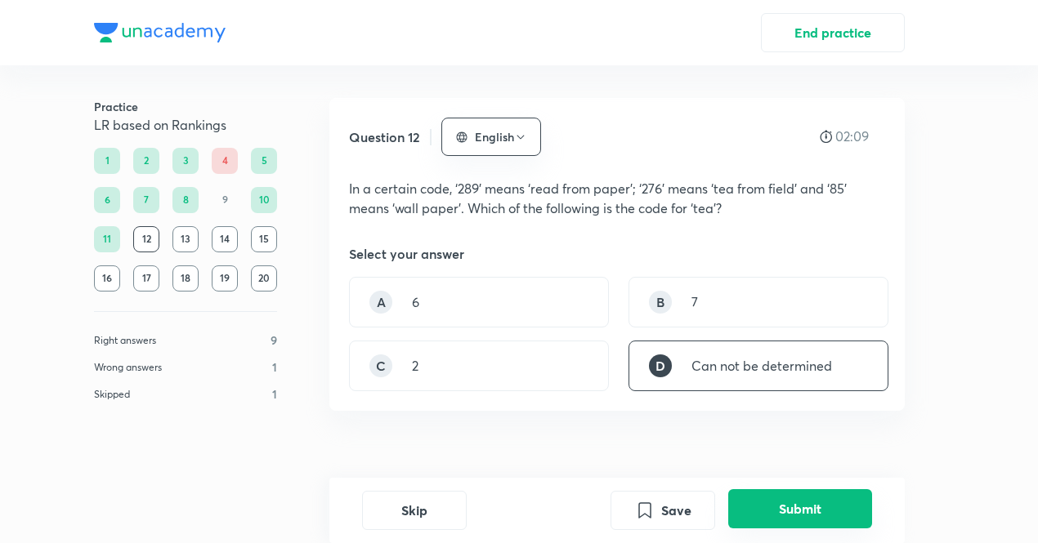
click at [802, 512] on button "Submit" at bounding box center [800, 509] width 144 height 39
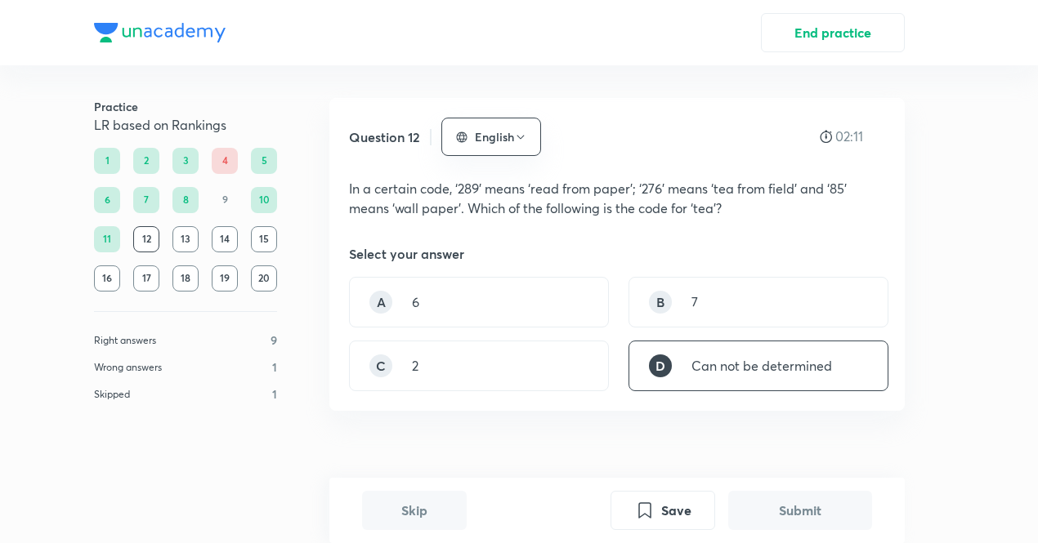
scroll to position [442, 0]
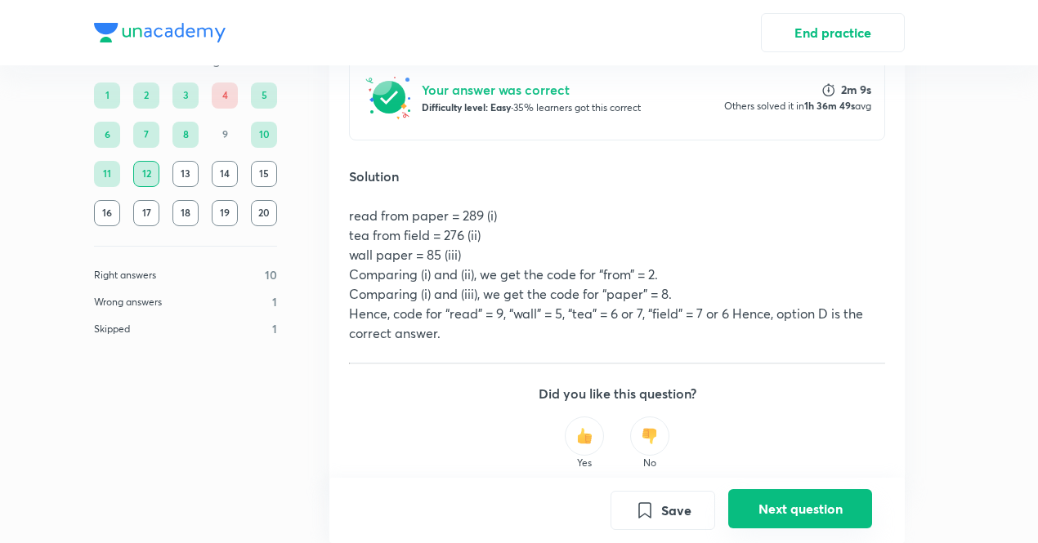
click at [802, 512] on button "Next question" at bounding box center [800, 509] width 144 height 39
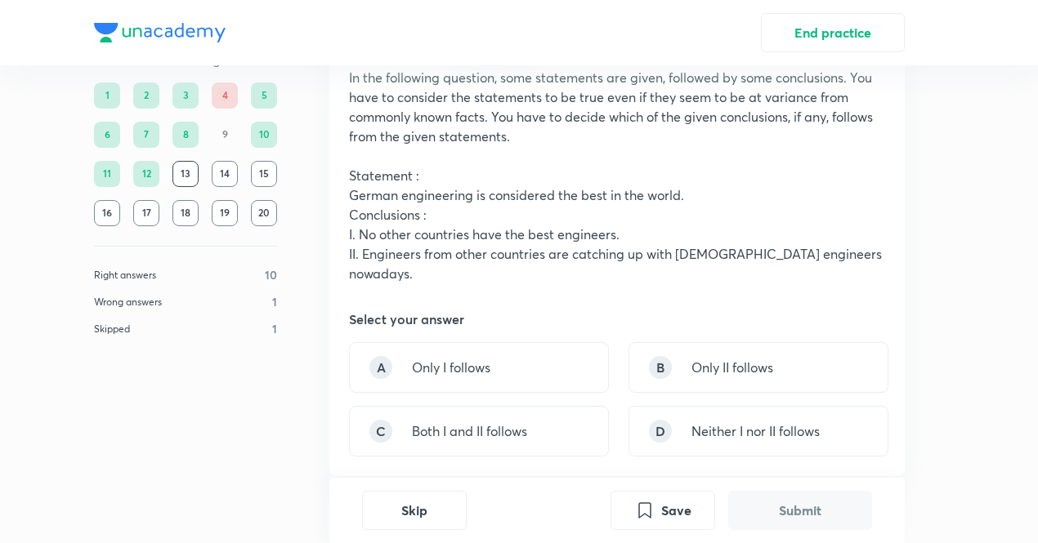
scroll to position [116, 0]
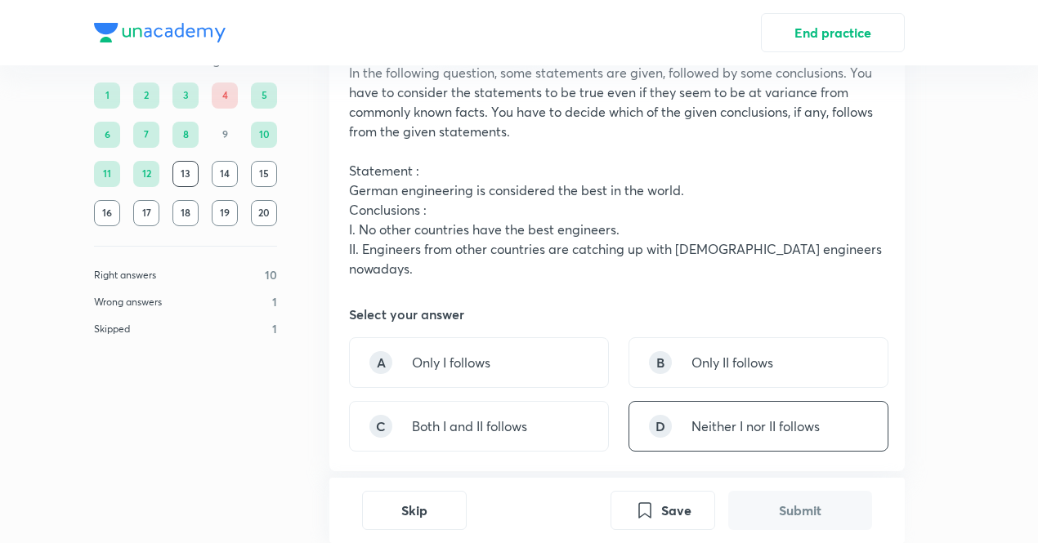
click at [732, 401] on div "D Neither I nor II follows" at bounding box center [758, 426] width 260 height 51
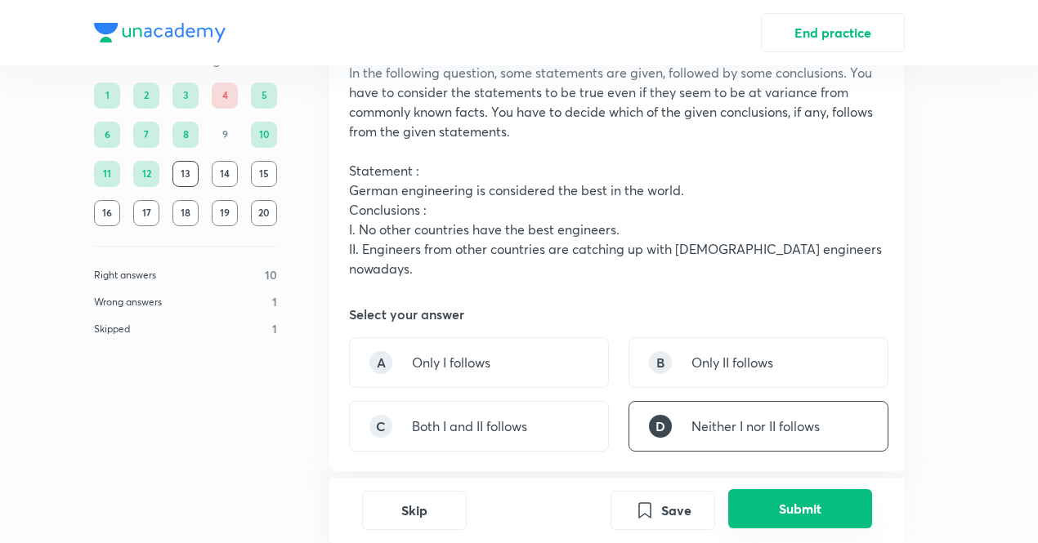
click at [810, 521] on button "Submit" at bounding box center [800, 509] width 144 height 39
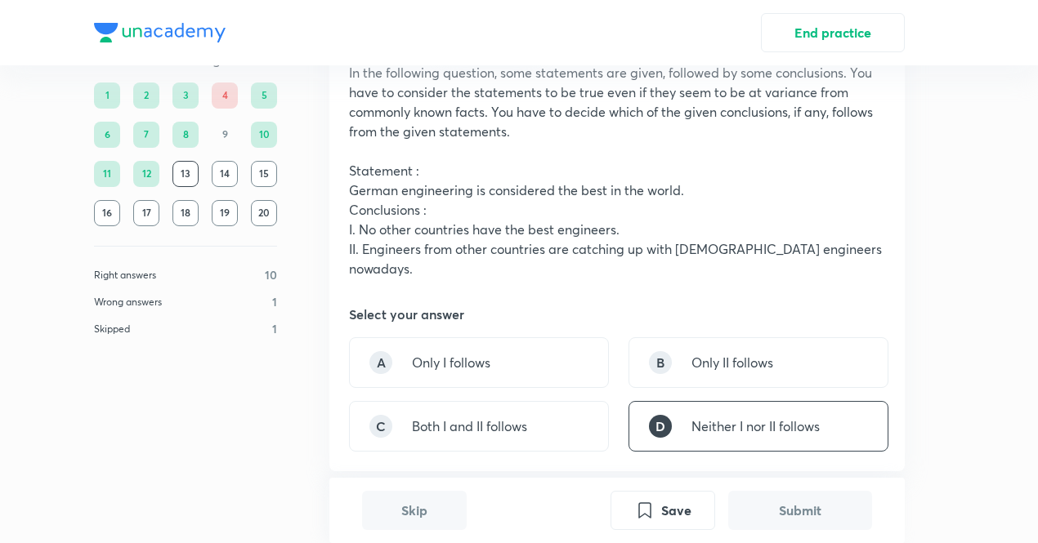
scroll to position [577, 0]
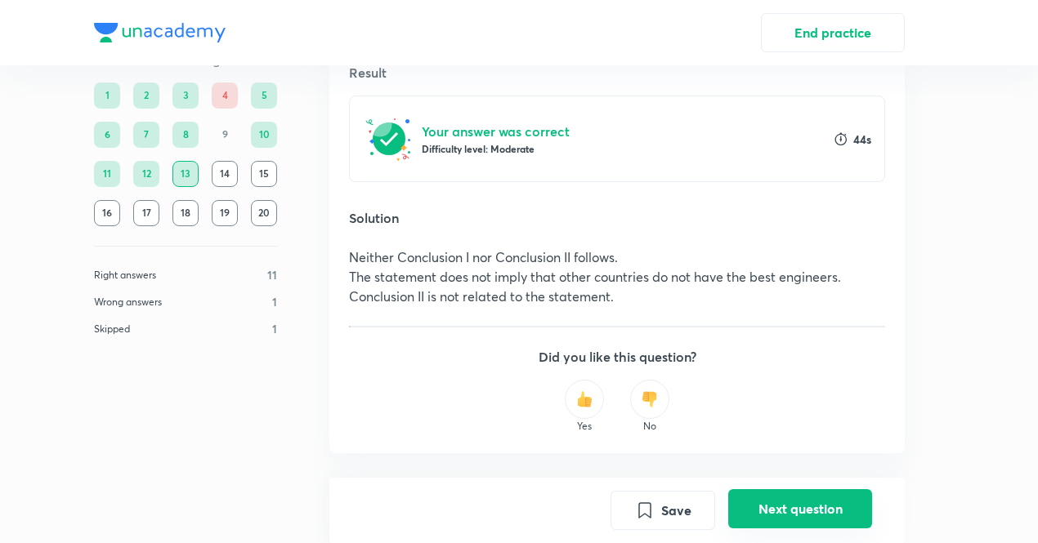
click at [779, 499] on button "Next question" at bounding box center [800, 509] width 144 height 39
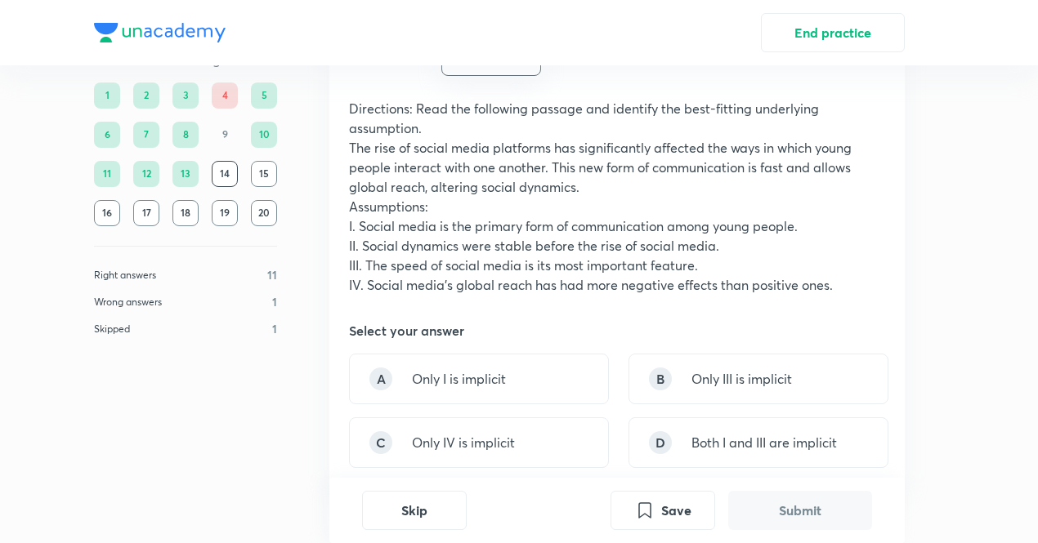
scroll to position [87, 0]
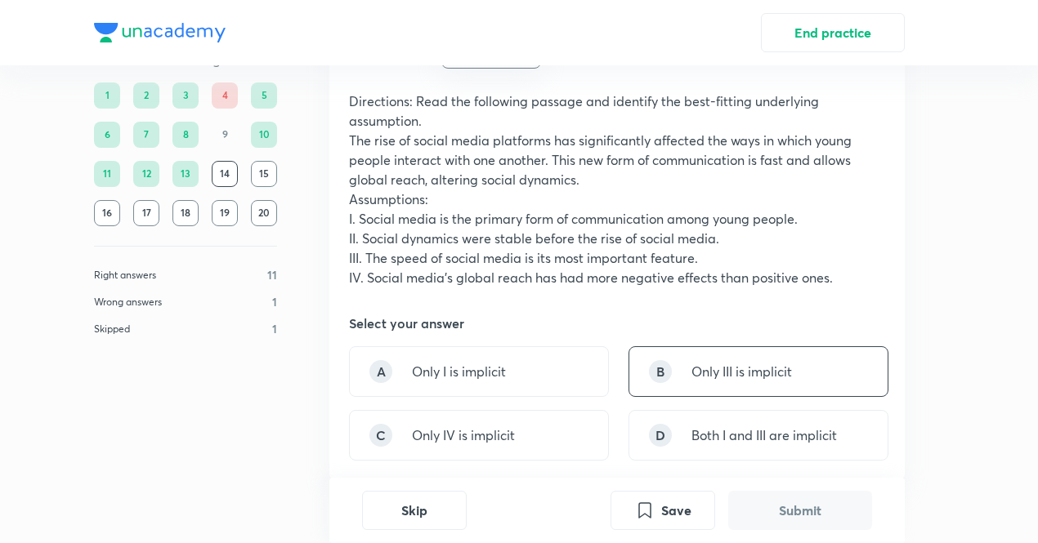
click at [708, 347] on div "B Only III is implicit" at bounding box center [758, 372] width 260 height 51
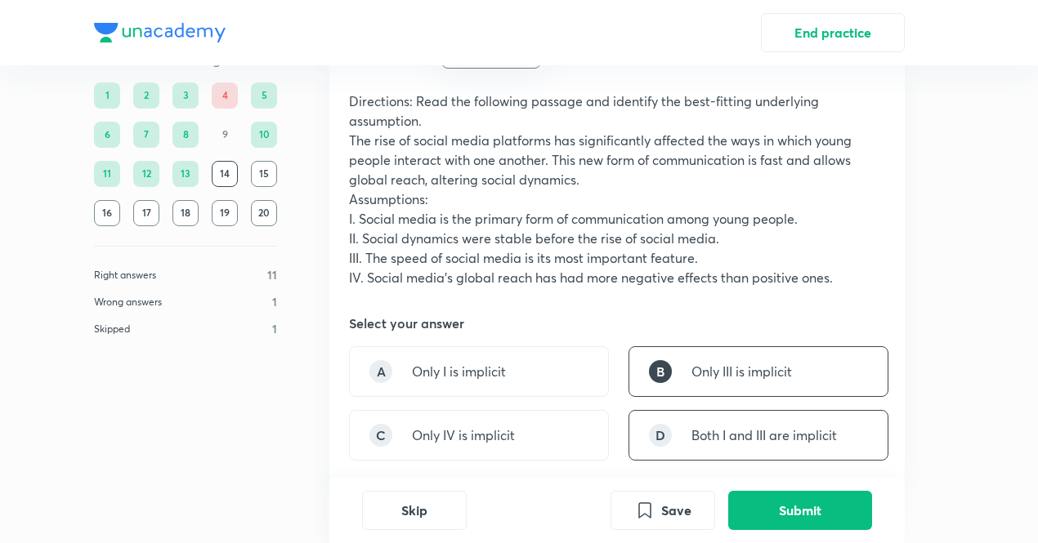
click at [705, 423] on div "D Both I and III are implicit" at bounding box center [758, 435] width 260 height 51
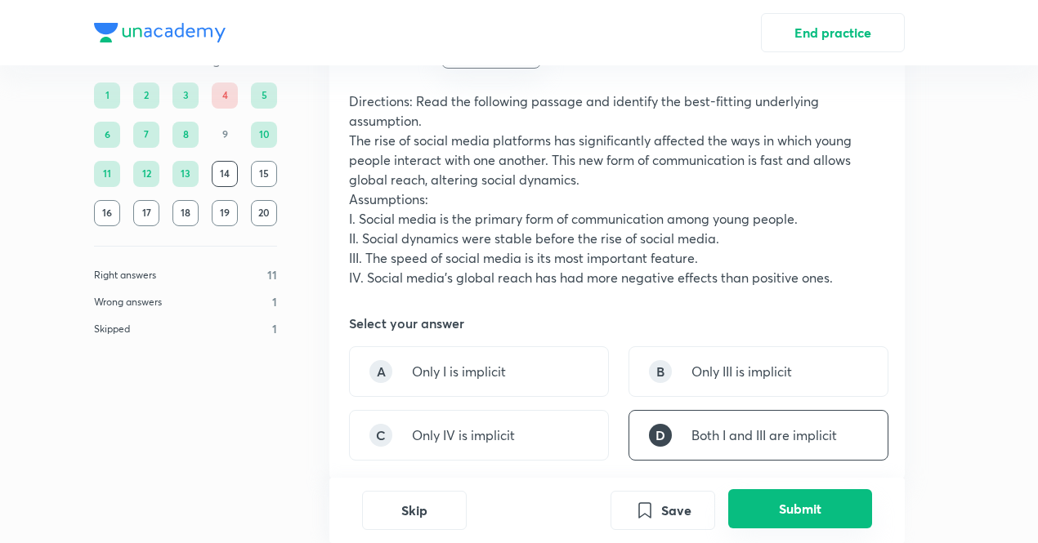
click at [775, 509] on button "Submit" at bounding box center [800, 509] width 144 height 39
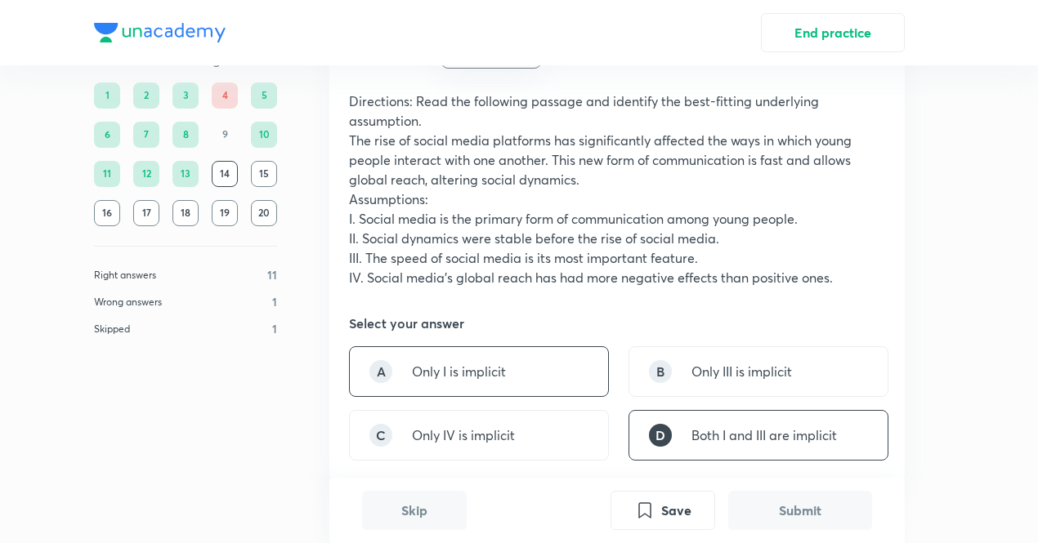
scroll to position [577, 0]
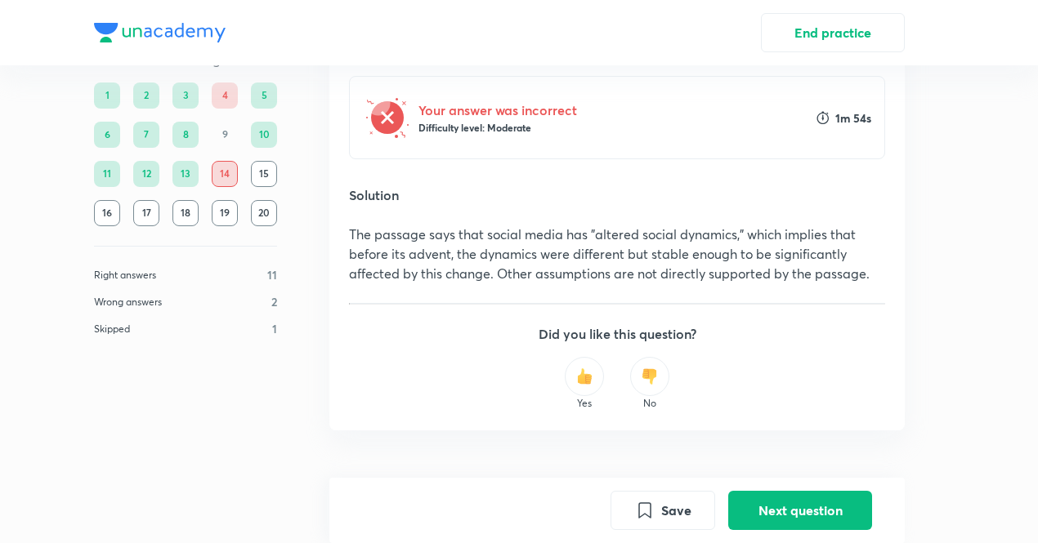
click at [521, 331] on h5 "Did you like this question?" at bounding box center [617, 334] width 536 height 20
click at [781, 508] on button "Next question" at bounding box center [800, 509] width 144 height 39
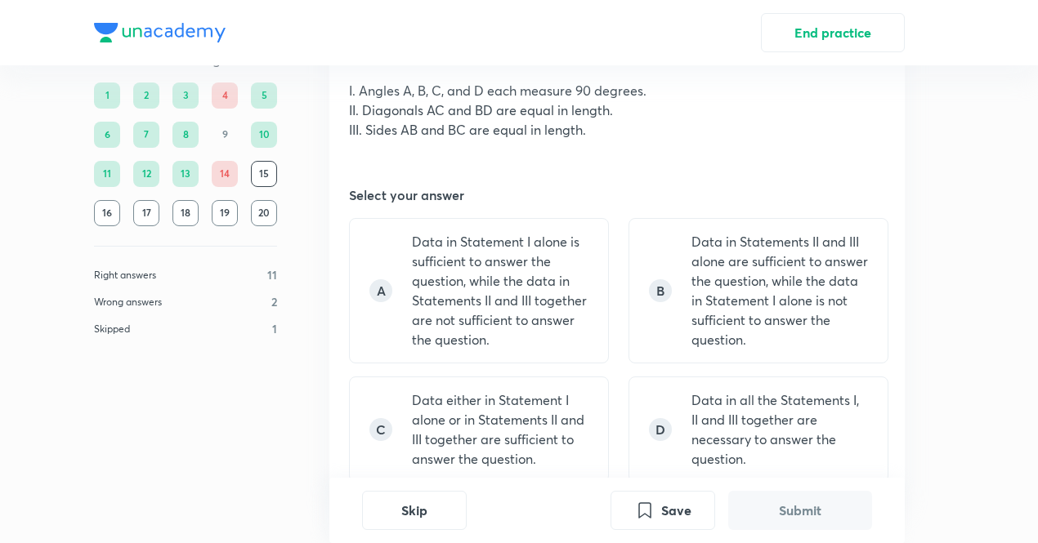
scroll to position [138, 0]
click at [523, 441] on p "Data either in Statement I alone or in Statements II and III together are suffi…" at bounding box center [500, 429] width 177 height 78
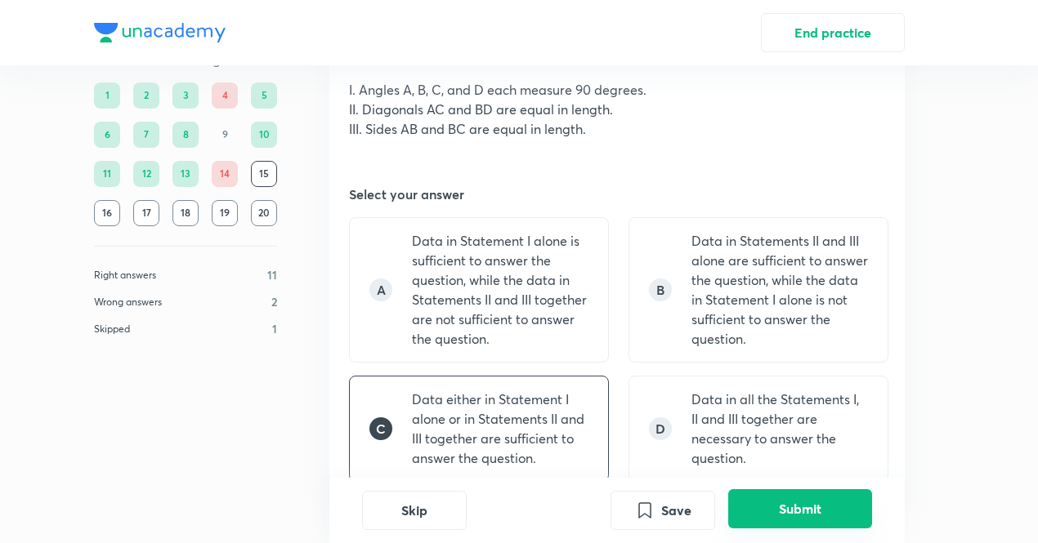
click at [770, 511] on button "Submit" at bounding box center [800, 509] width 144 height 39
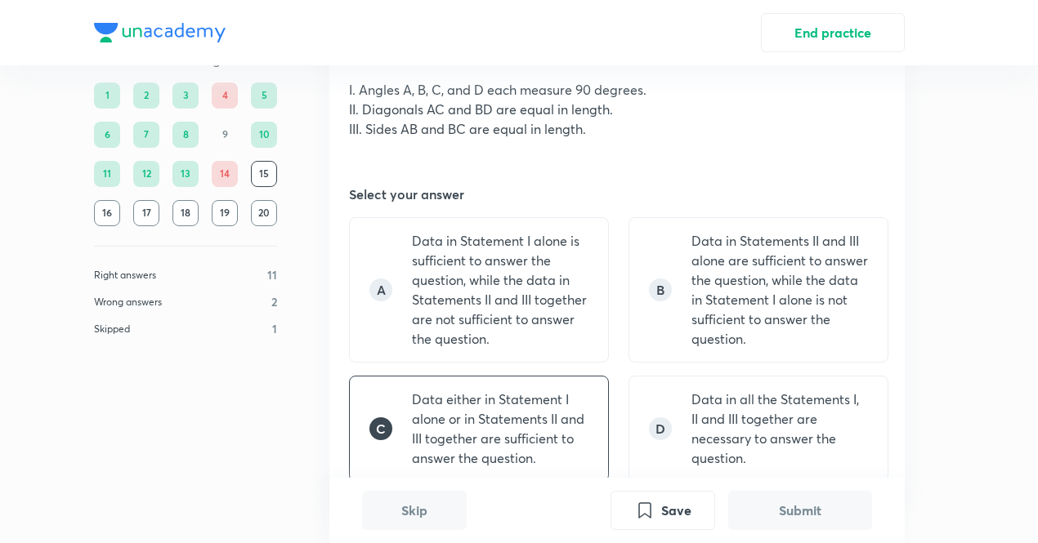
scroll to position [649, 0]
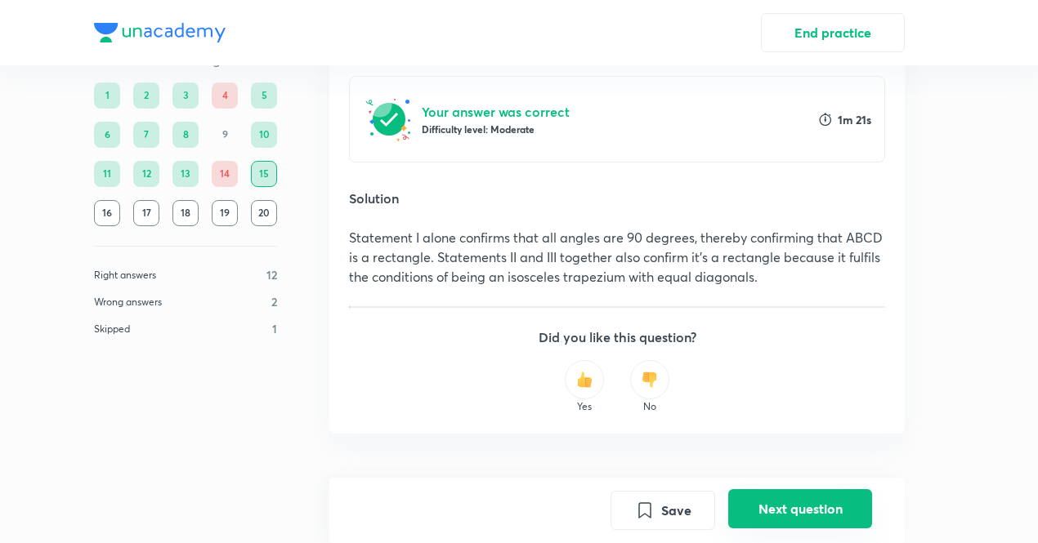
click at [770, 511] on button "Next question" at bounding box center [800, 509] width 144 height 39
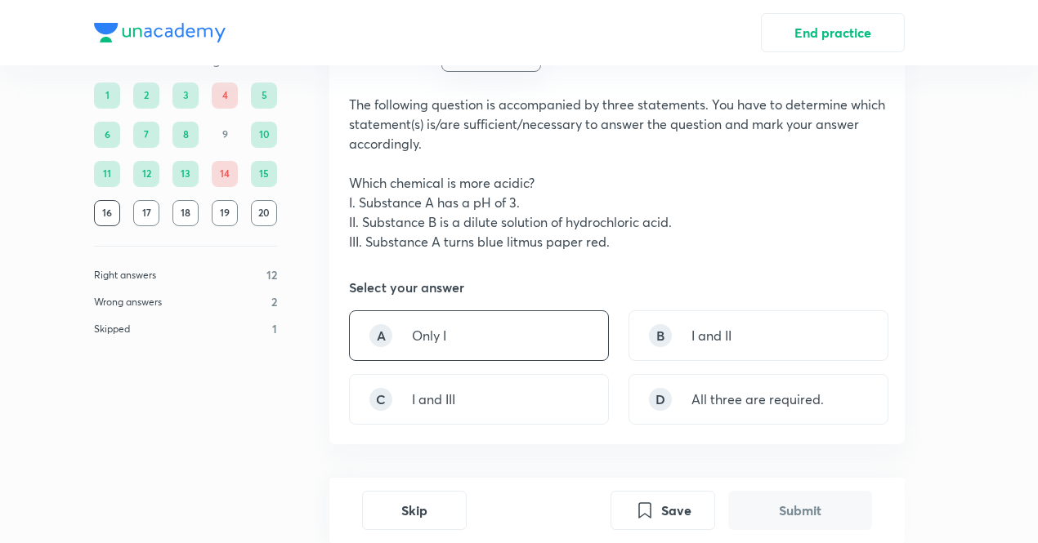
scroll to position [87, 0]
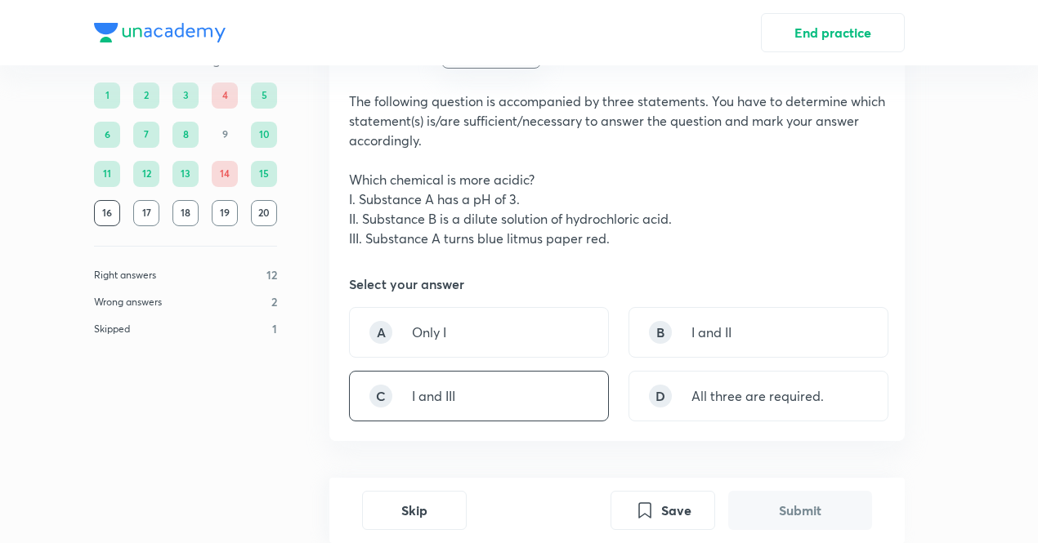
click at [588, 396] on div "C I and III" at bounding box center [479, 396] width 260 height 51
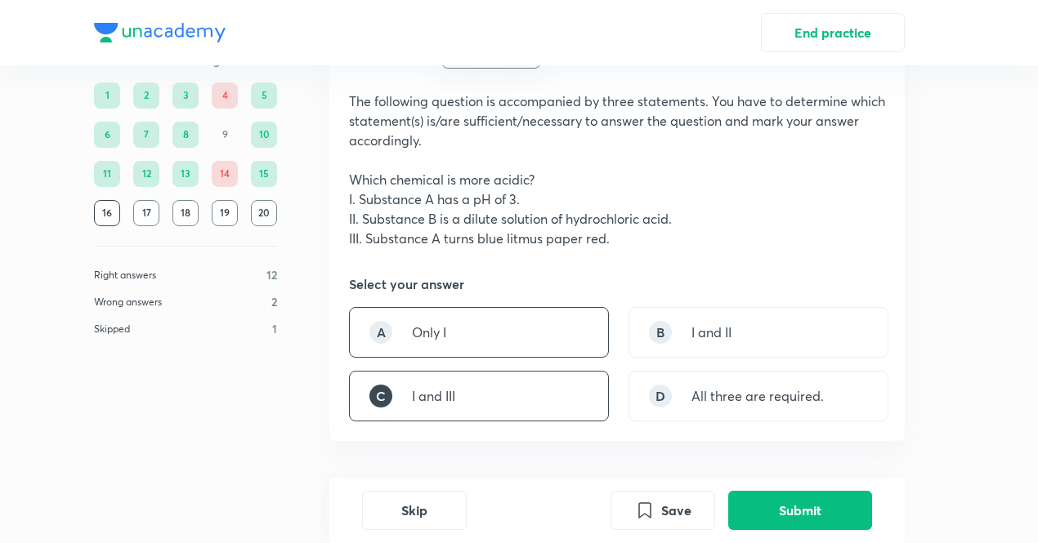
click at [548, 342] on div "A Only I" at bounding box center [479, 332] width 260 height 51
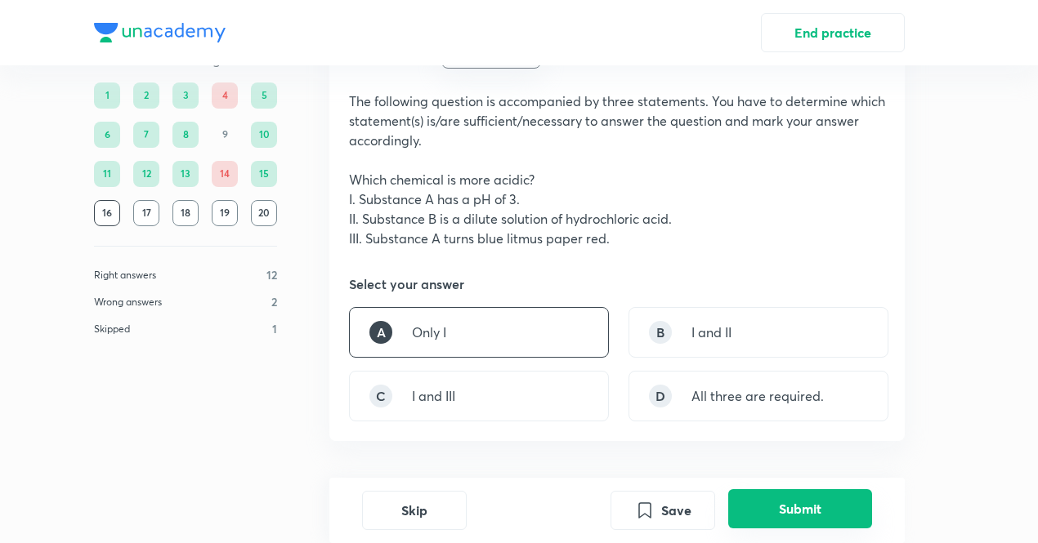
click at [798, 503] on button "Submit" at bounding box center [800, 509] width 144 height 39
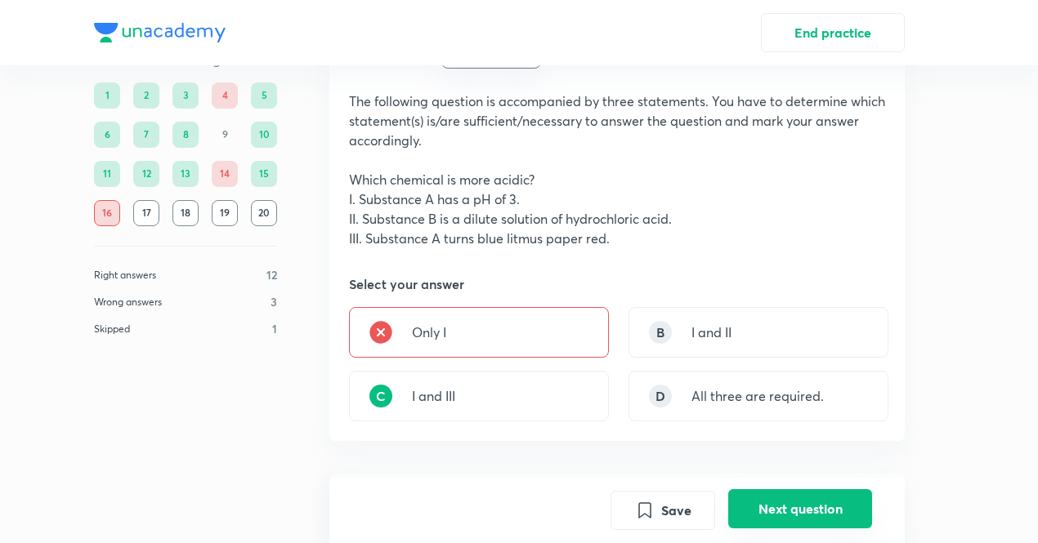
scroll to position [552, 0]
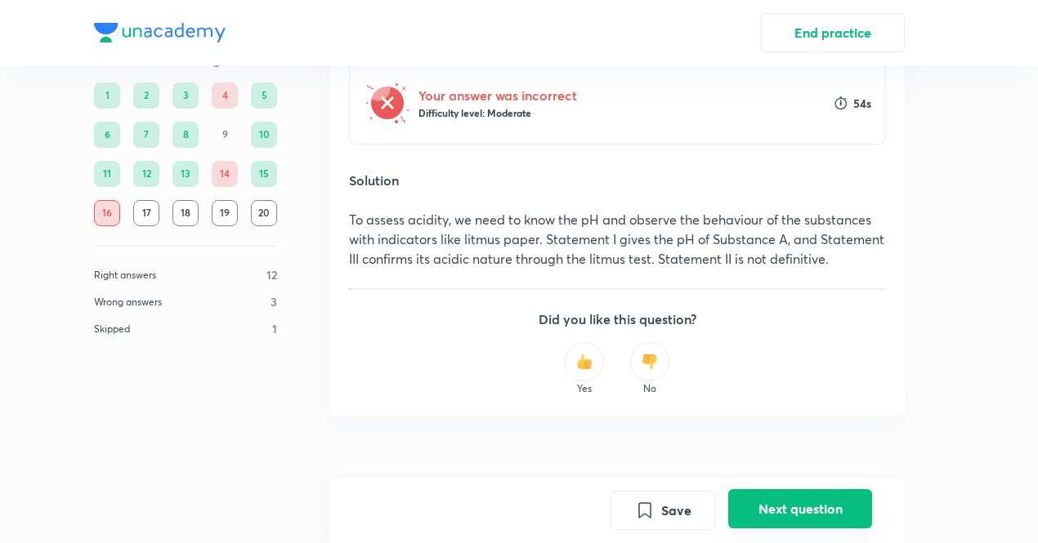
click at [796, 517] on button "Next question" at bounding box center [800, 509] width 144 height 39
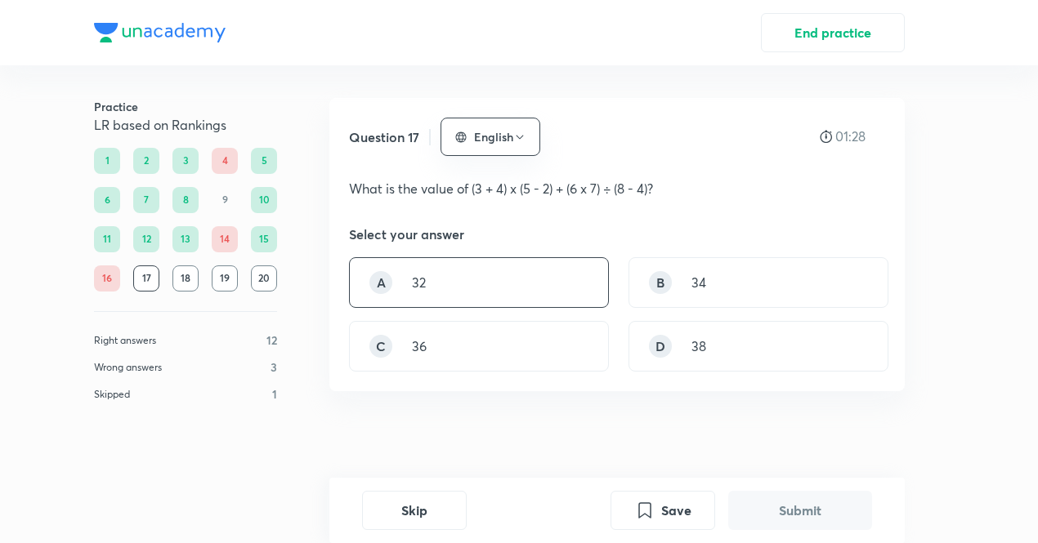
click at [473, 264] on div "A 32" at bounding box center [479, 282] width 260 height 51
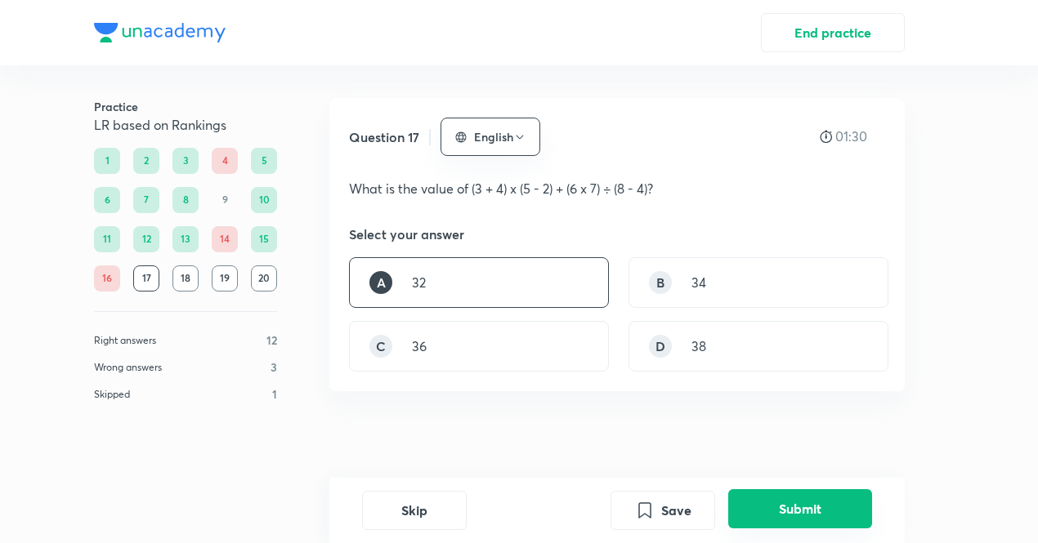
click at [780, 508] on button "Submit" at bounding box center [800, 509] width 144 height 39
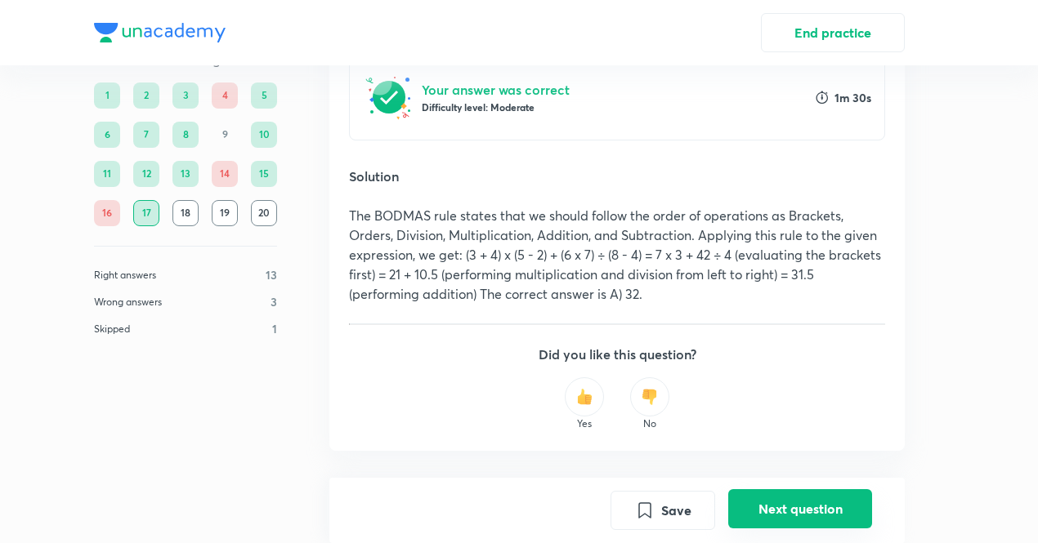
click at [780, 508] on button "Next question" at bounding box center [800, 509] width 144 height 39
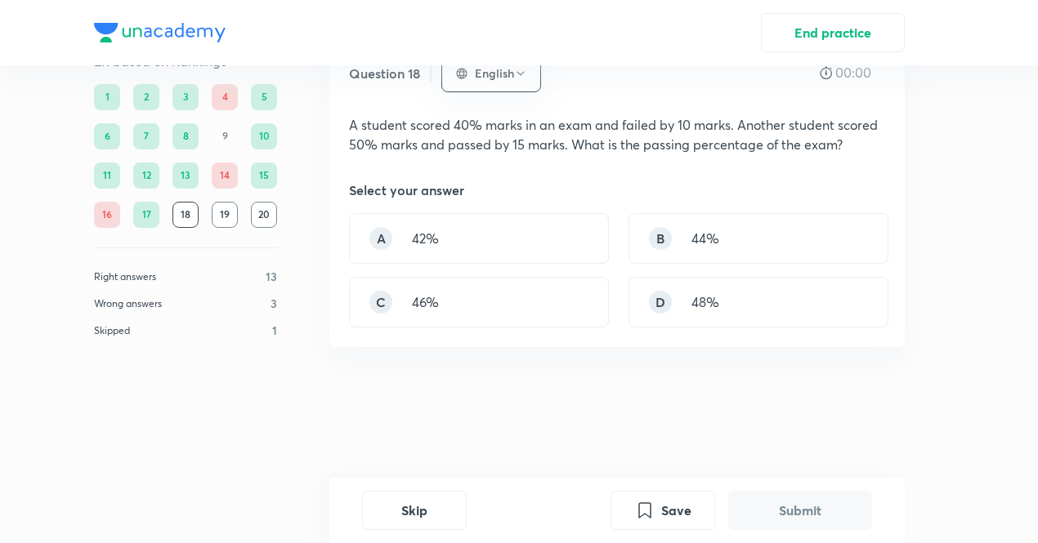
scroll to position [0, 0]
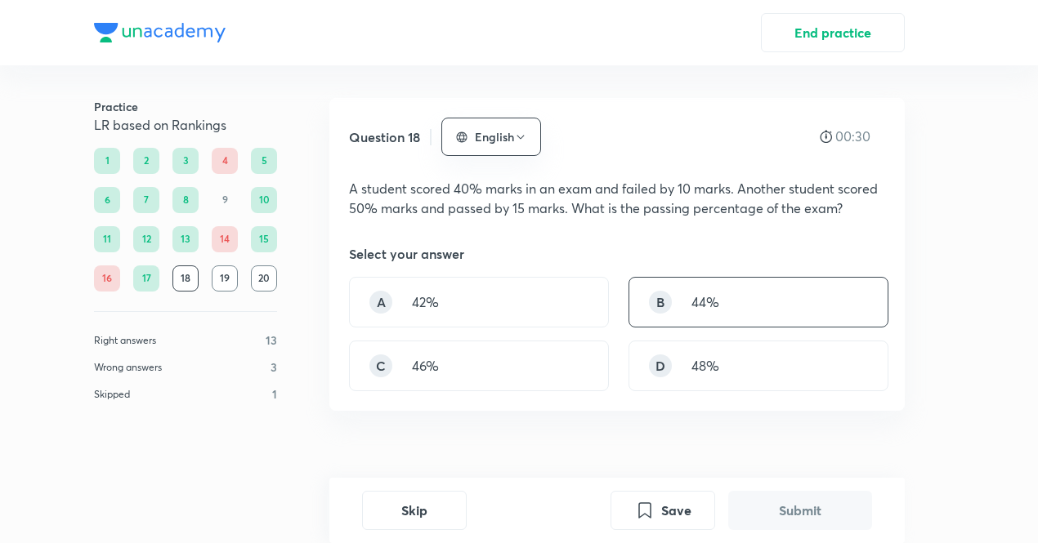
click at [701, 306] on p "44%" at bounding box center [705, 303] width 28 height 20
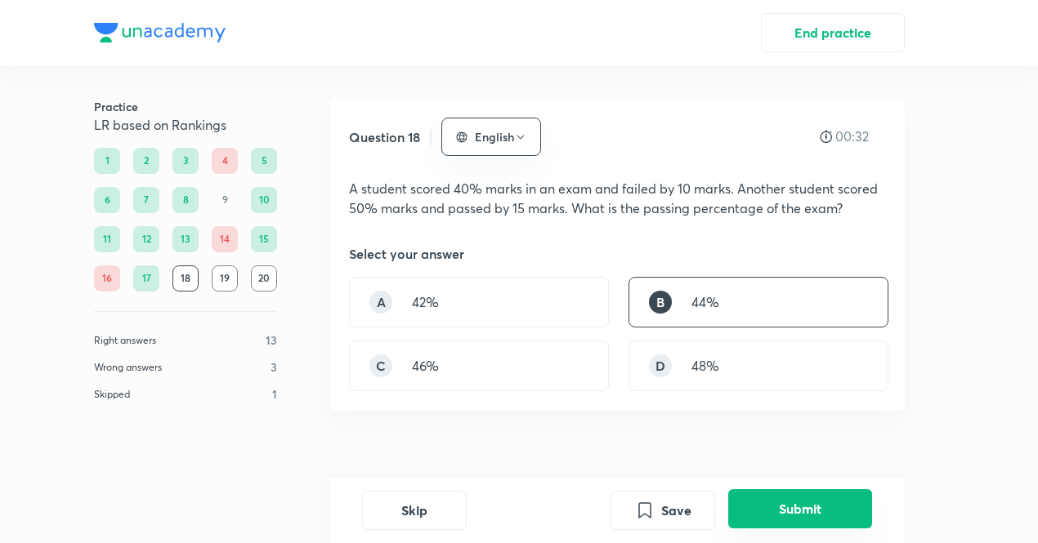
click at [809, 512] on button "Submit" at bounding box center [800, 509] width 144 height 39
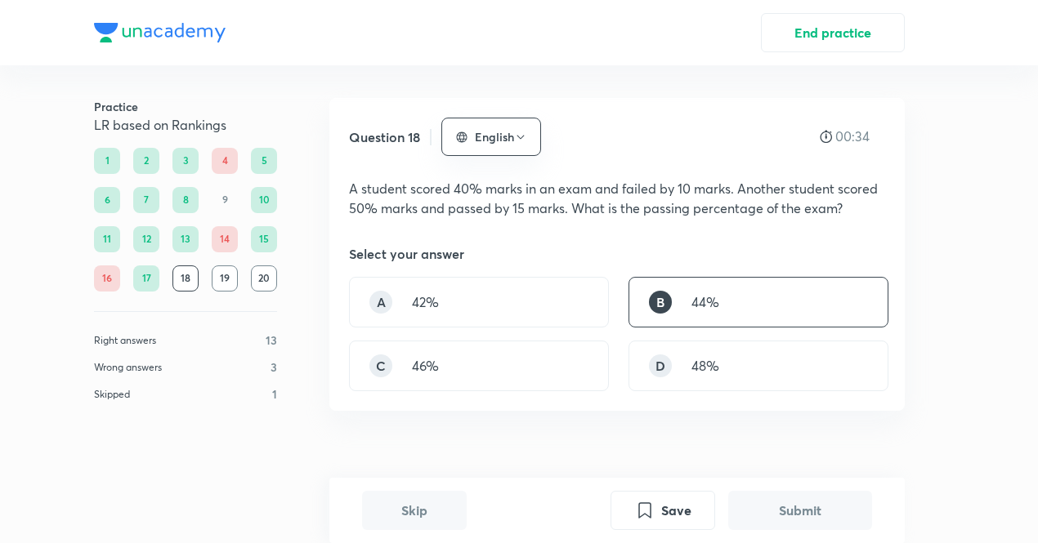
scroll to position [442, 0]
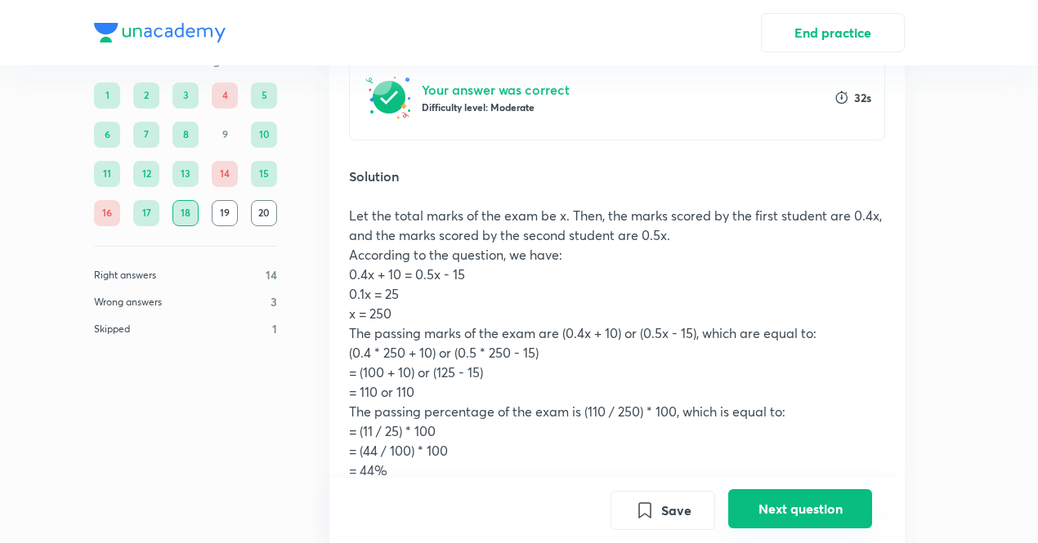
click at [809, 512] on button "Next question" at bounding box center [800, 509] width 144 height 39
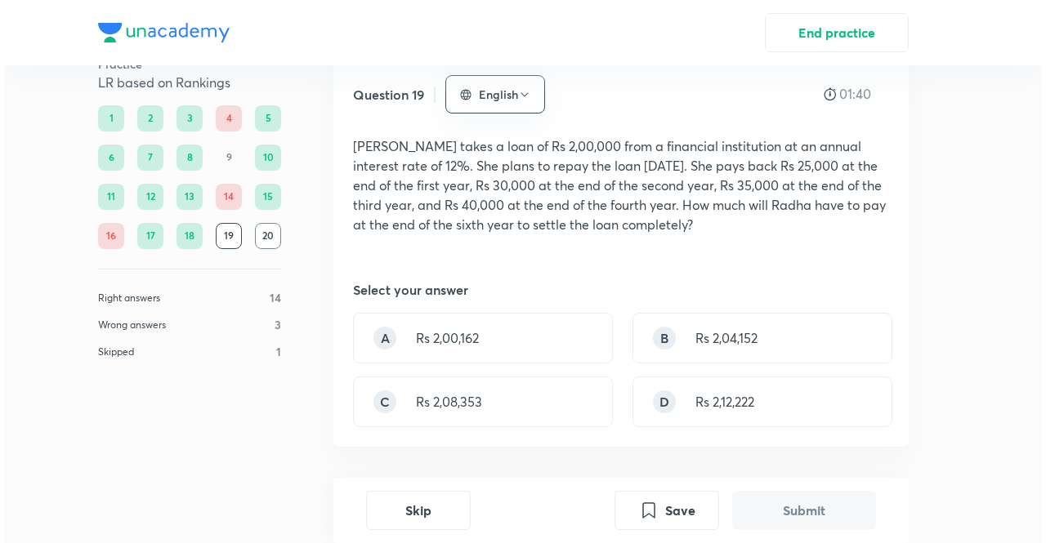
scroll to position [108, 0]
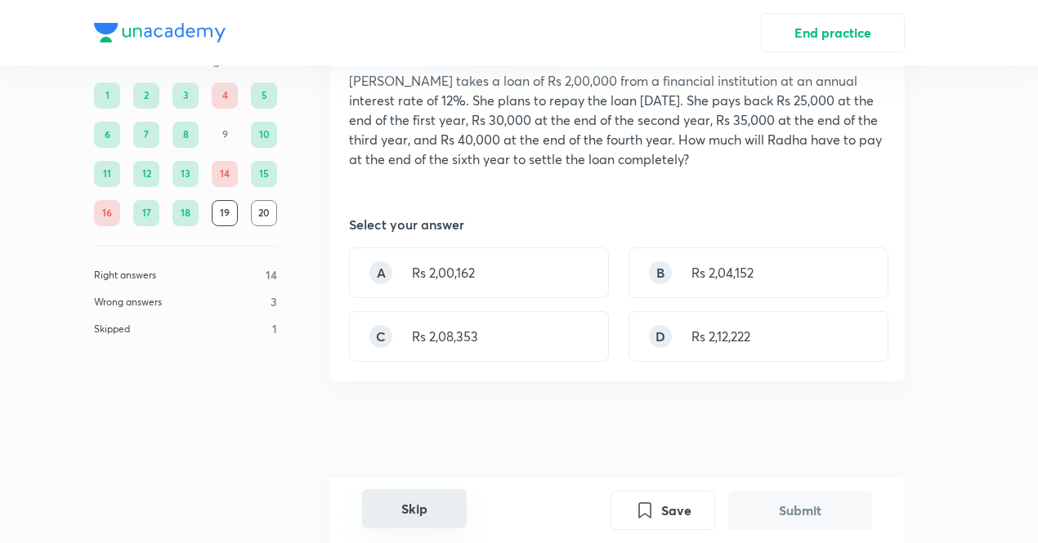
click at [427, 496] on button "Skip" at bounding box center [414, 509] width 105 height 39
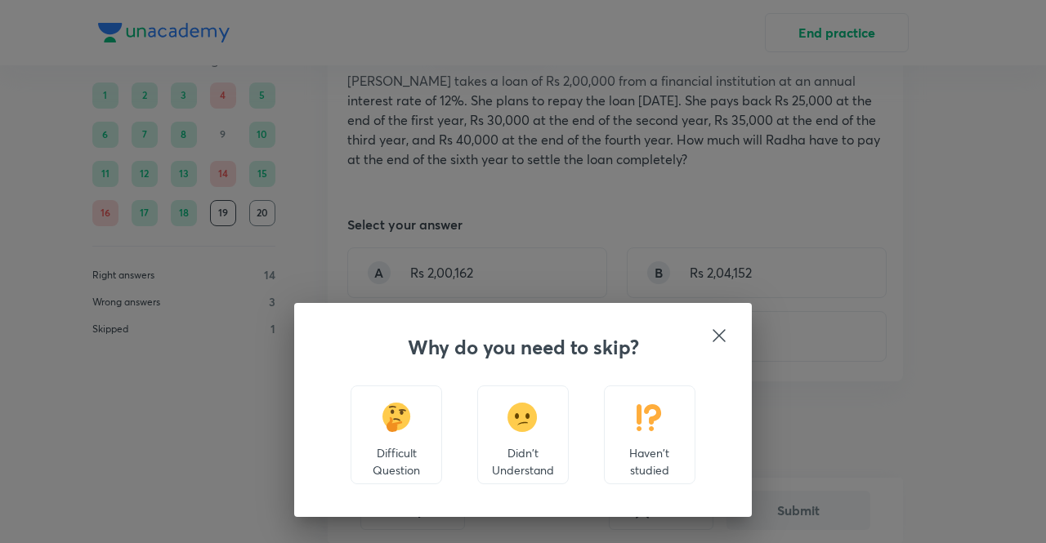
click at [420, 458] on p "Difficult Question" at bounding box center [397, 462] width 64 height 34
click at [374, 455] on p "Difficult Question" at bounding box center [397, 462] width 64 height 34
click at [379, 424] on div "Difficult Question" at bounding box center [397, 435] width 92 height 99
click at [719, 333] on icon at bounding box center [719, 336] width 20 height 20
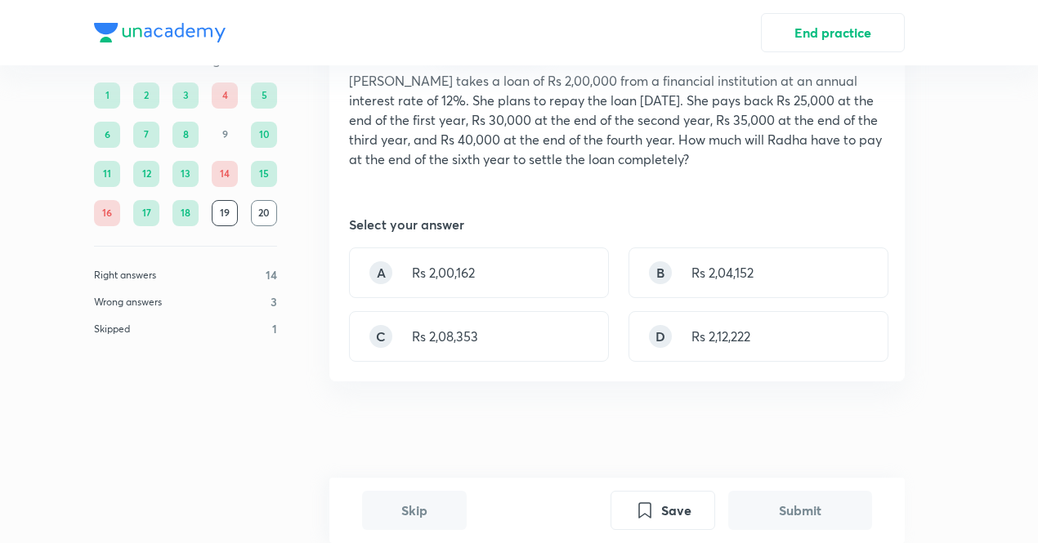
click at [264, 212] on div "20" at bounding box center [264, 213] width 26 height 26
click at [671, 275] on div "B" at bounding box center [660, 273] width 23 height 23
click at [749, 269] on p "Rs 2,04,152" at bounding box center [722, 273] width 62 height 20
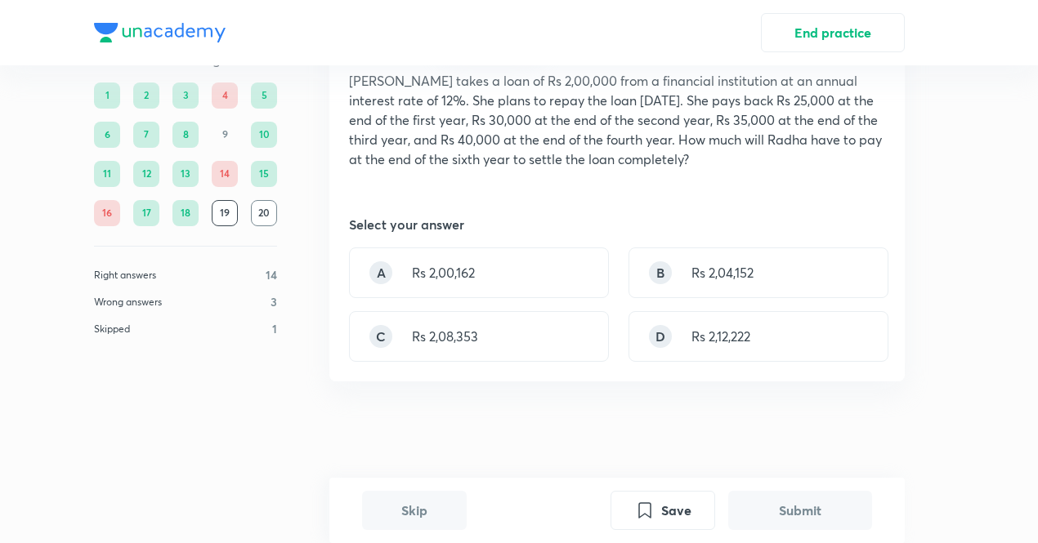
click at [799, 516] on button "Submit" at bounding box center [800, 510] width 144 height 39
click at [437, 506] on button "Skip" at bounding box center [414, 510] width 105 height 39
click at [391, 506] on button "Skip" at bounding box center [414, 510] width 105 height 39
click at [816, 29] on button "End practice" at bounding box center [833, 30] width 144 height 39
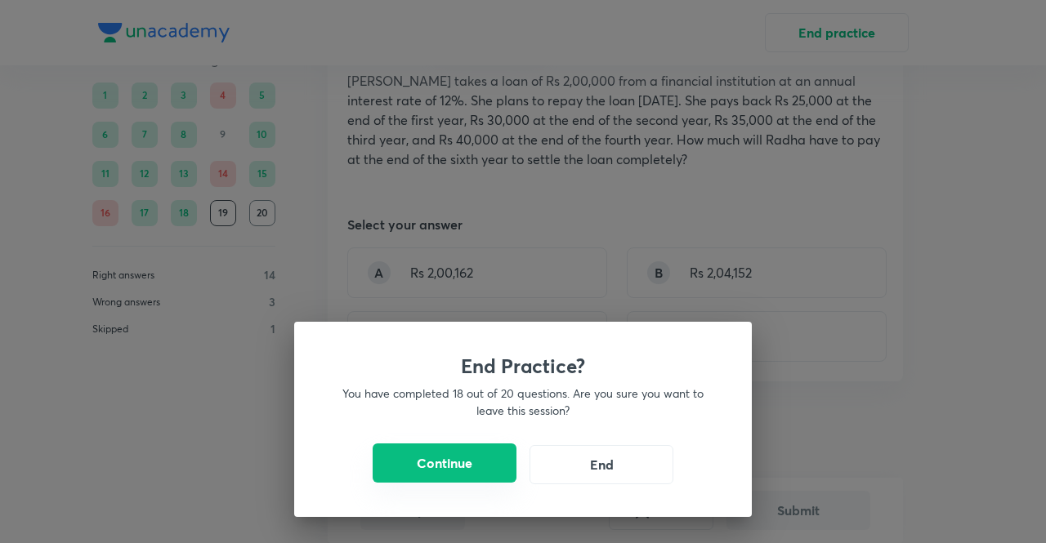
click at [471, 465] on button "Continue" at bounding box center [445, 463] width 144 height 39
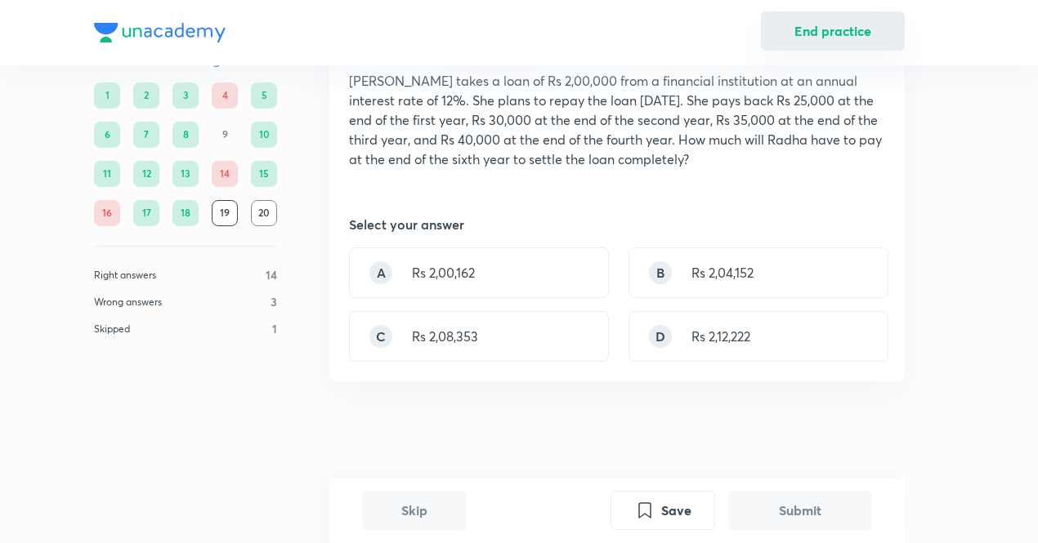
click at [811, 24] on button "End practice" at bounding box center [833, 30] width 144 height 39
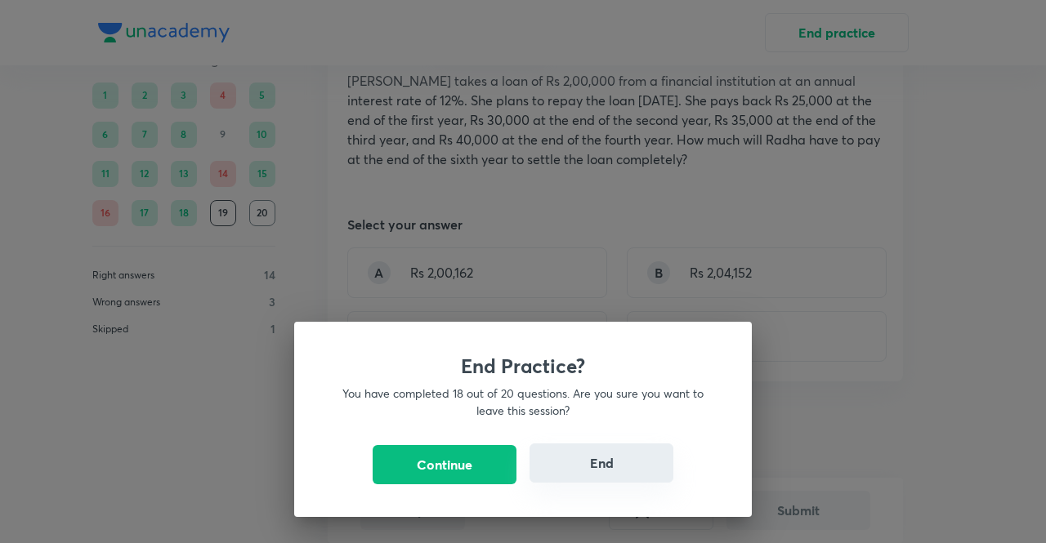
click at [605, 463] on button "End" at bounding box center [602, 463] width 144 height 39
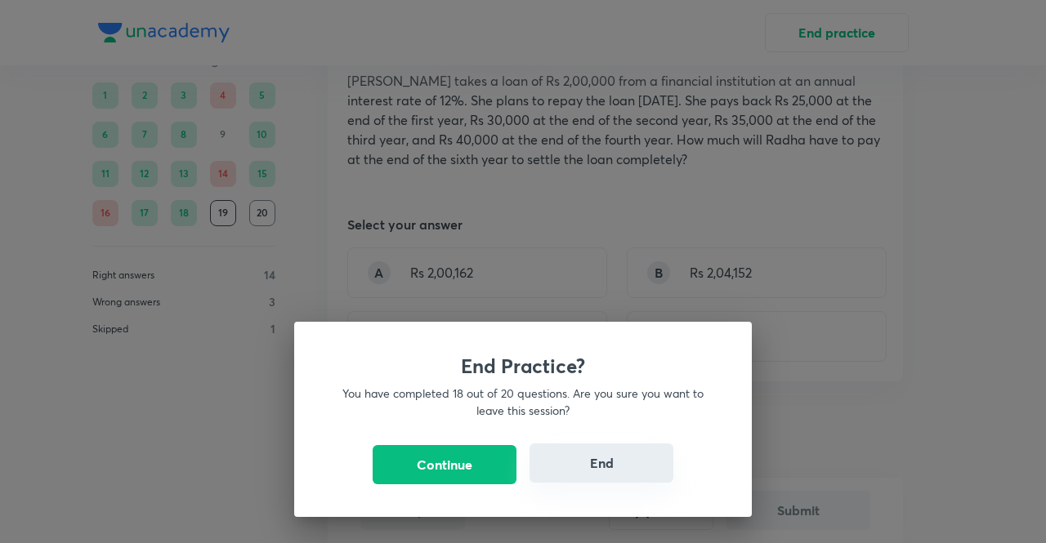
click at [605, 463] on button "End" at bounding box center [602, 463] width 144 height 39
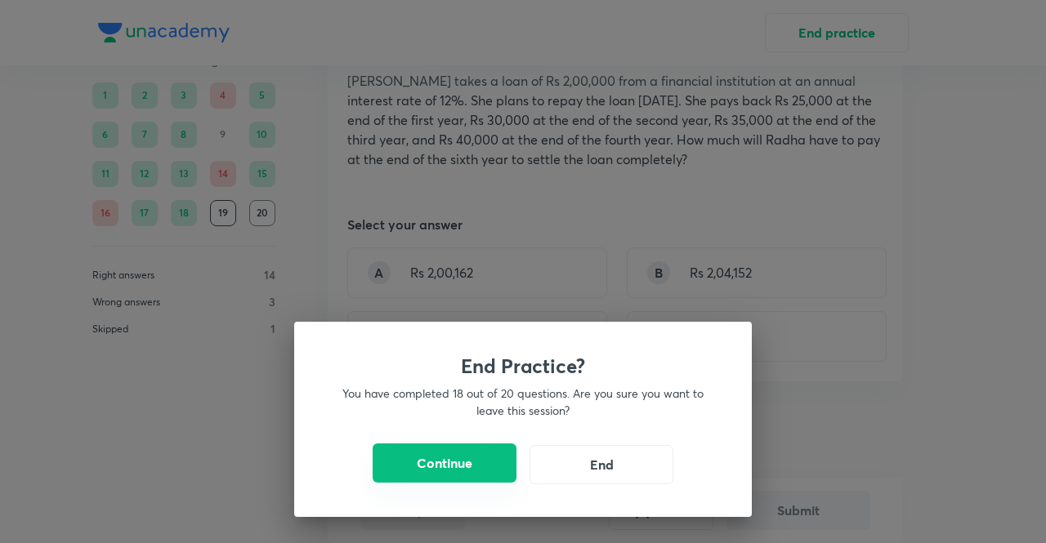
click at [488, 467] on button "Continue" at bounding box center [445, 463] width 144 height 39
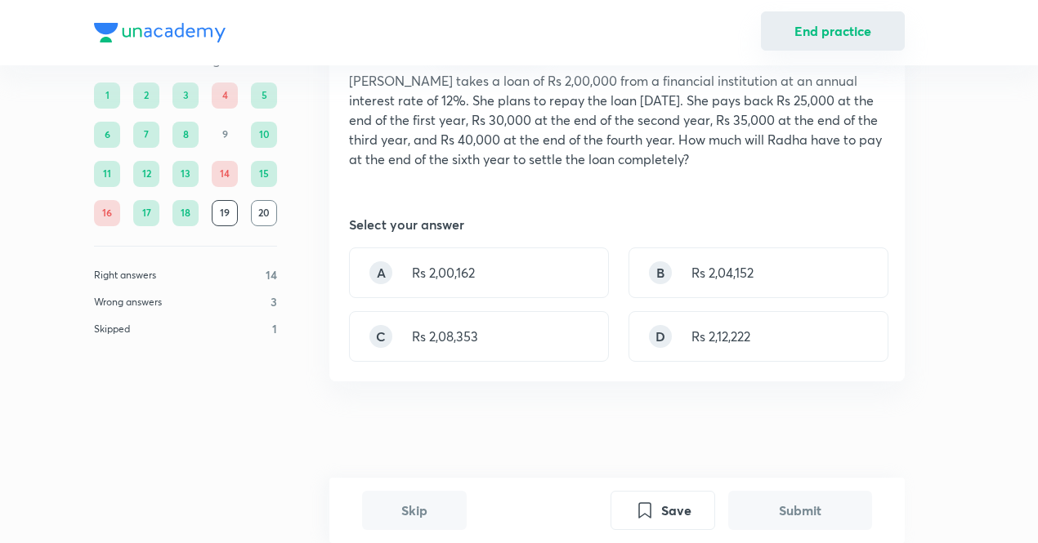
click at [807, 34] on button "End practice" at bounding box center [833, 30] width 144 height 39
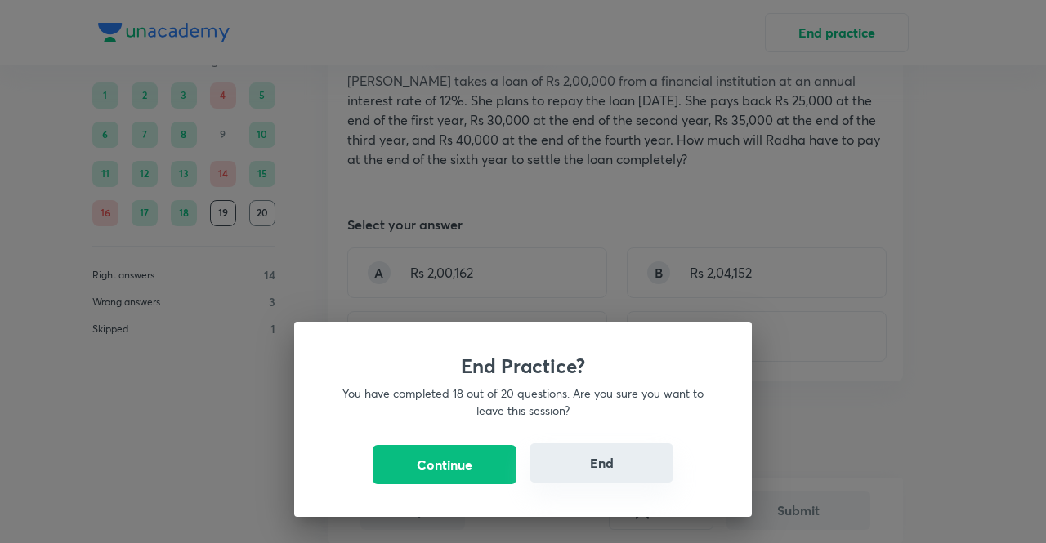
click at [583, 436] on body "End practice Practice LR based on Rankings 1 2 3 4 5 6 7 8 9 10 11 12 13 14 15 …" at bounding box center [523, 163] width 1046 height 543
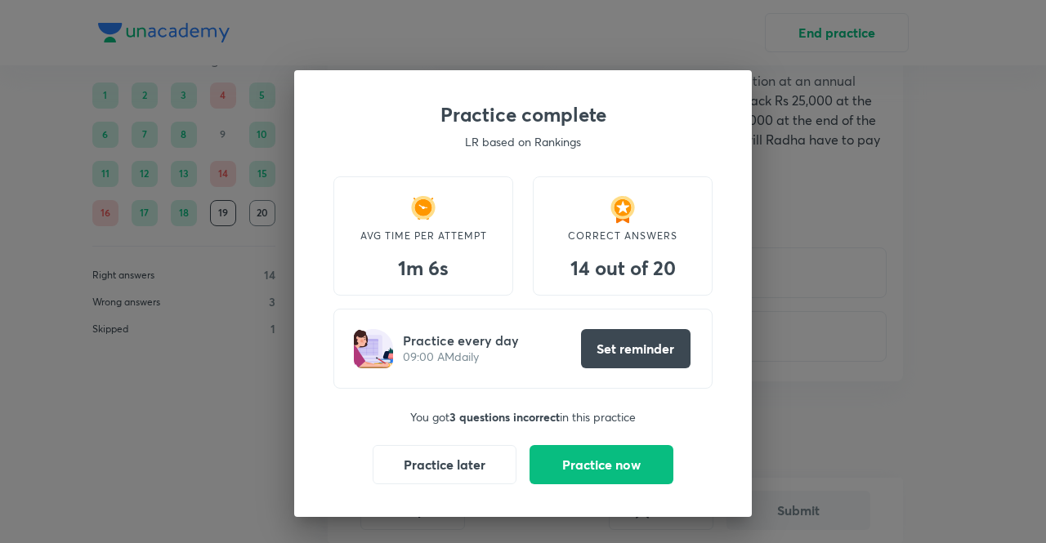
click at [951, 445] on div "Practice complete LR based on Rankings AVG TIME PER ATTEMPT 1m 6s CORRECT ANSWE…" at bounding box center [523, 271] width 1046 height 543
click at [771, 462] on div "Practice complete LR based on Rankings AVG TIME PER ATTEMPT 1m 6s CORRECT ANSWE…" at bounding box center [523, 271] width 1046 height 543
click at [461, 454] on button "Practice later" at bounding box center [445, 463] width 144 height 39
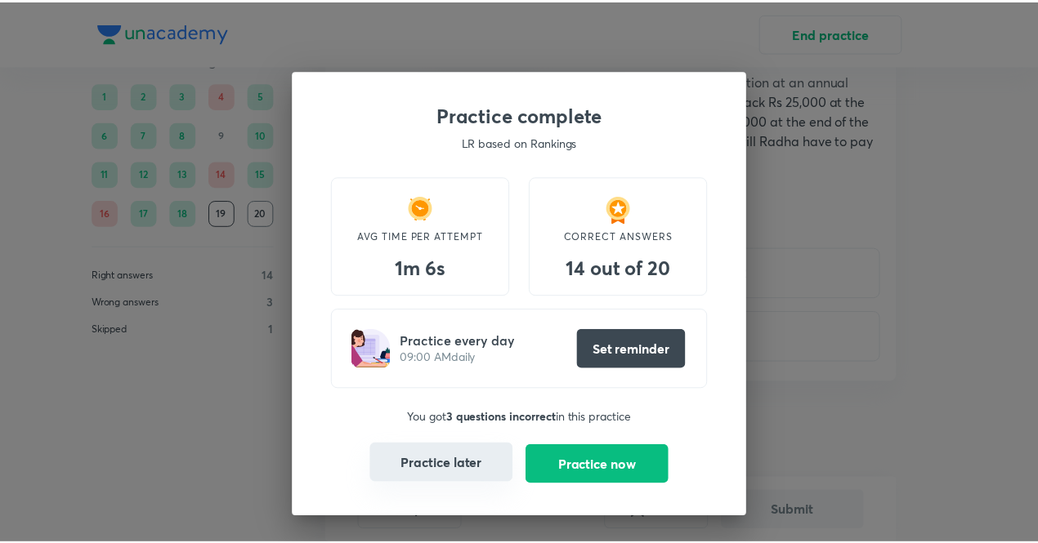
scroll to position [0, 0]
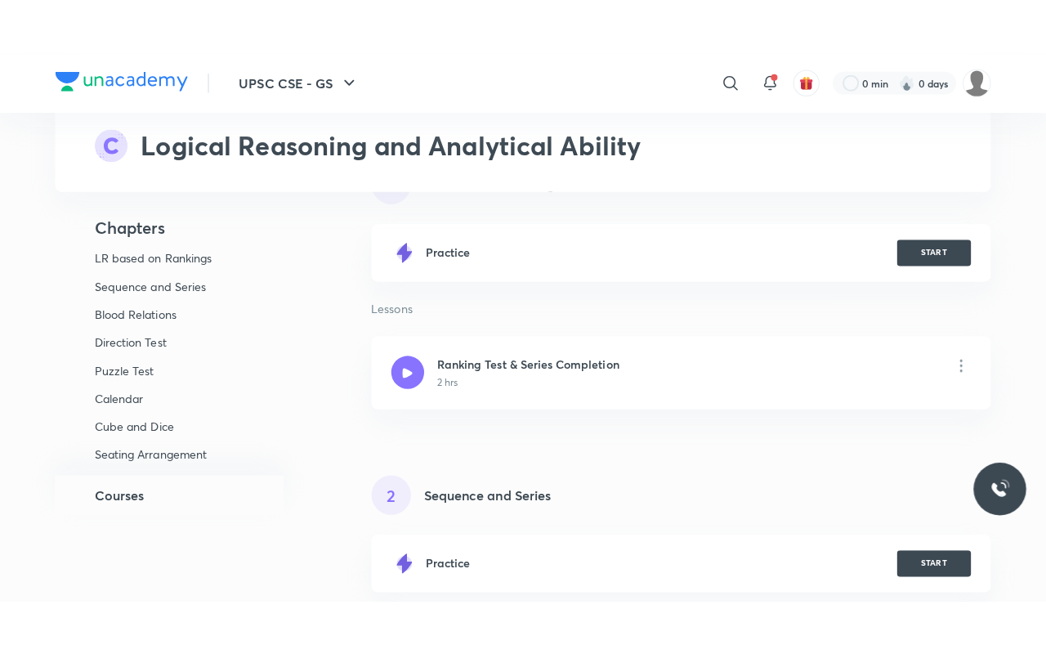
scroll to position [153, 0]
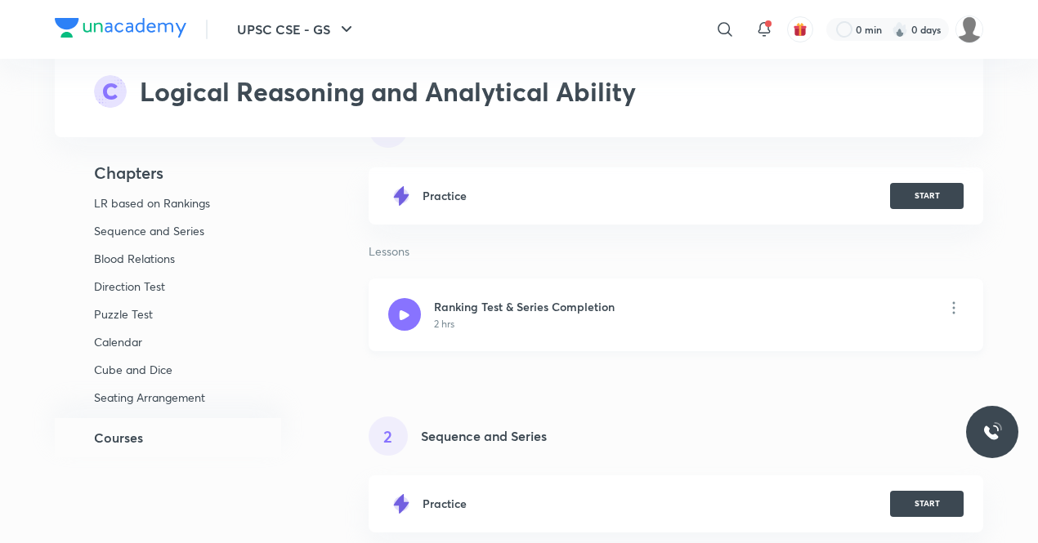
click at [567, 306] on h6 "Ranking Test & Series Completion" at bounding box center [524, 306] width 181 height 17
